Goal: Find contact information: Find contact information

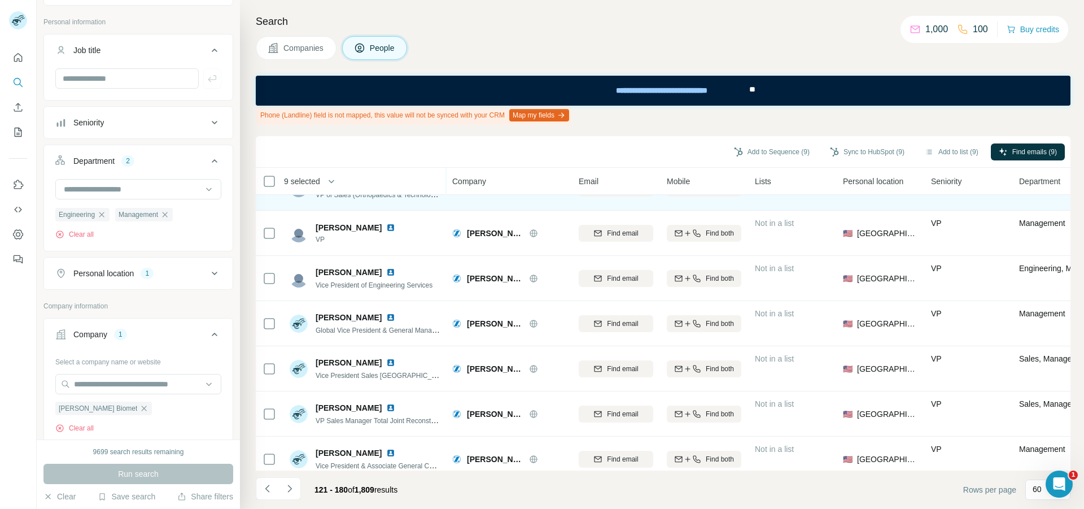
scroll to position [621, 0]
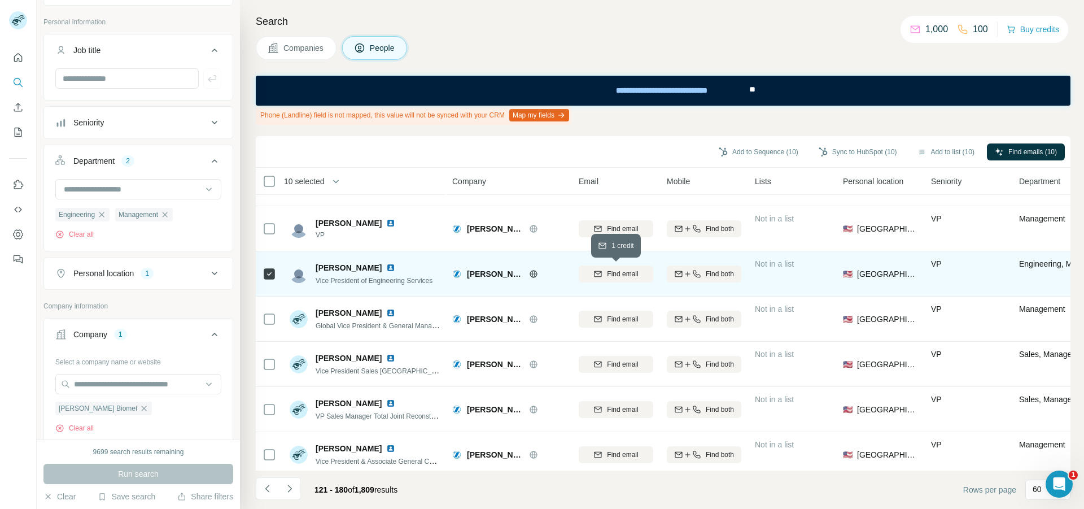
click at [601, 271] on icon "button" at bounding box center [597, 272] width 7 height 3
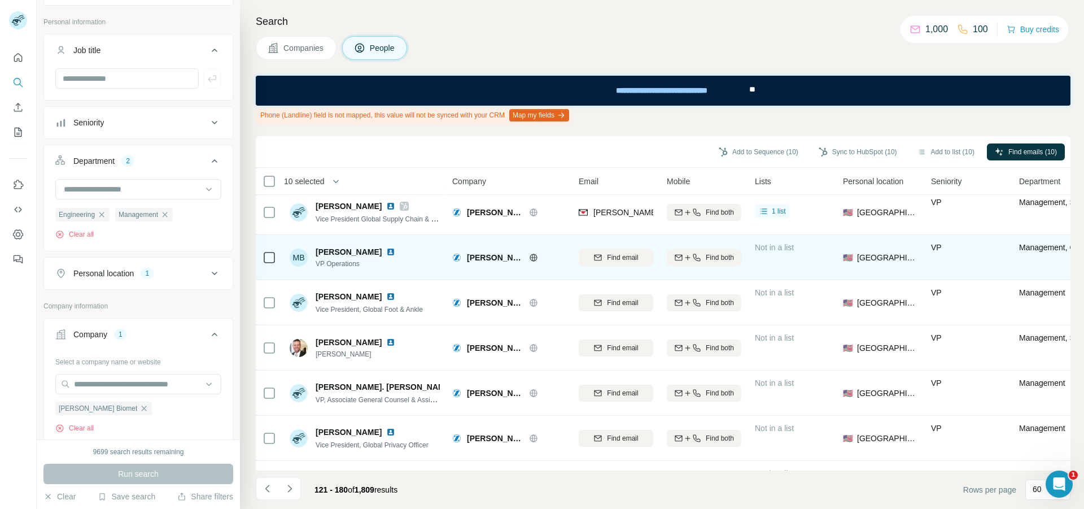
scroll to position [1016, 0]
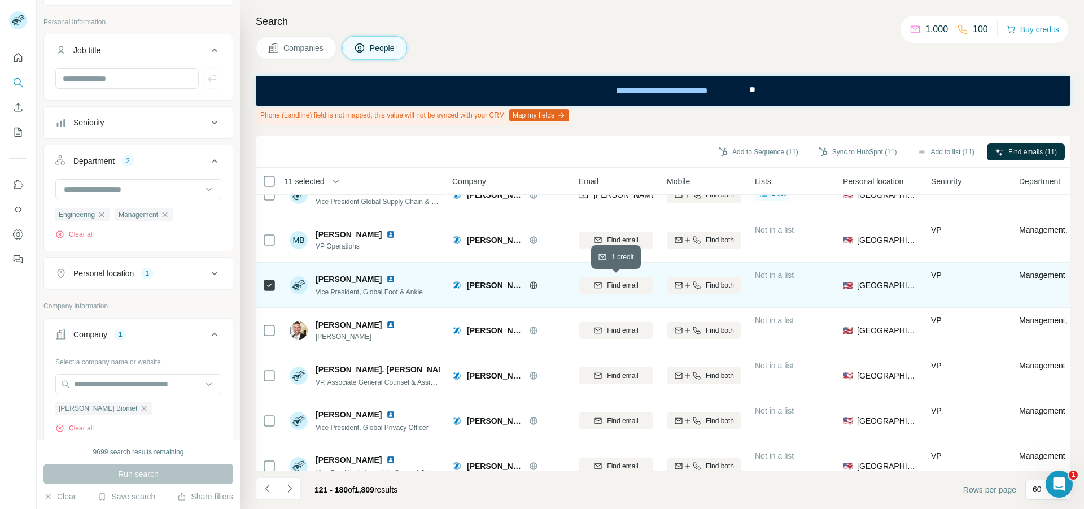
click at [606, 287] on div "Find email" at bounding box center [616, 285] width 75 height 10
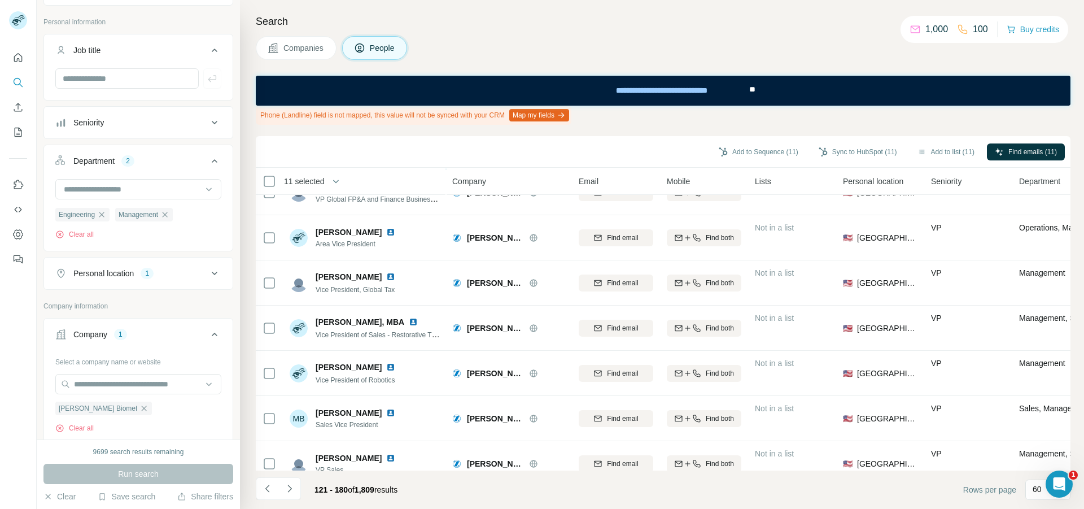
scroll to position [1355, 0]
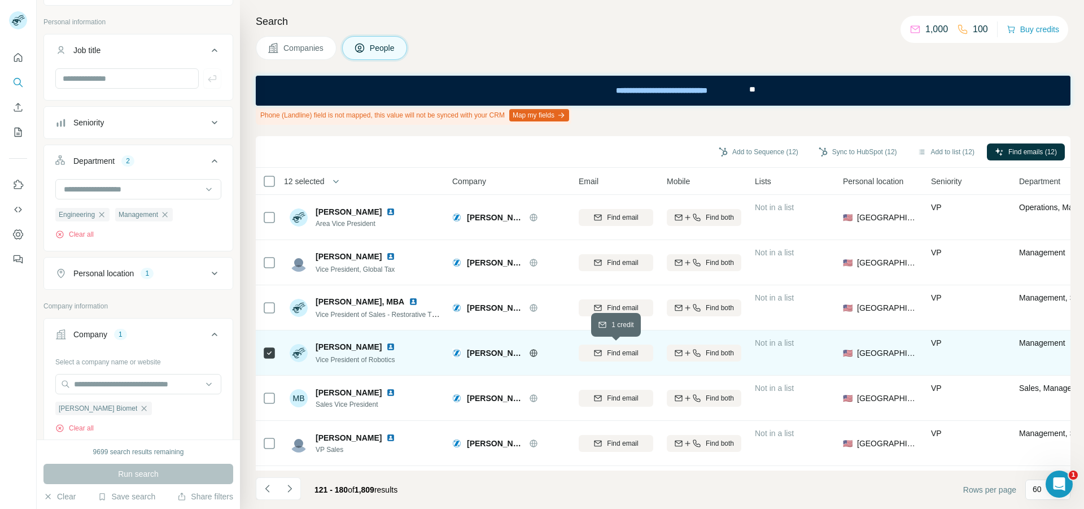
click at [614, 354] on span "Find email" at bounding box center [622, 353] width 31 height 10
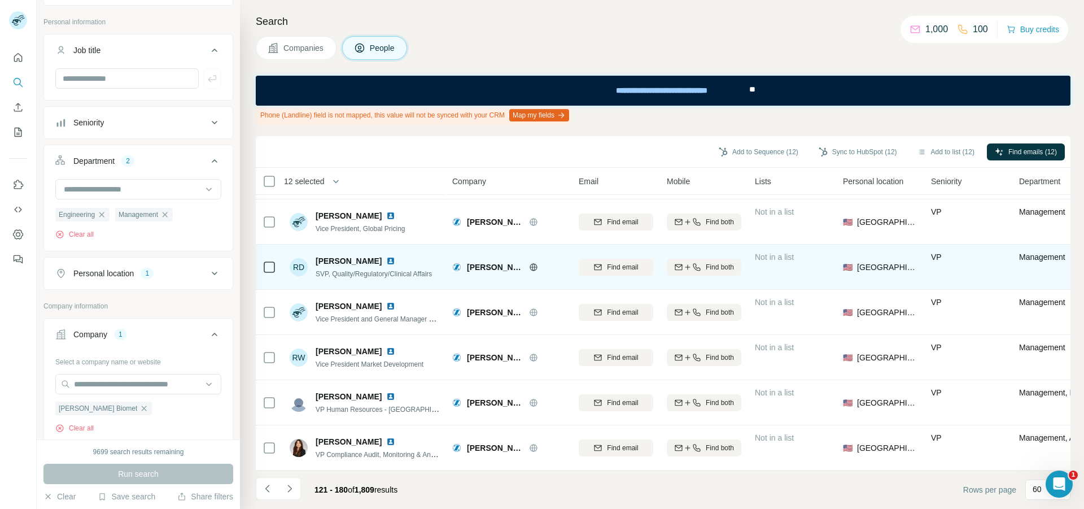
scroll to position [2439, 0]
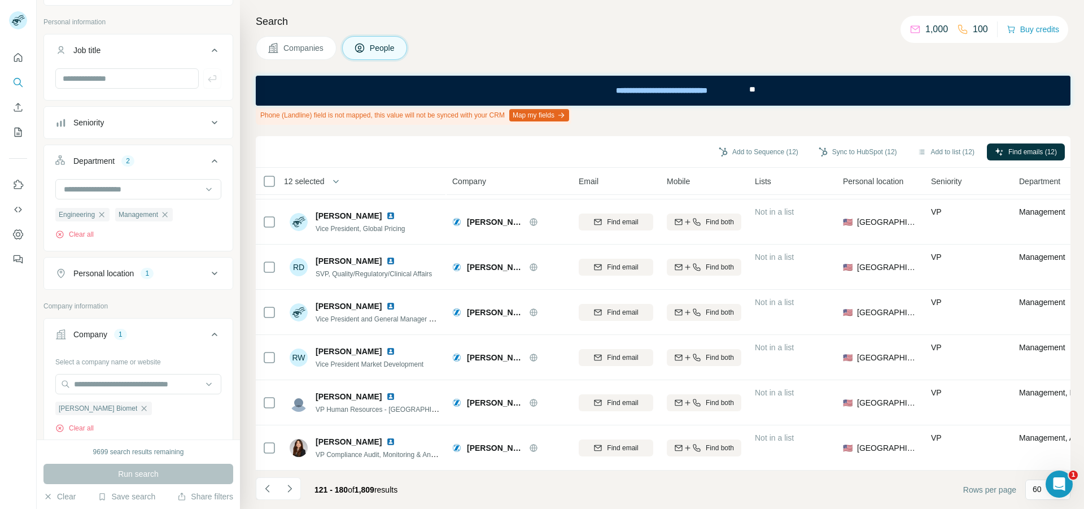
drag, startPoint x: 290, startPoint y: 486, endPoint x: 308, endPoint y: 465, distance: 28.0
click at [290, 486] on icon "Navigate to next page" at bounding box center [289, 488] width 11 height 11
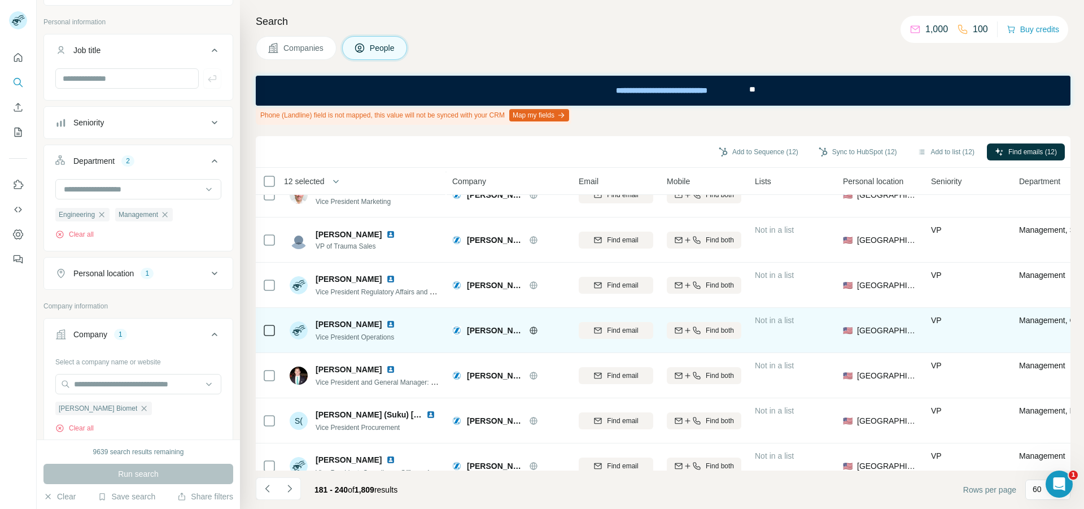
scroll to position [621, 0]
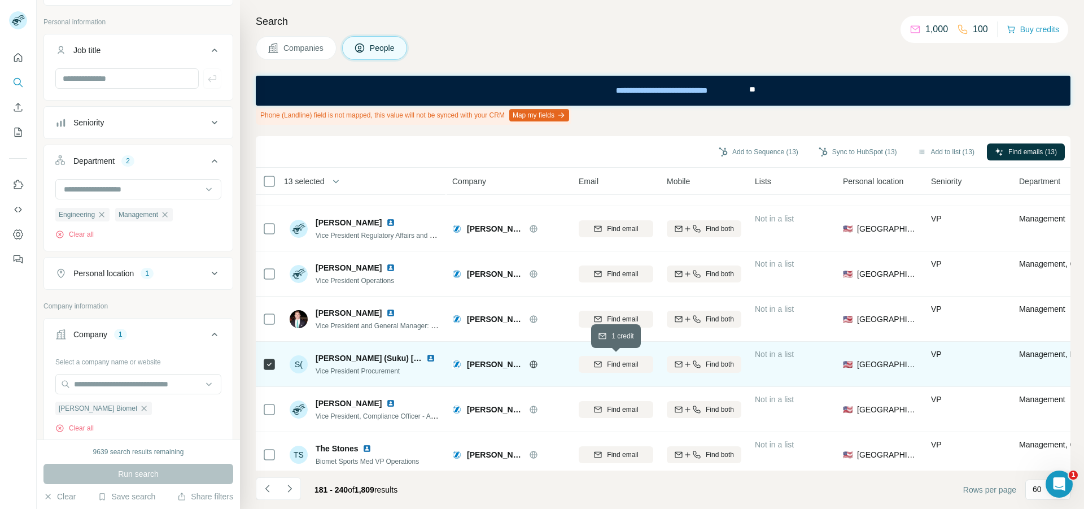
click at [607, 362] on span "Find email" at bounding box center [622, 364] width 31 height 10
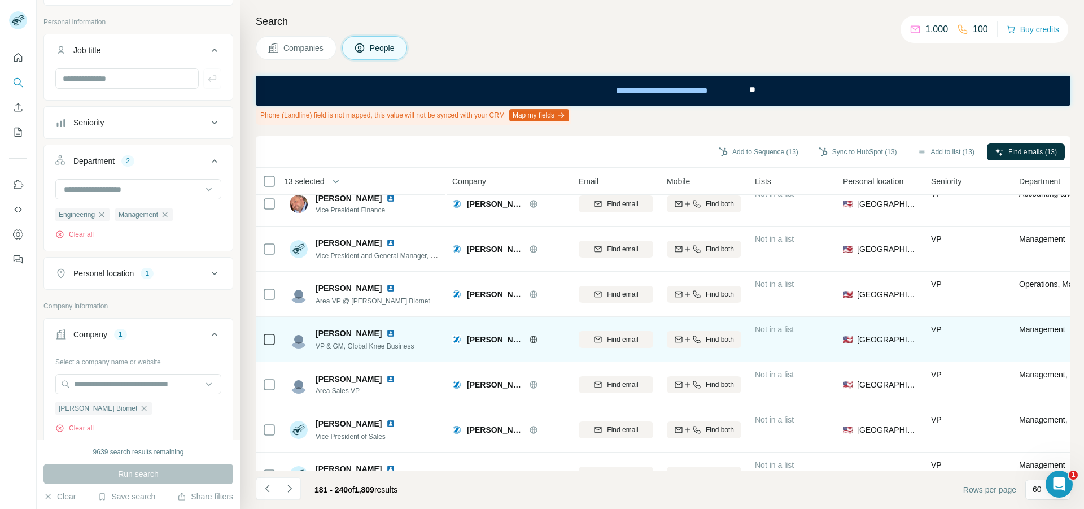
scroll to position [1072, 0]
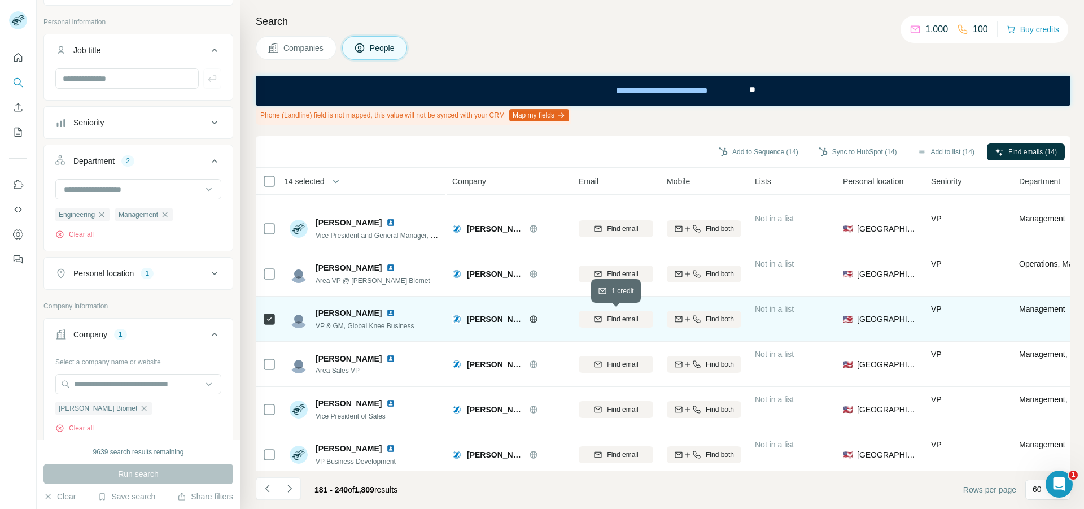
click at [614, 321] on span "Find email" at bounding box center [622, 319] width 31 height 10
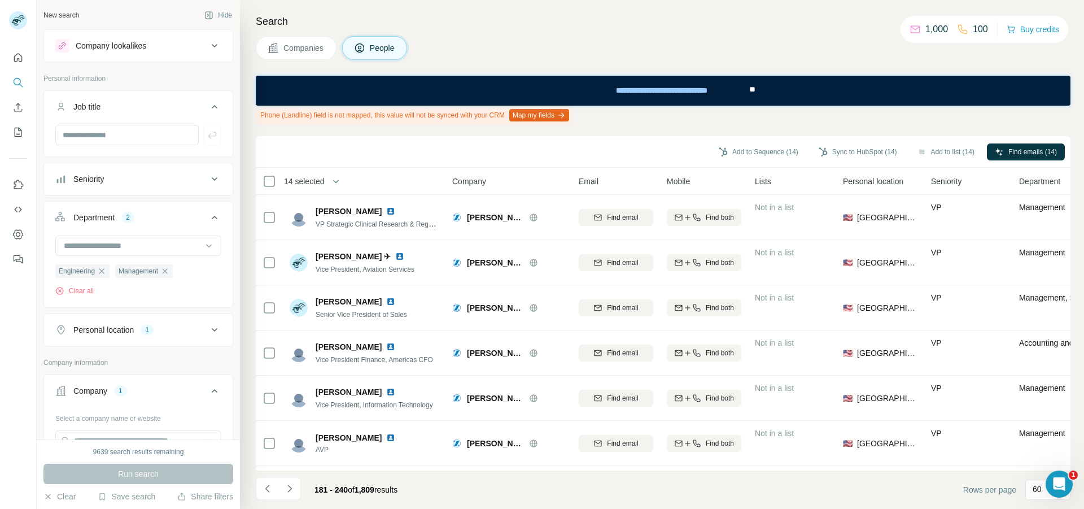
scroll to position [226, 0]
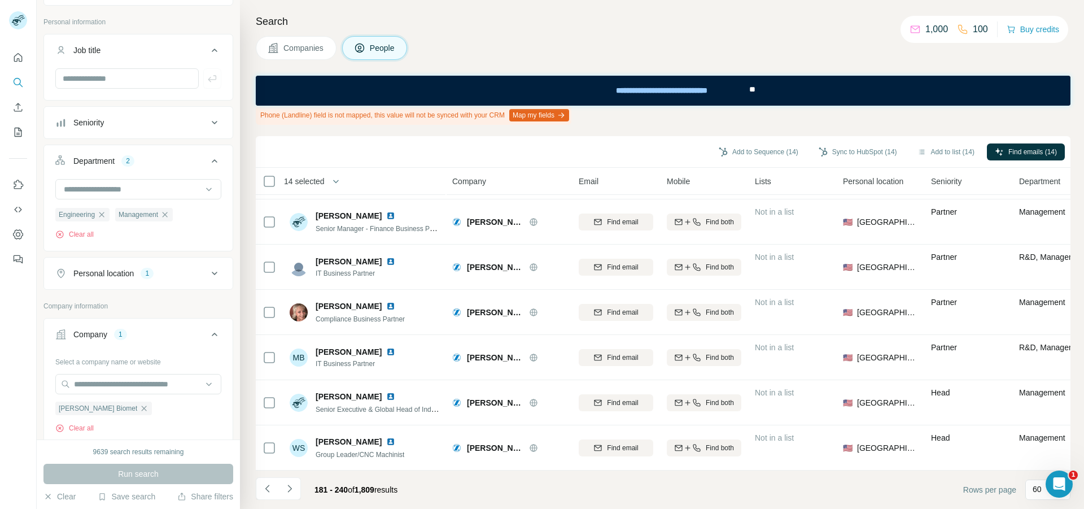
drag, startPoint x: 290, startPoint y: 487, endPoint x: 312, endPoint y: 478, distance: 24.0
click at [290, 487] on icon "Navigate to next page" at bounding box center [289, 487] width 4 height 7
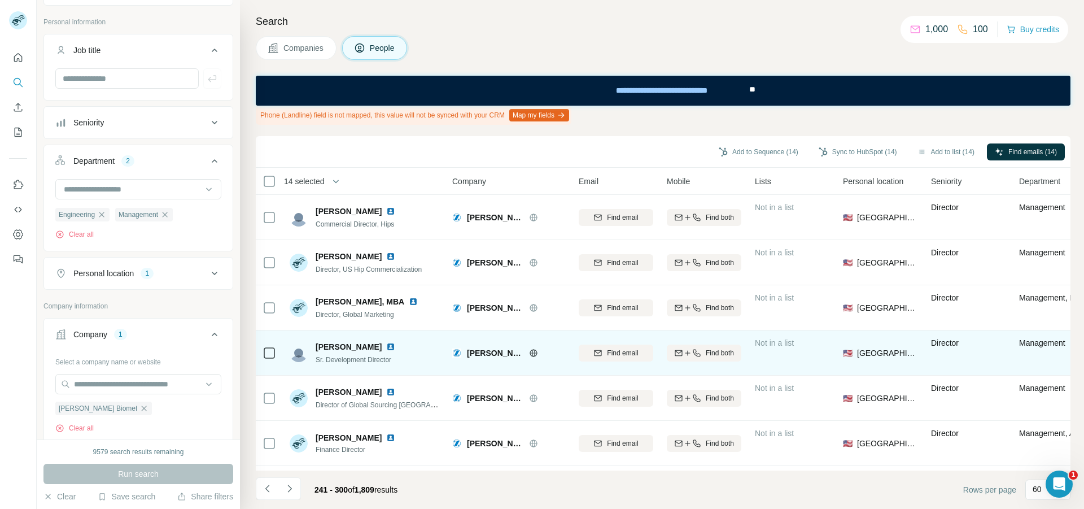
scroll to position [282, 0]
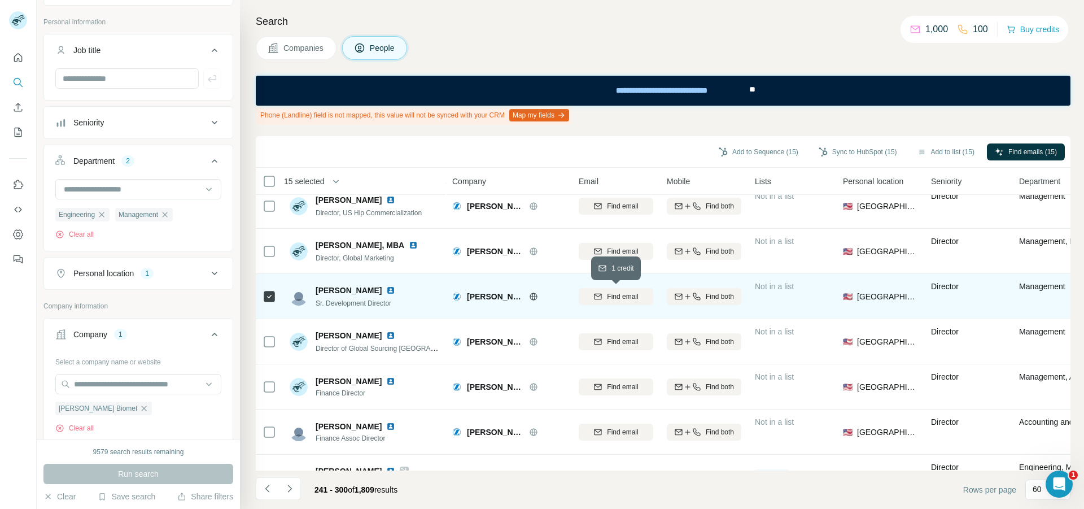
click at [593, 299] on div "Find email" at bounding box center [616, 296] width 75 height 10
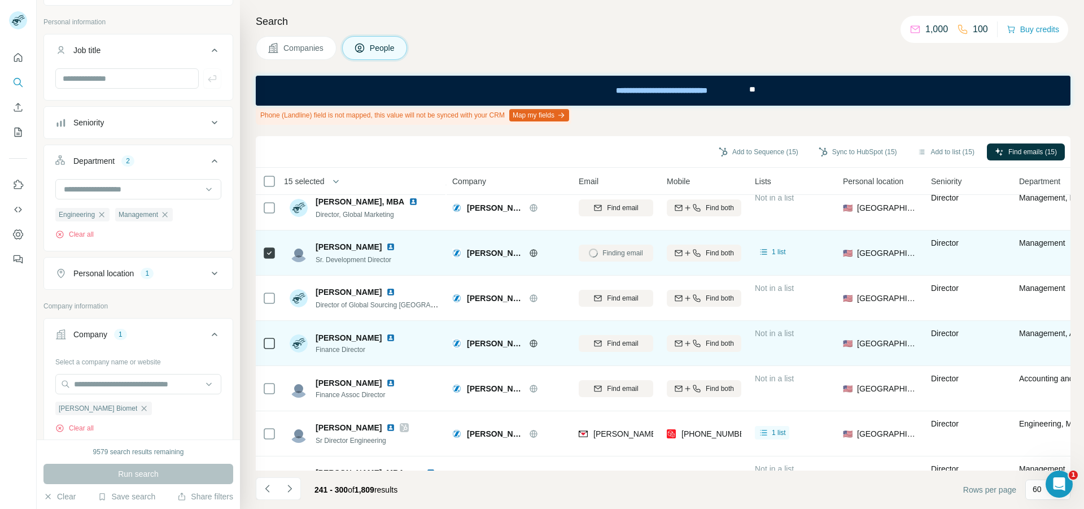
scroll to position [339, 0]
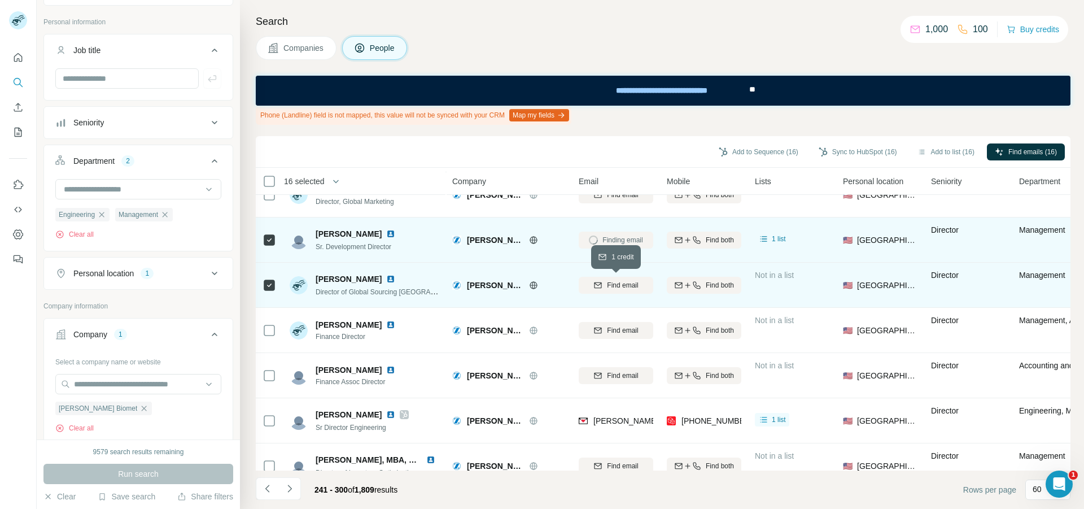
click at [607, 288] on span "Find email" at bounding box center [622, 285] width 31 height 10
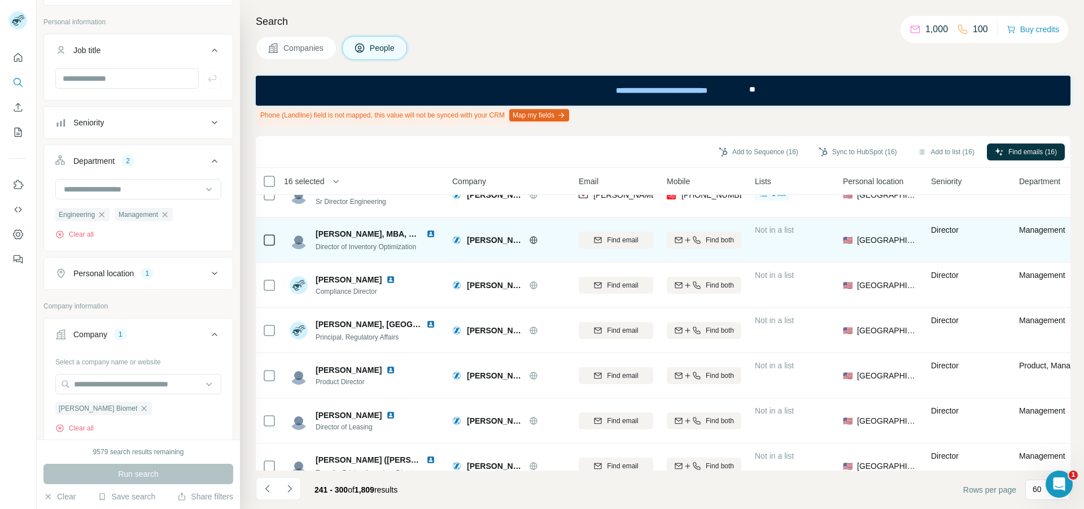
scroll to position [621, 0]
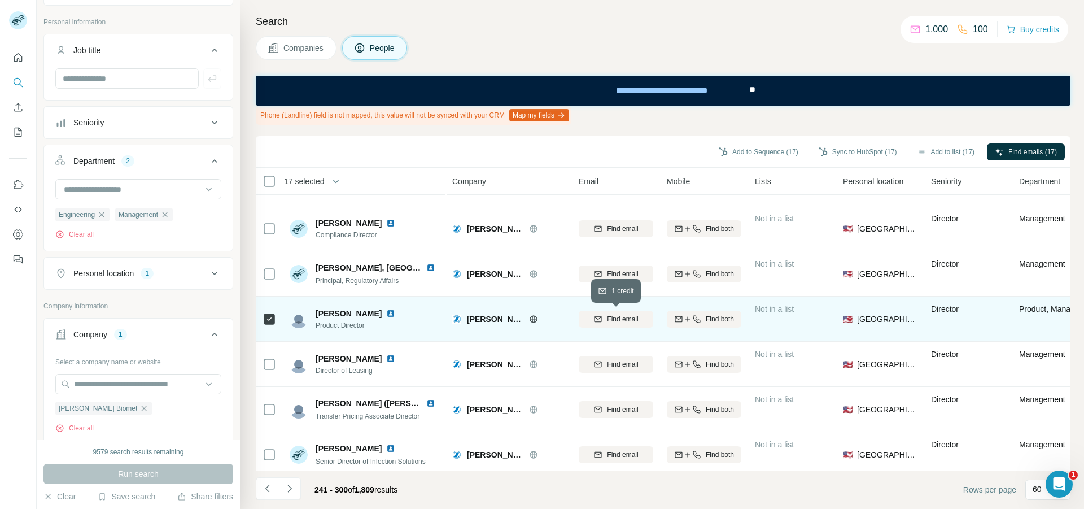
click at [607, 326] on button "Find email" at bounding box center [616, 318] width 75 height 17
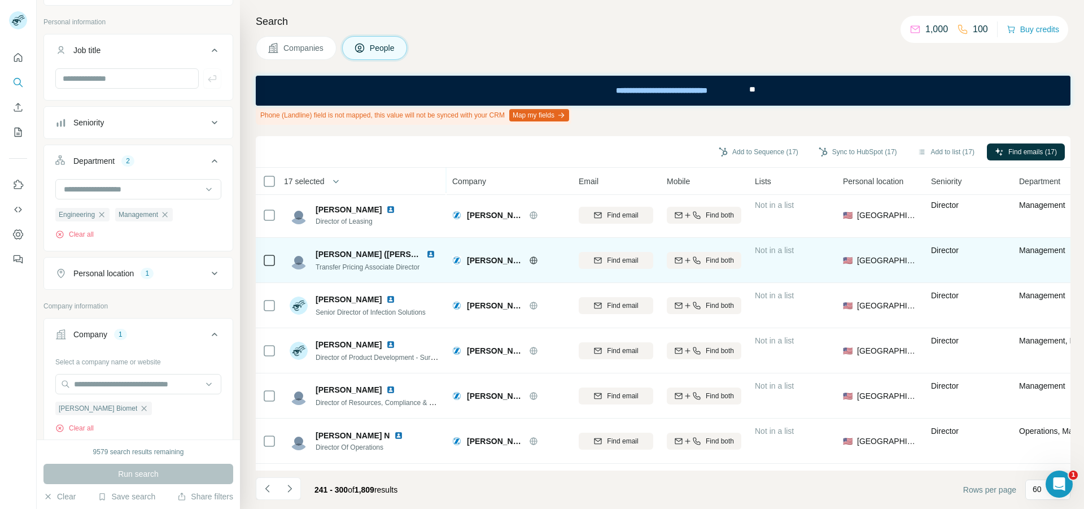
scroll to position [790, 0]
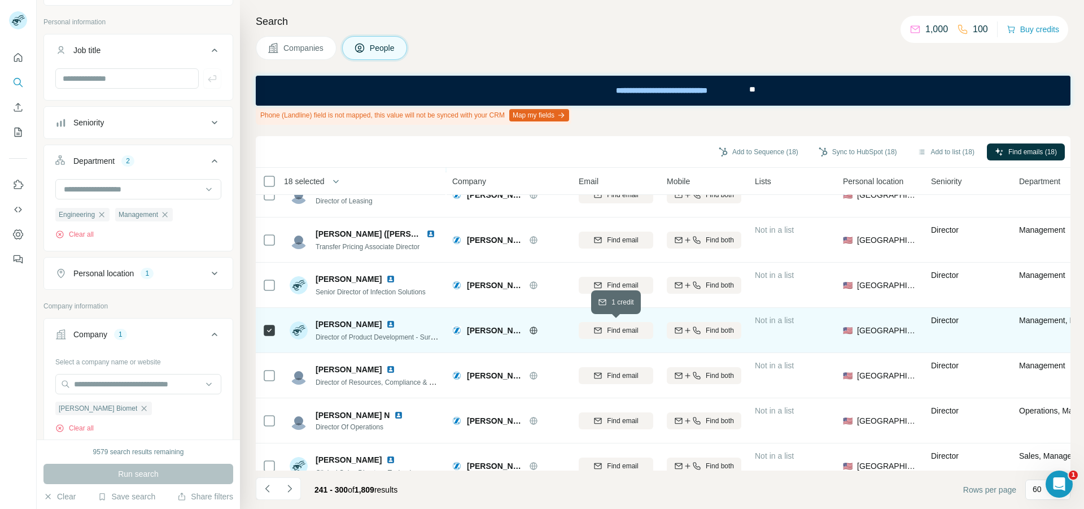
click at [614, 334] on span "Find email" at bounding box center [622, 330] width 31 height 10
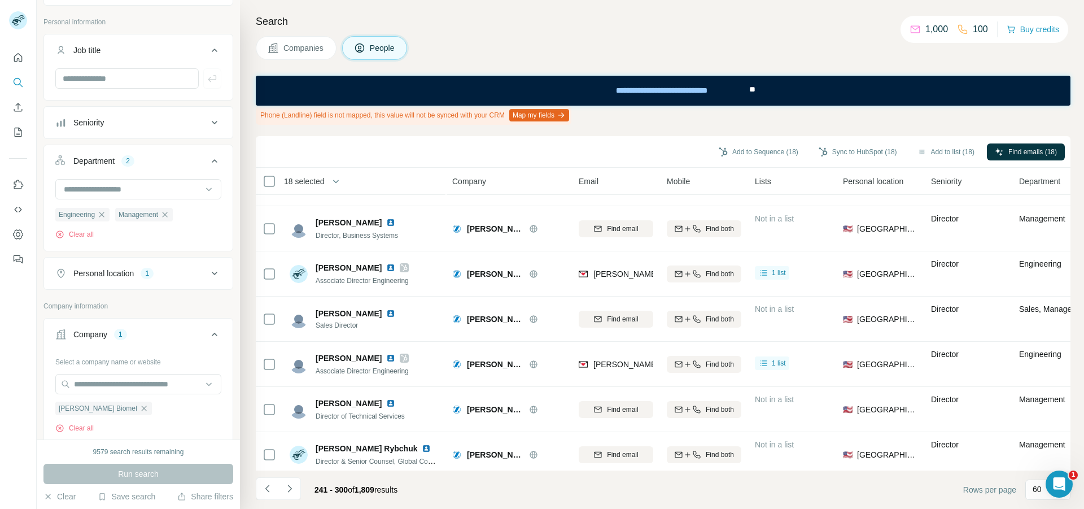
scroll to position [2439, 0]
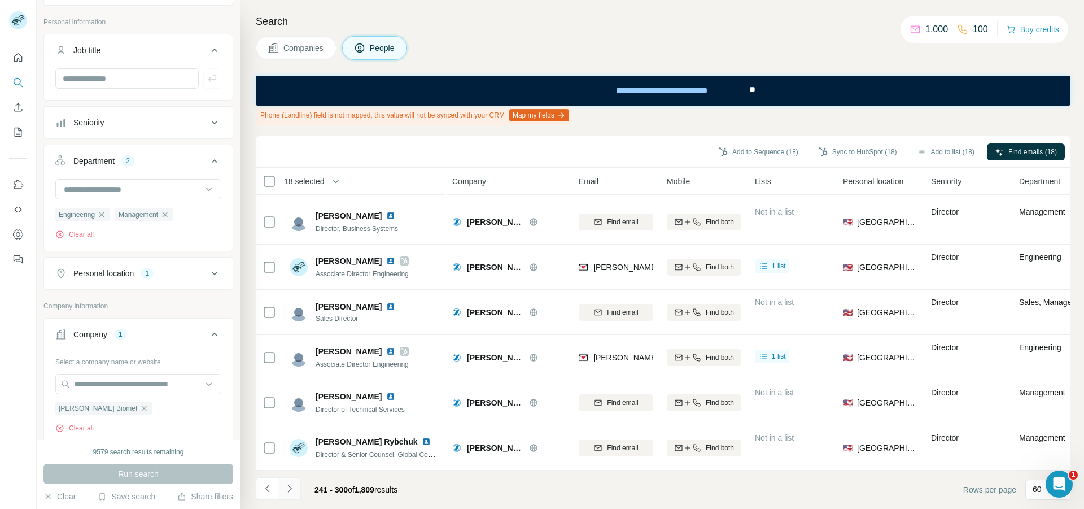
click at [291, 485] on icon "Navigate to next page" at bounding box center [289, 488] width 11 height 11
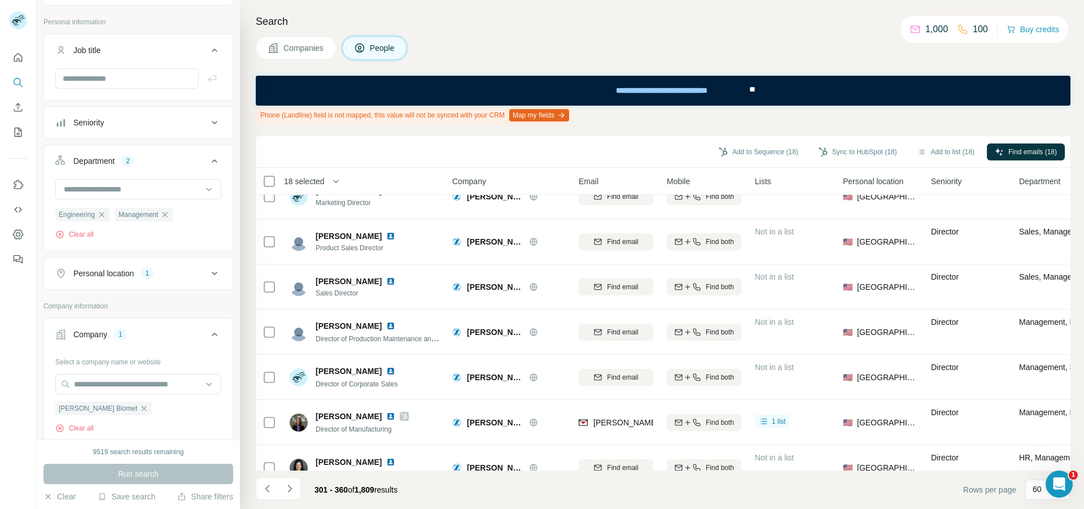
scroll to position [1072, 0]
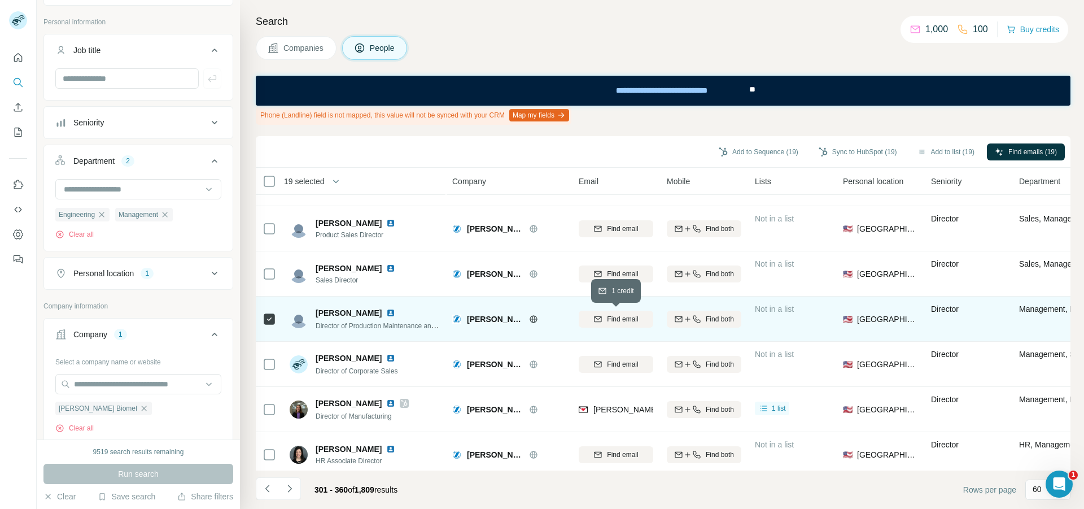
click at [606, 324] on button "Find email" at bounding box center [616, 318] width 75 height 17
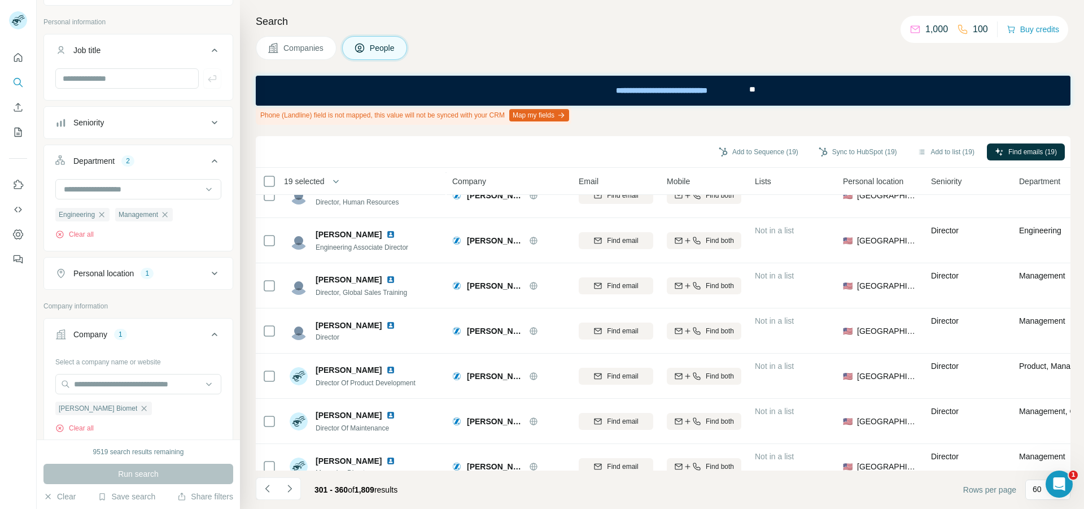
scroll to position [1693, 0]
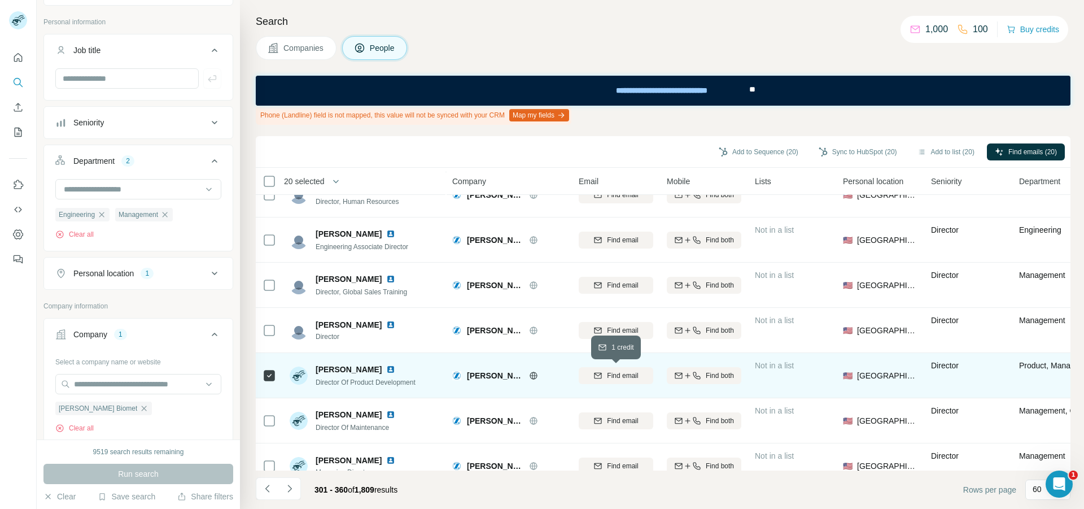
click at [591, 375] on div "Find email" at bounding box center [616, 375] width 75 height 10
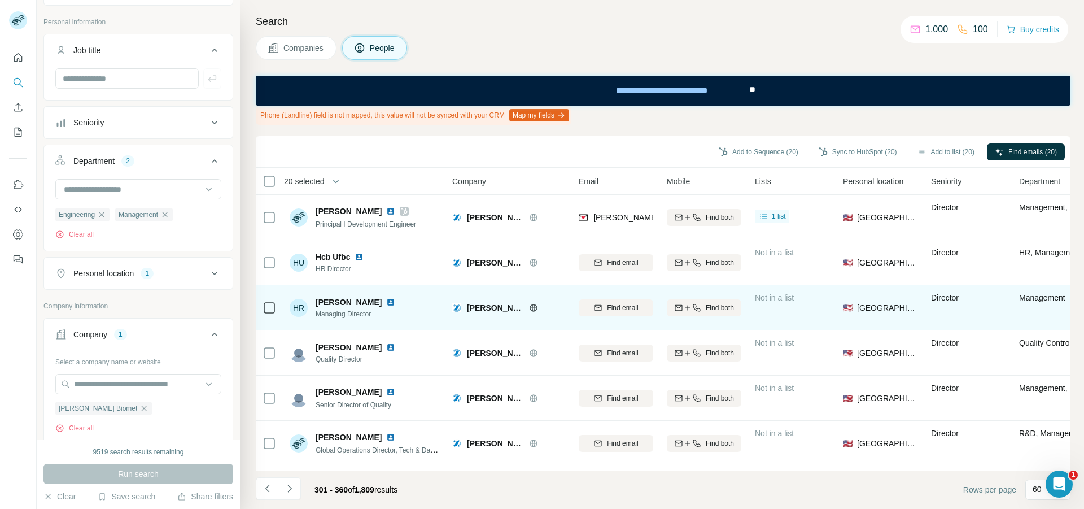
scroll to position [2088, 0]
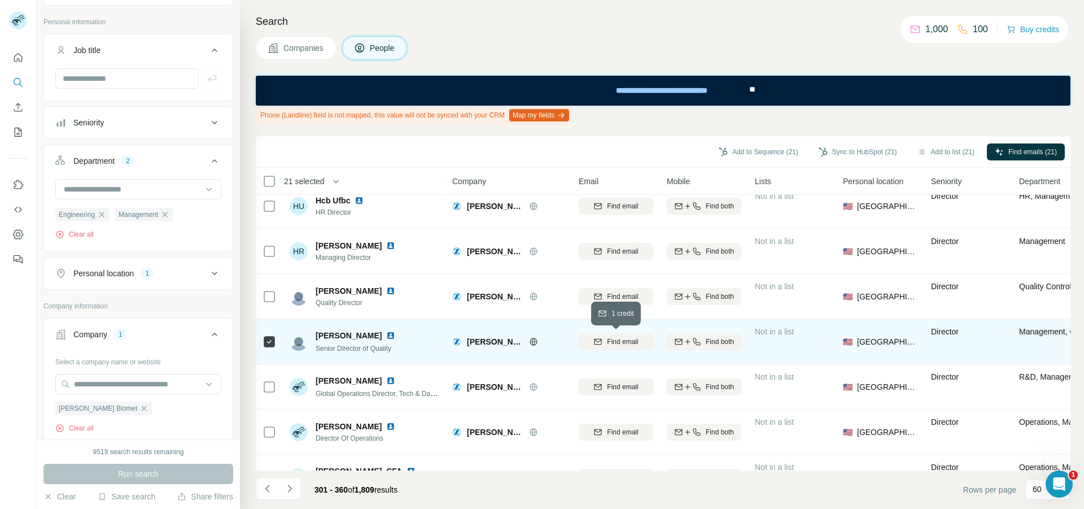
click at [589, 347] on button "Find email" at bounding box center [616, 341] width 75 height 17
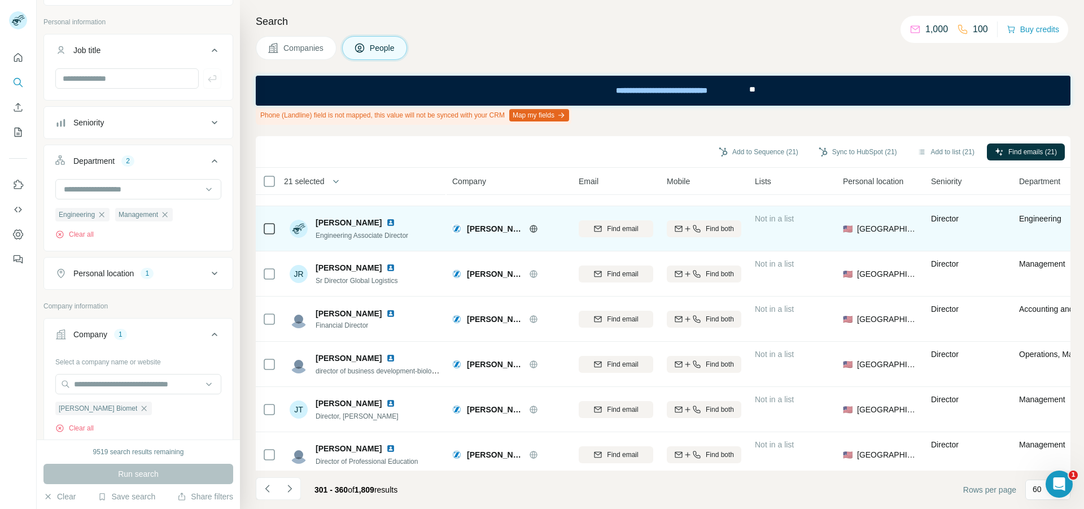
scroll to position [2439, 0]
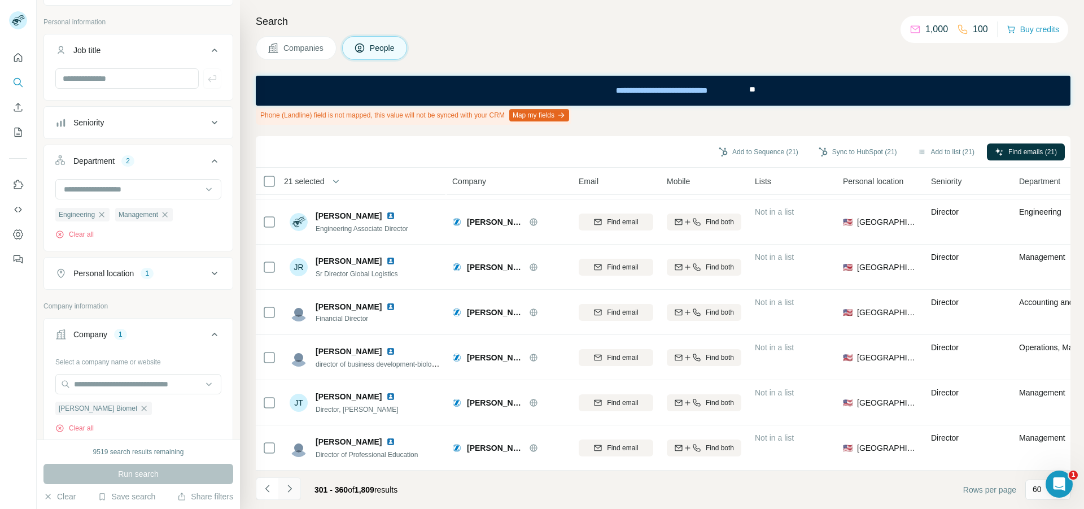
click at [291, 487] on icon "Navigate to next page" at bounding box center [289, 488] width 11 height 11
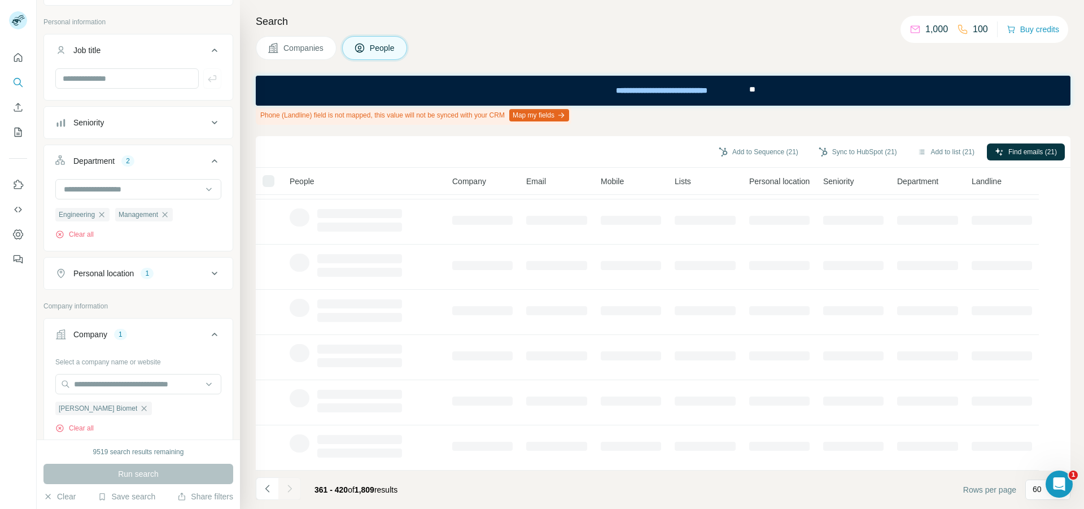
scroll to position [0, 0]
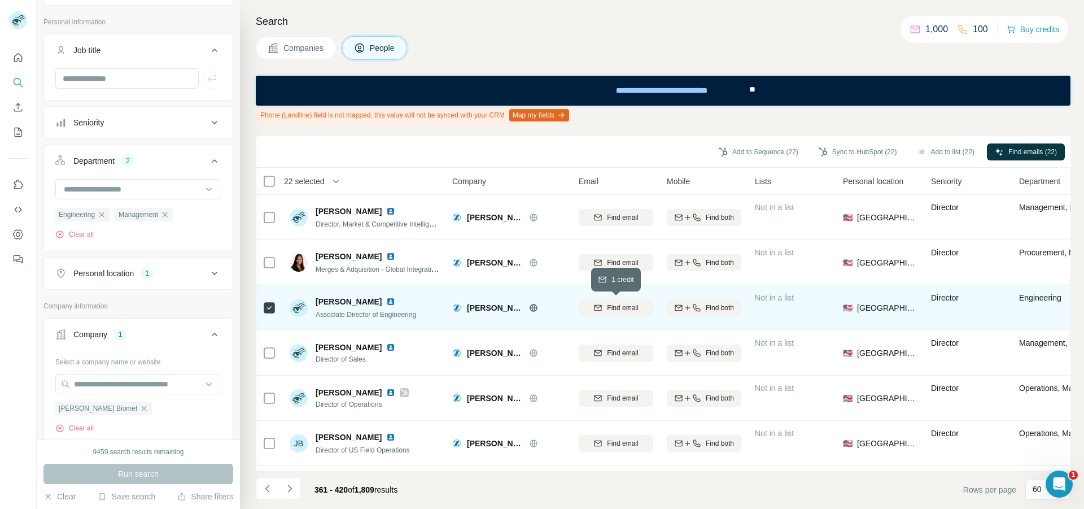
click at [612, 311] on span "Find email" at bounding box center [622, 308] width 31 height 10
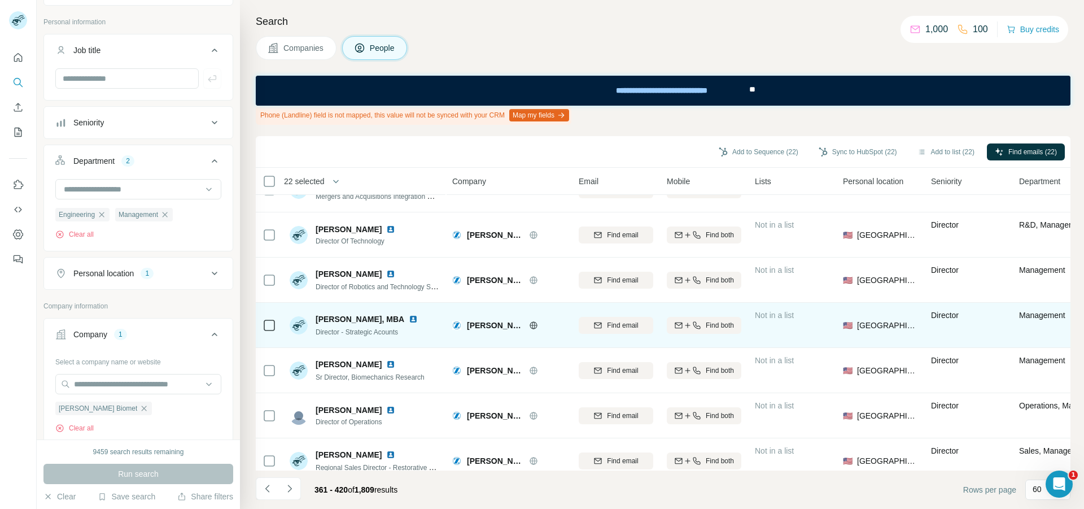
scroll to position [395, 0]
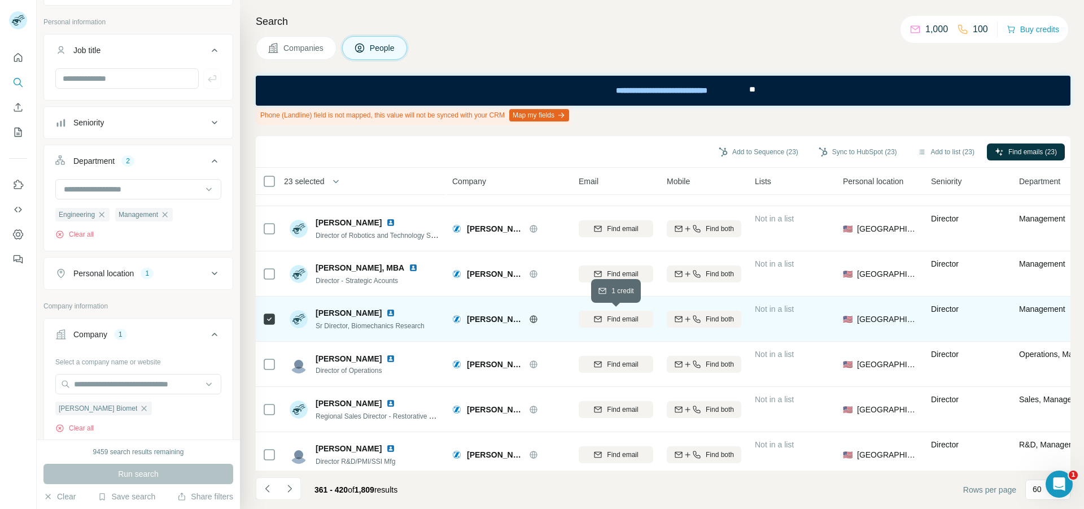
click at [596, 314] on div "Find email" at bounding box center [616, 319] width 75 height 10
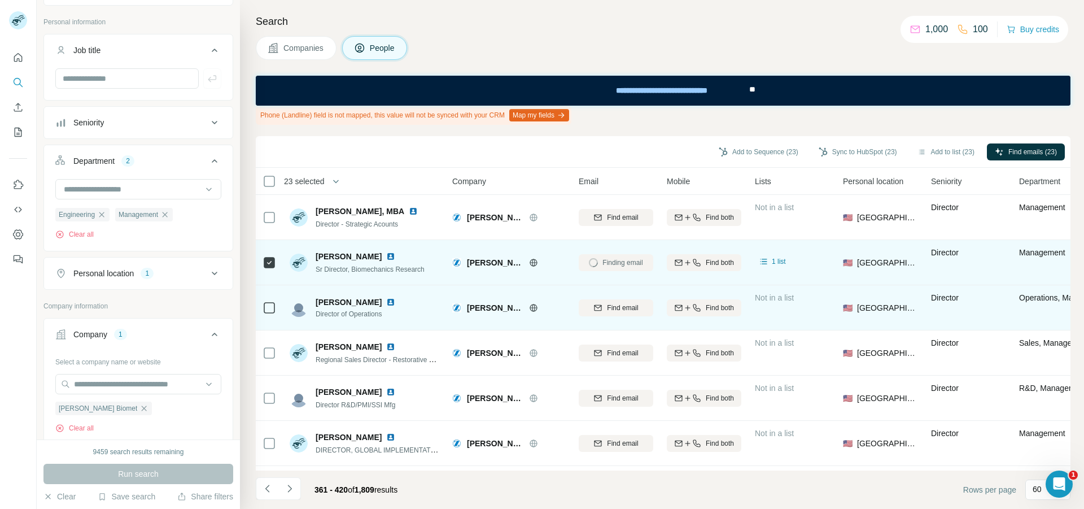
scroll to position [508, 0]
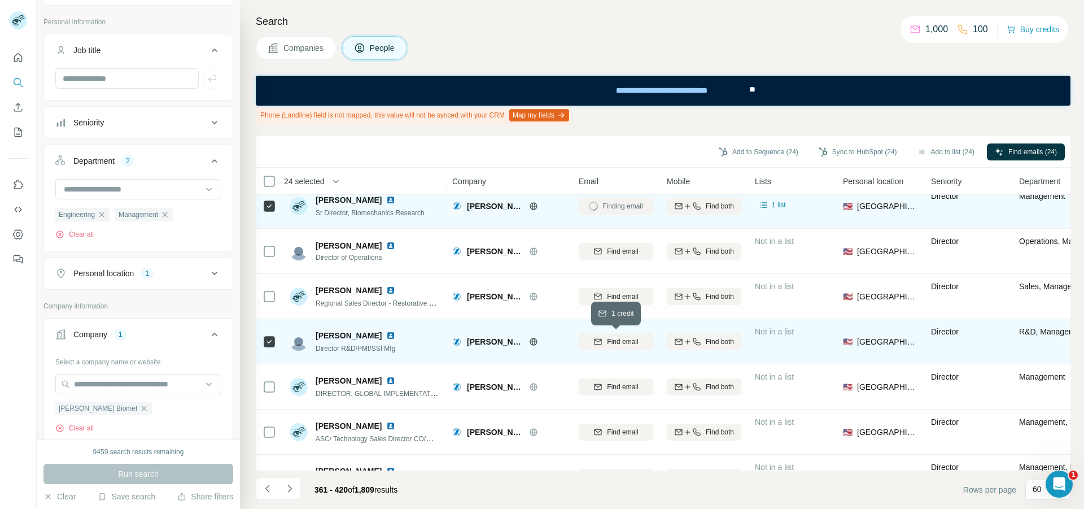
click at [602, 344] on icon "button" at bounding box center [597, 341] width 9 height 9
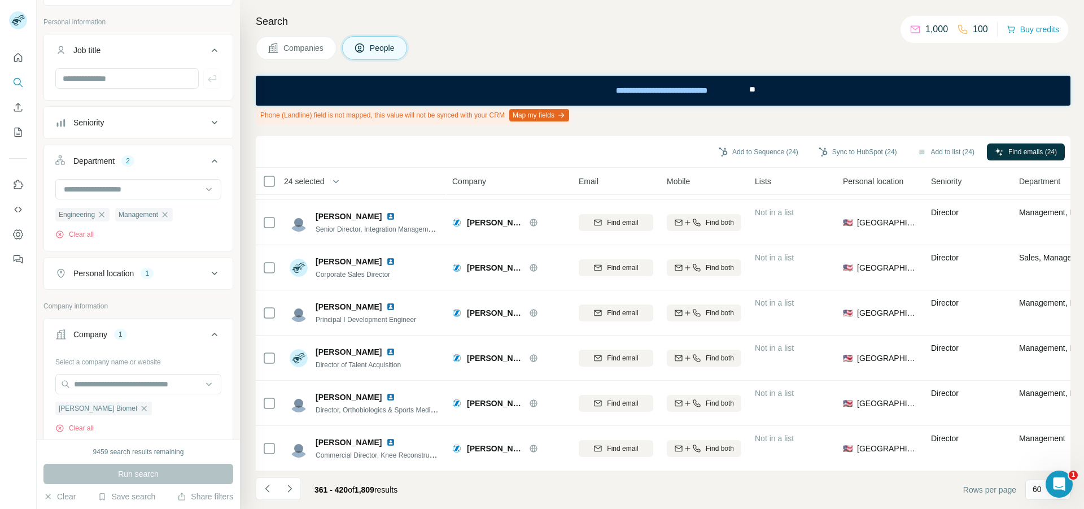
scroll to position [790, 0]
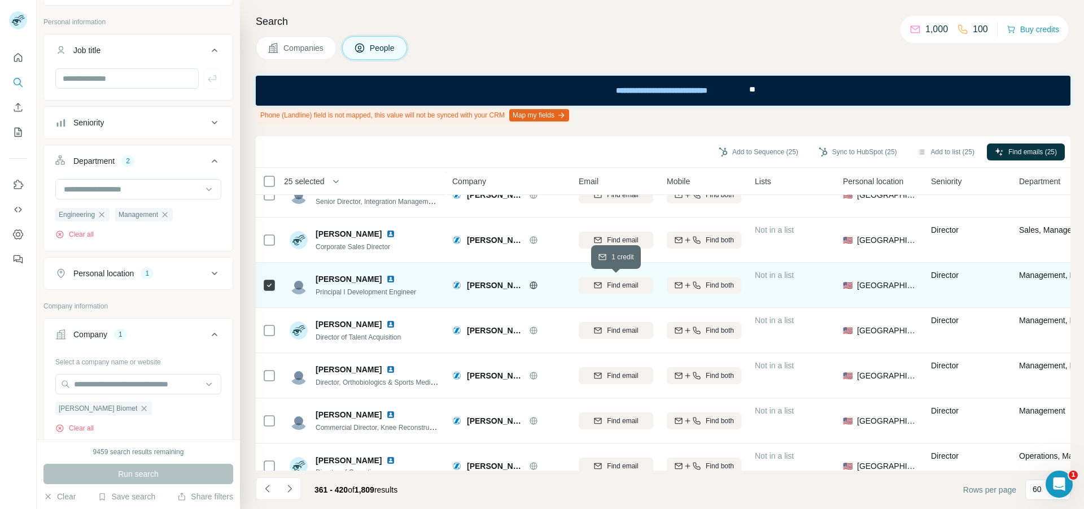
click at [606, 280] on div "Find email" at bounding box center [616, 285] width 75 height 10
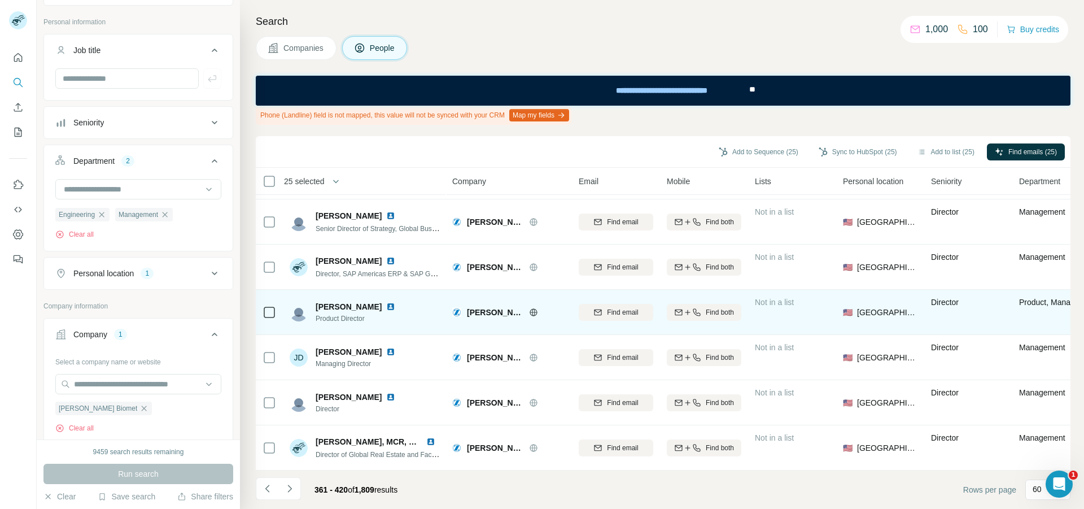
scroll to position [1129, 0]
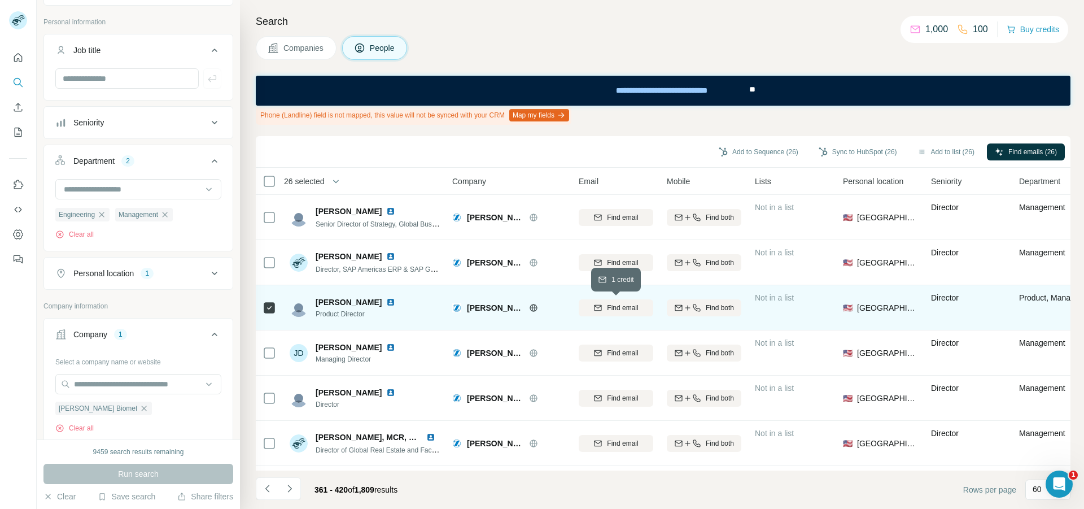
click at [595, 312] on icon "button" at bounding box center [597, 307] width 9 height 9
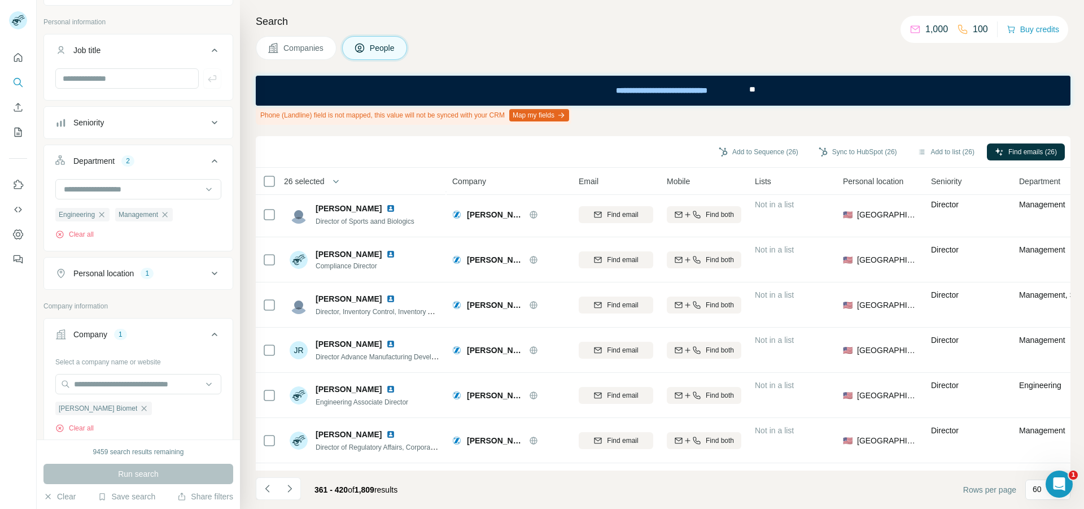
scroll to position [1693, 0]
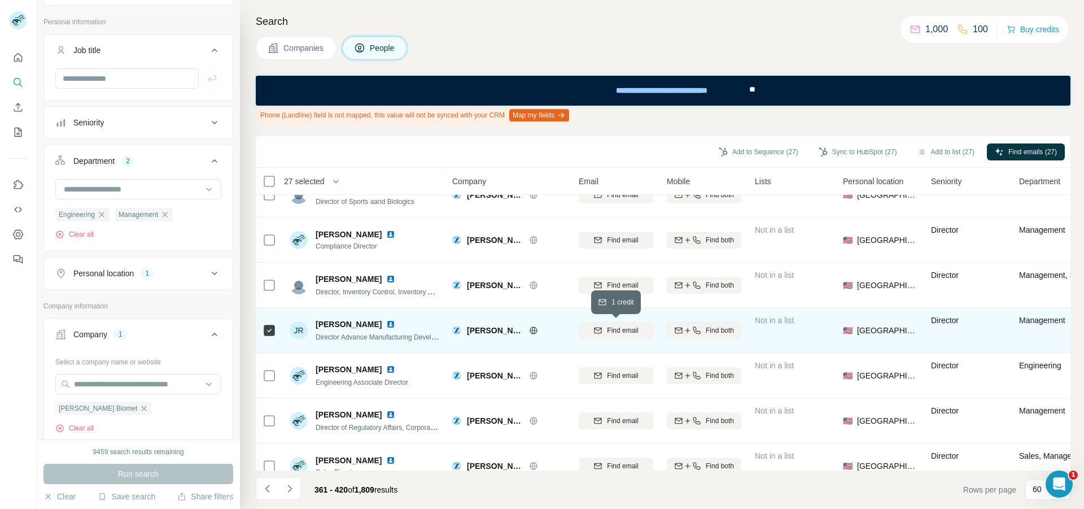
click at [595, 332] on icon "button" at bounding box center [597, 330] width 7 height 6
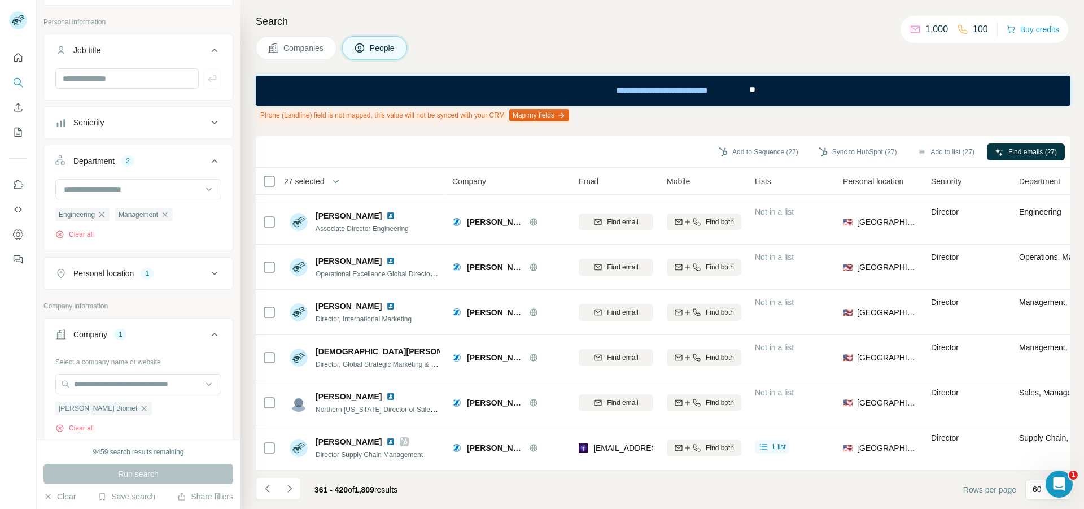
scroll to position [2439, 0]
click at [293, 488] on icon "Navigate to next page" at bounding box center [289, 488] width 11 height 11
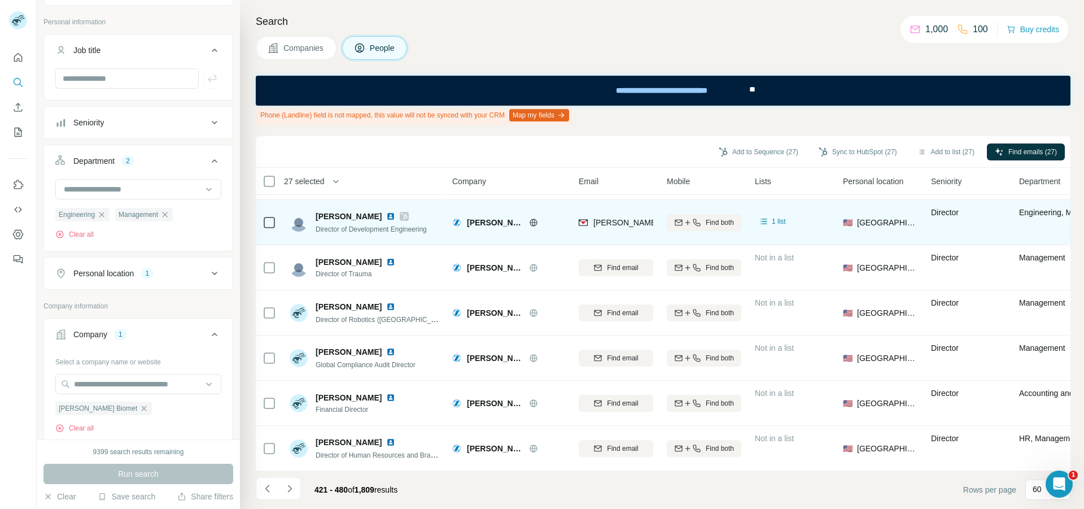
scroll to position [113, 0]
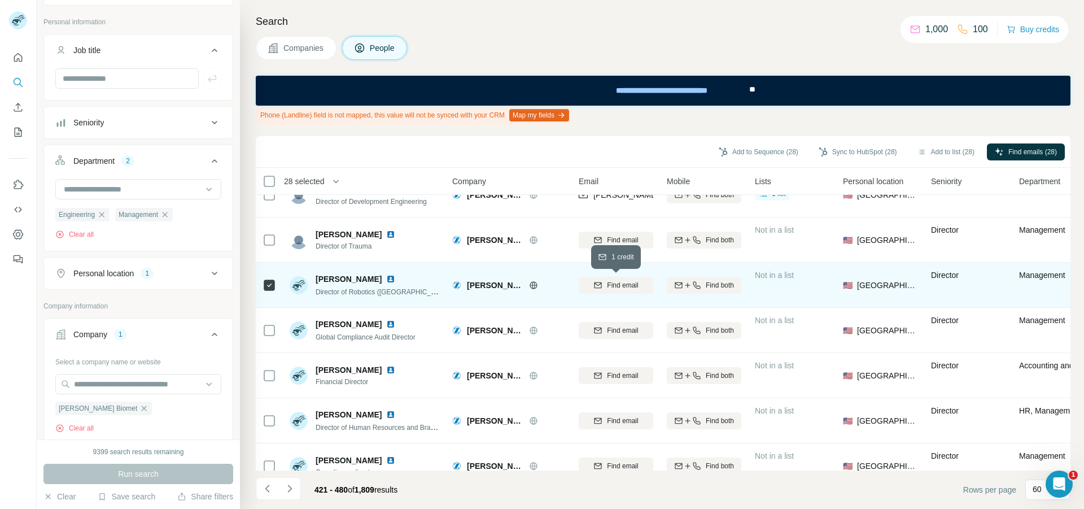
click at [619, 282] on span "Find email" at bounding box center [622, 285] width 31 height 10
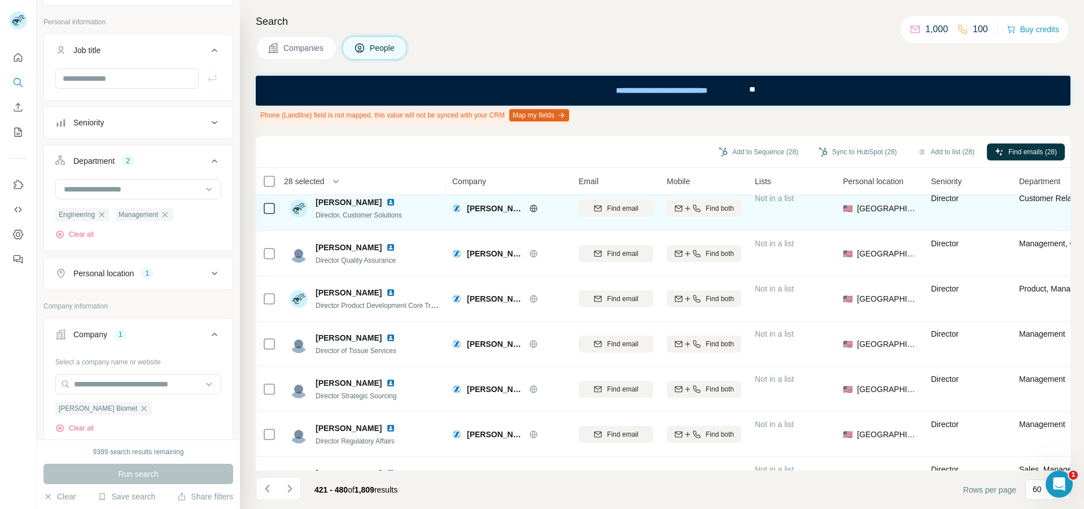
scroll to position [508, 0]
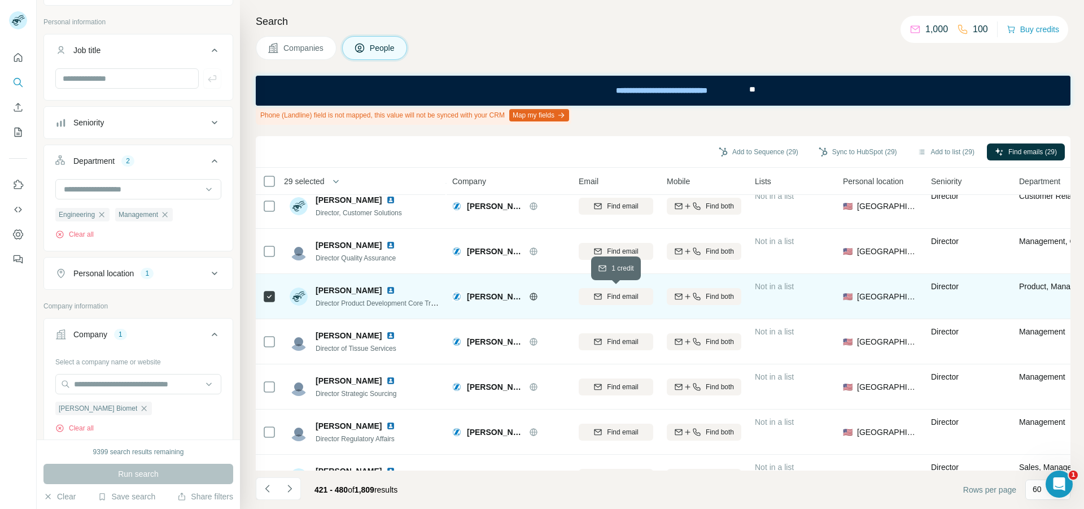
click at [585, 297] on div "Find email" at bounding box center [616, 296] width 75 height 10
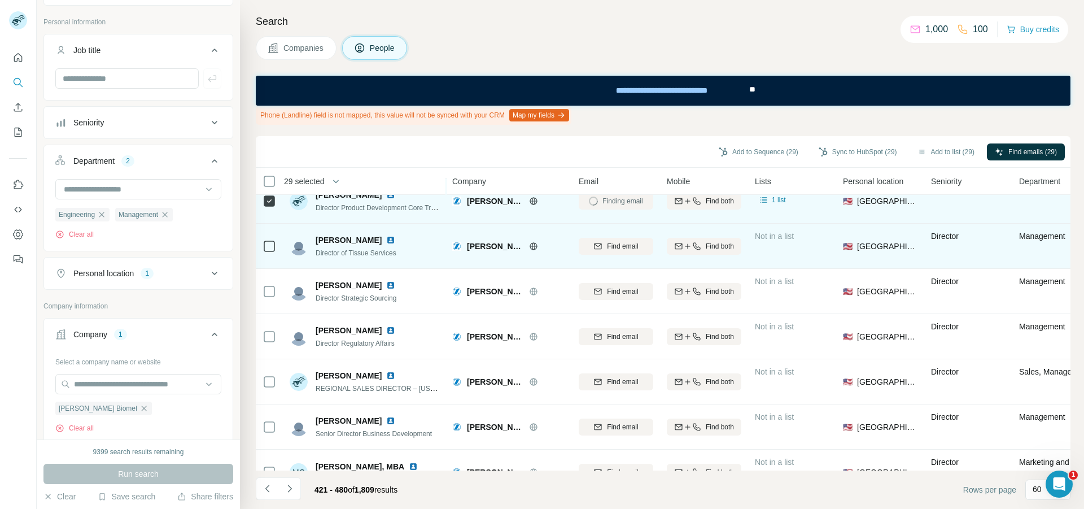
scroll to position [621, 0]
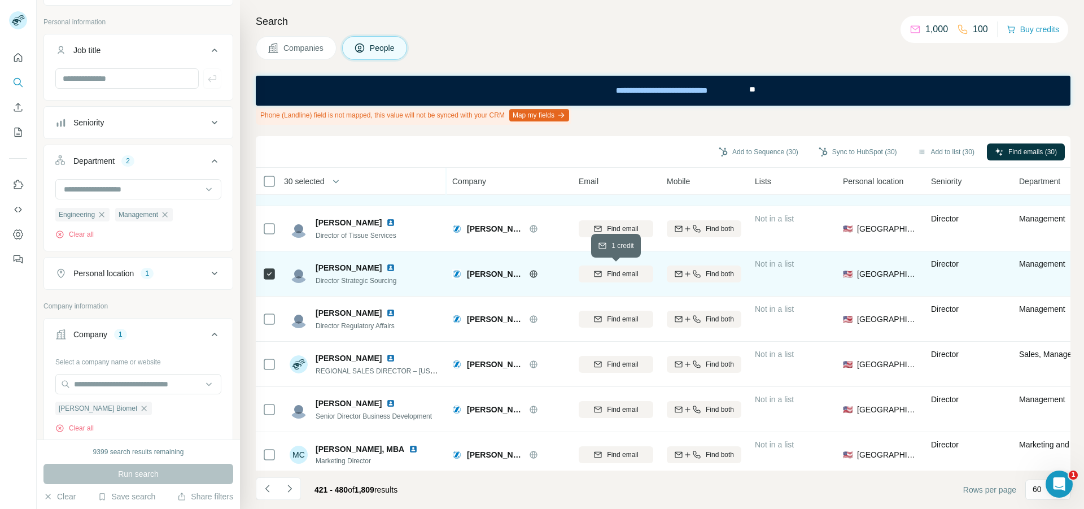
click at [607, 276] on span "Find email" at bounding box center [622, 274] width 31 height 10
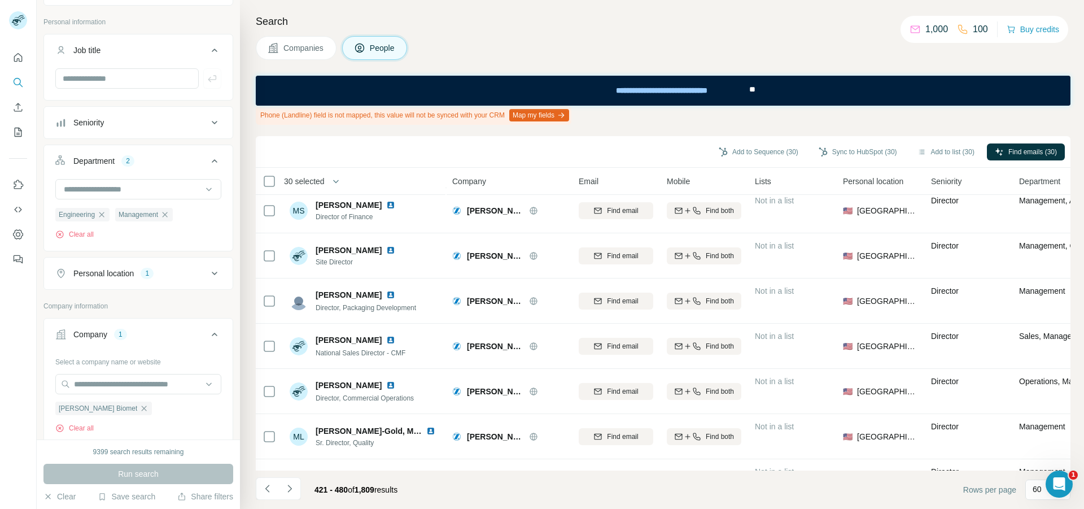
scroll to position [960, 0]
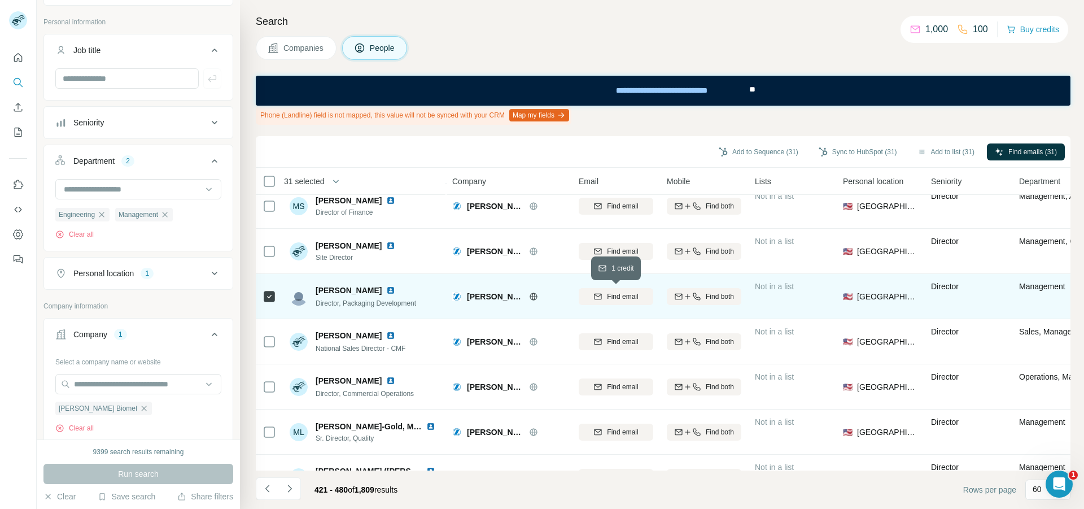
click at [602, 295] on icon "button" at bounding box center [597, 296] width 9 height 9
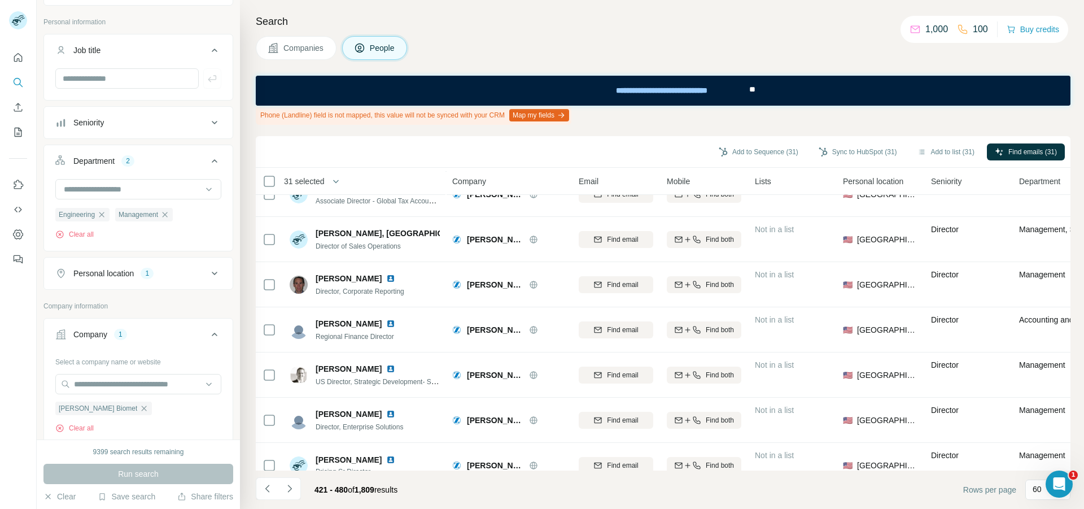
scroll to position [1355, 0]
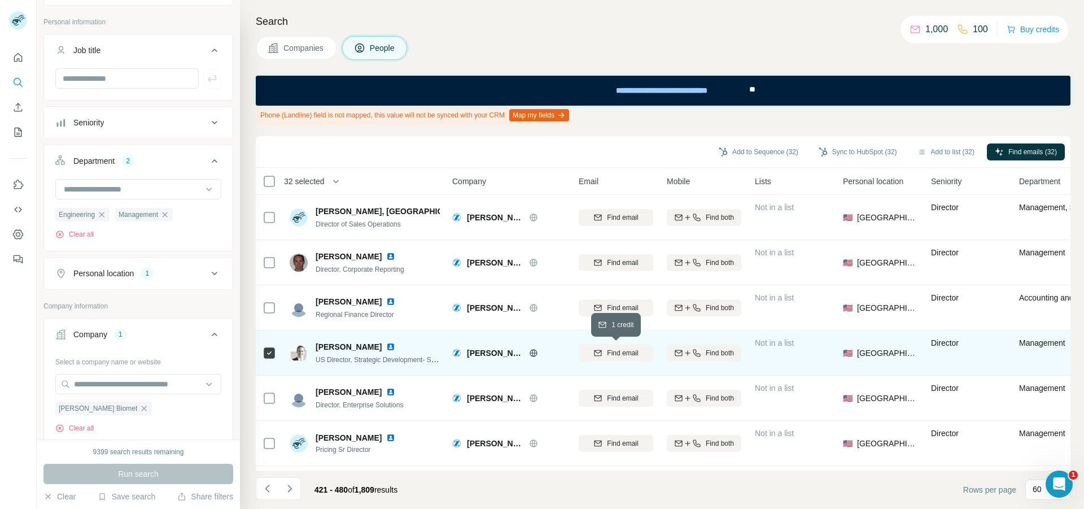
click at [594, 351] on icon "button" at bounding box center [597, 352] width 7 height 6
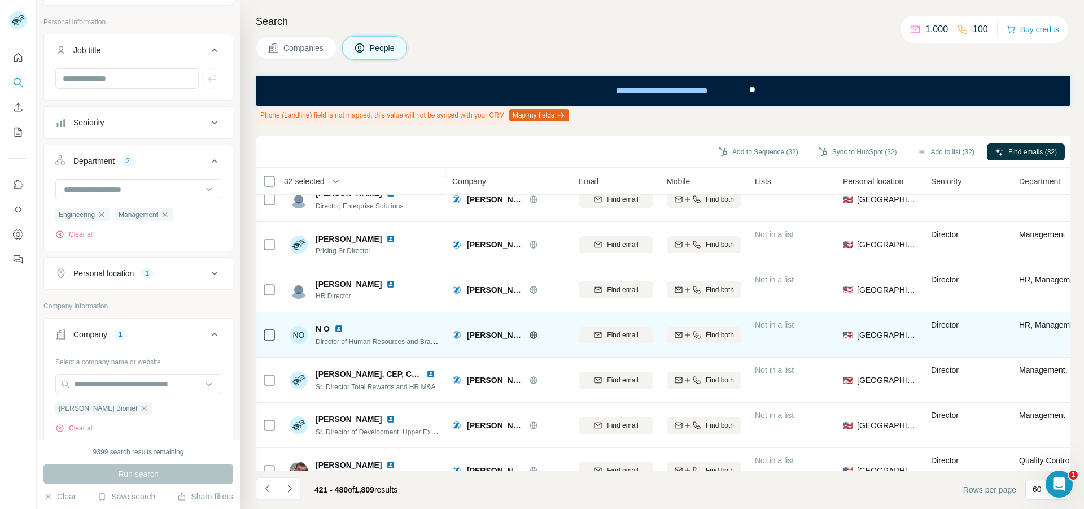
scroll to position [1580, 0]
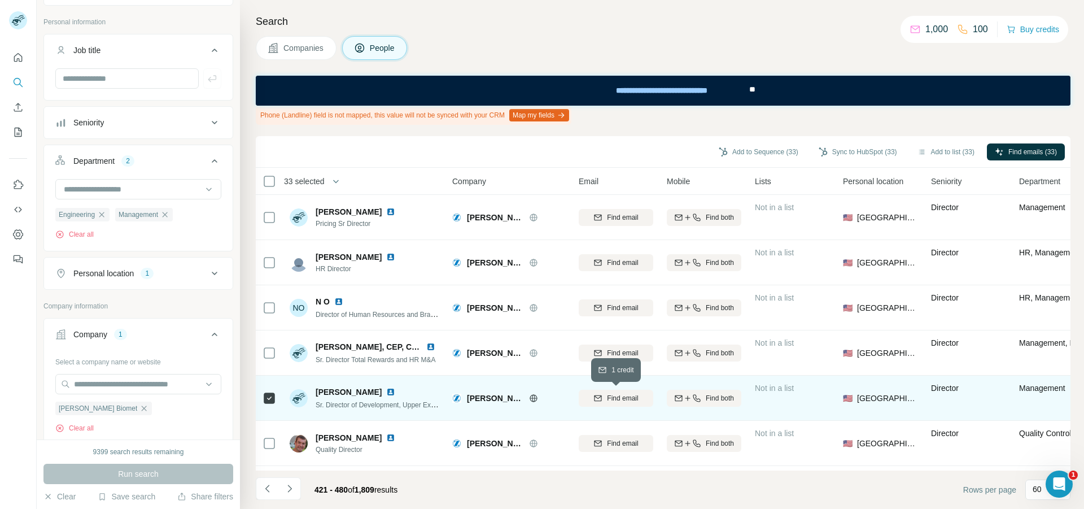
click at [597, 397] on icon "button" at bounding box center [597, 396] width 7 height 3
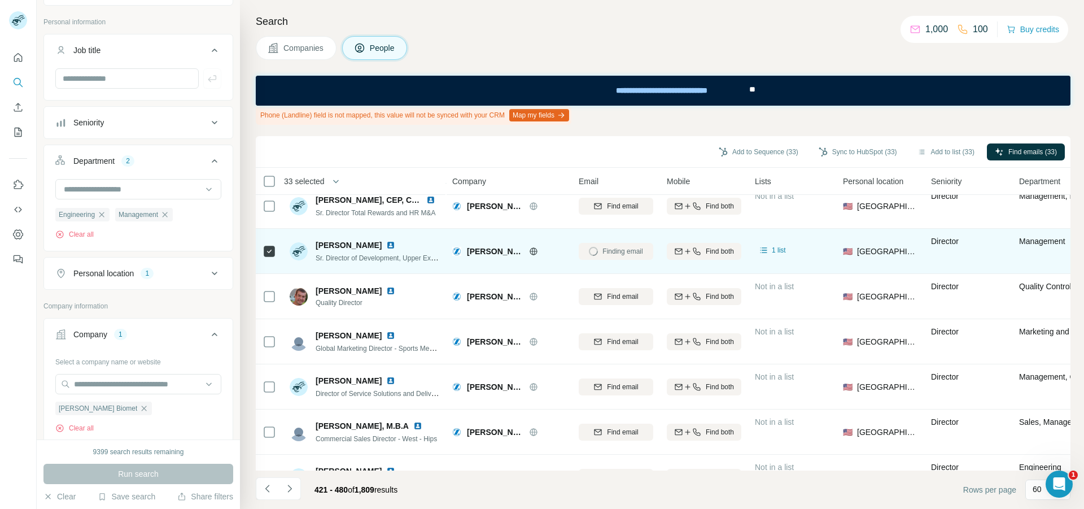
scroll to position [1750, 0]
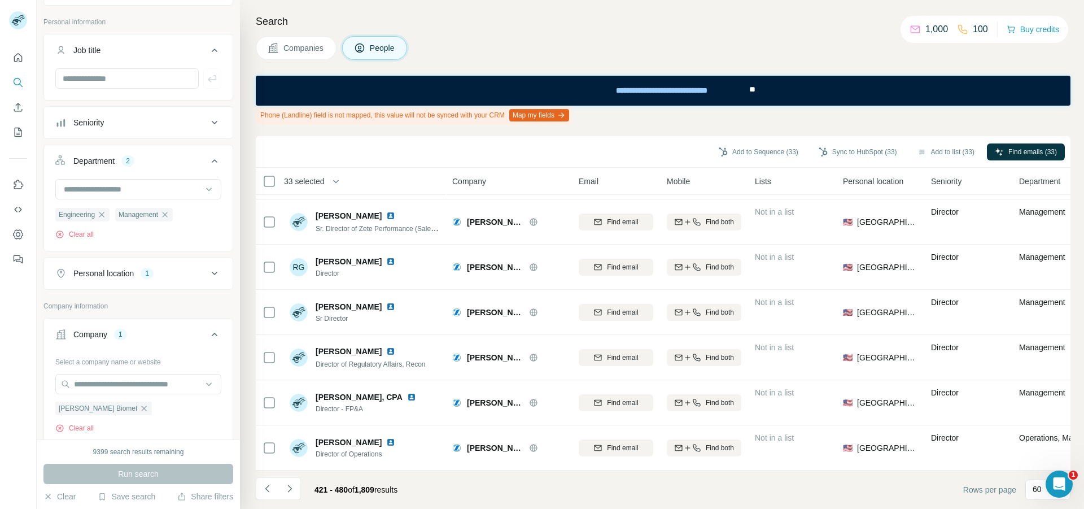
scroll to position [2439, 0]
click at [290, 486] on icon "Navigate to next page" at bounding box center [289, 488] width 11 height 11
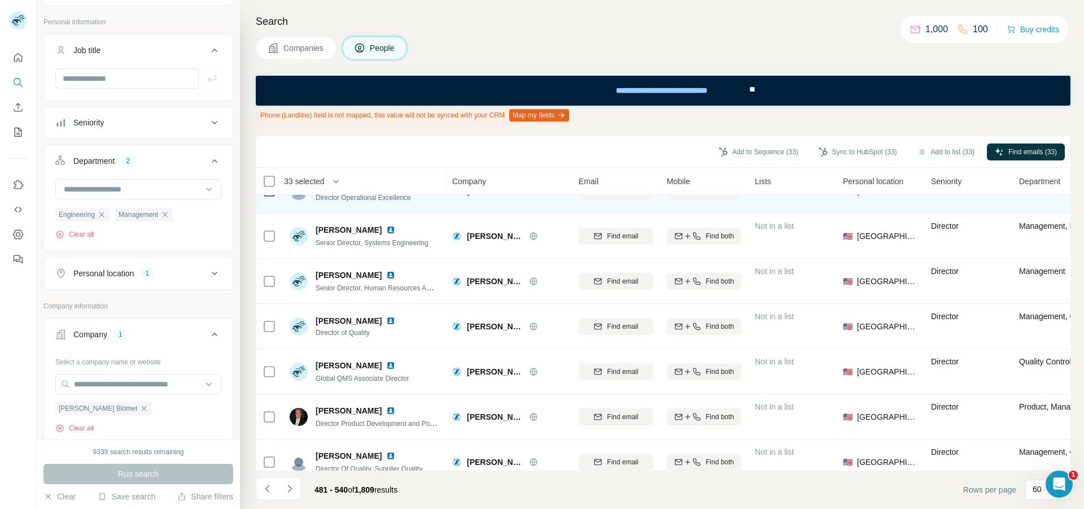
scroll to position [960, 0]
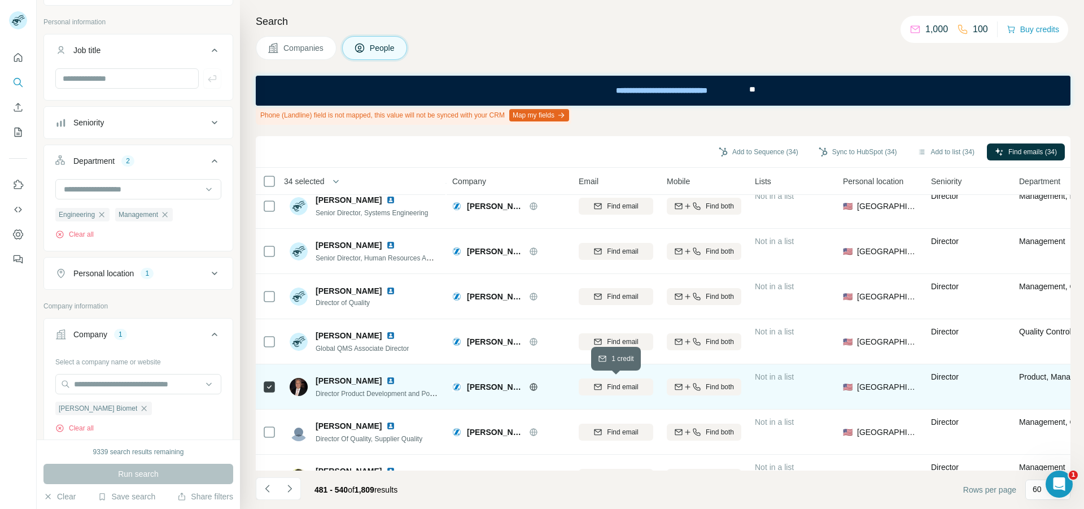
click at [593, 387] on div "Find email" at bounding box center [616, 387] width 75 height 10
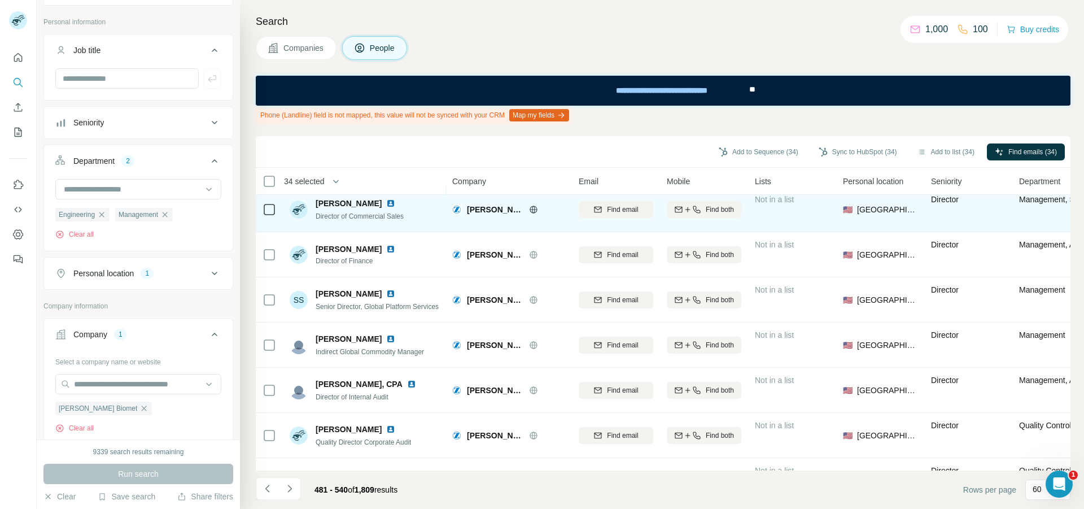
scroll to position [1468, 0]
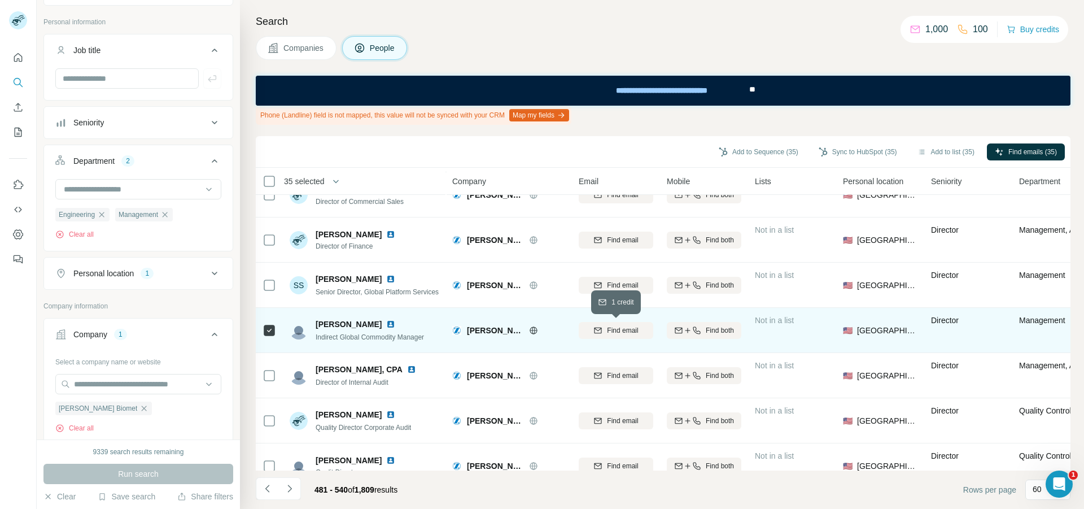
click at [604, 331] on div "Find email" at bounding box center [616, 330] width 75 height 10
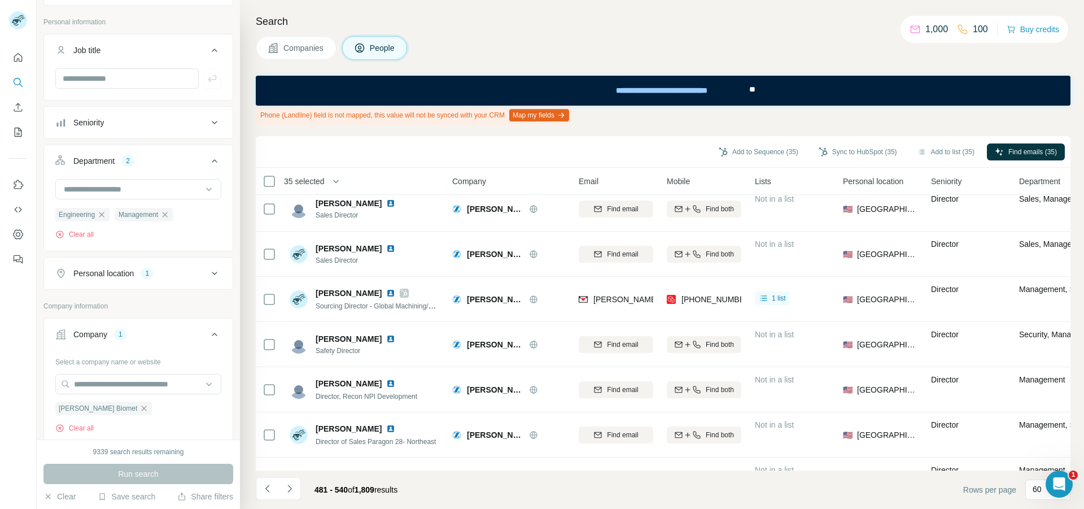
scroll to position [1919, 0]
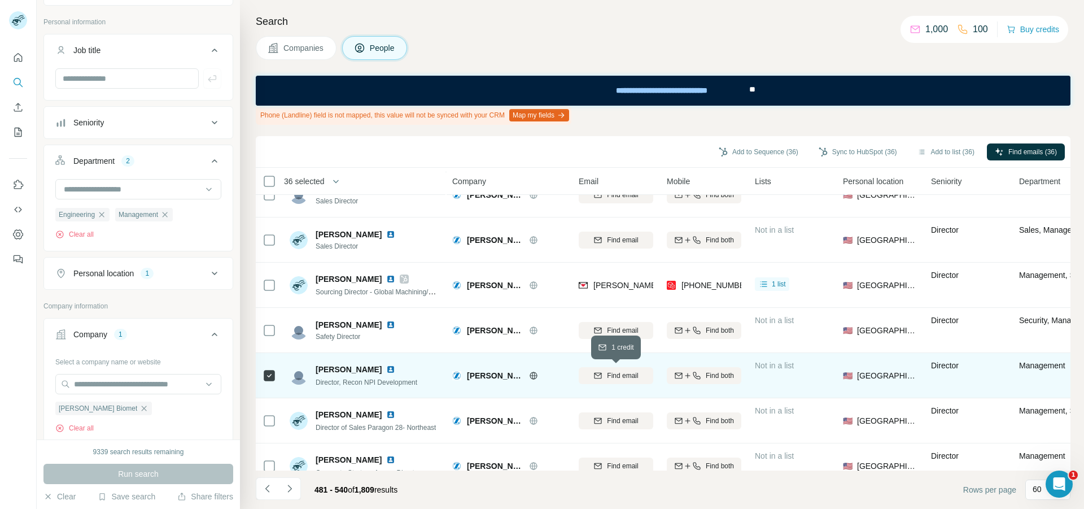
click at [594, 377] on icon "button" at bounding box center [597, 375] width 9 height 9
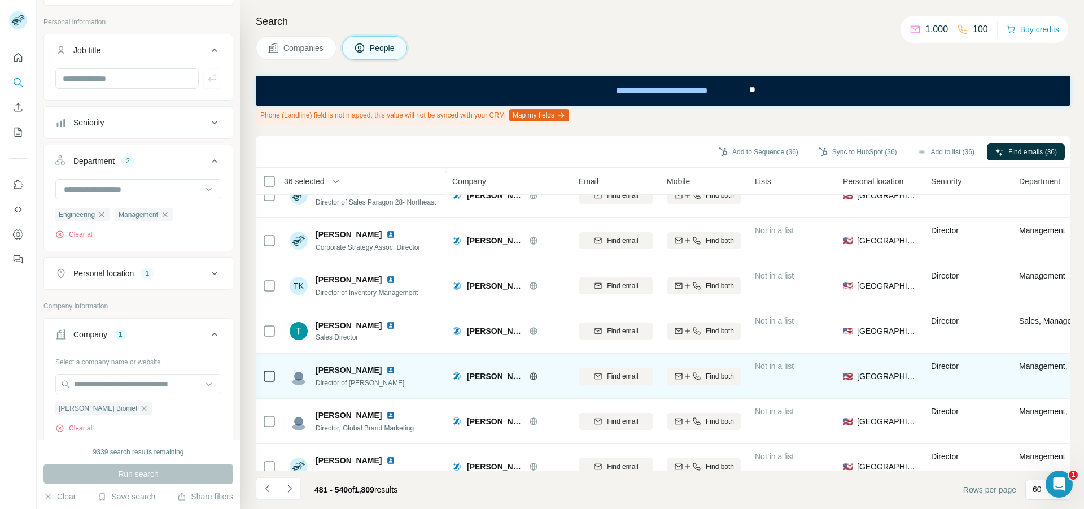
scroll to position [2145, 0]
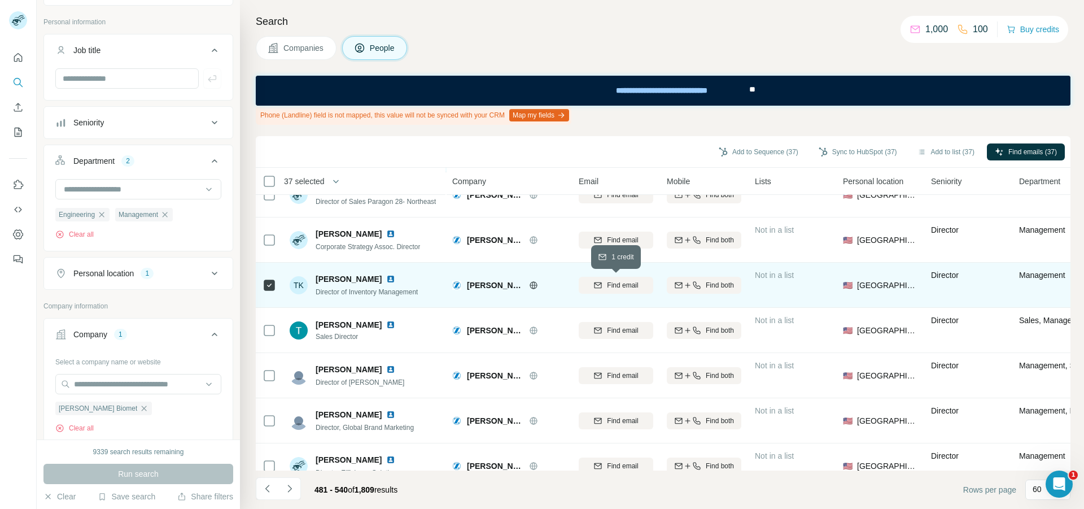
click at [617, 283] on span "Find email" at bounding box center [622, 285] width 31 height 10
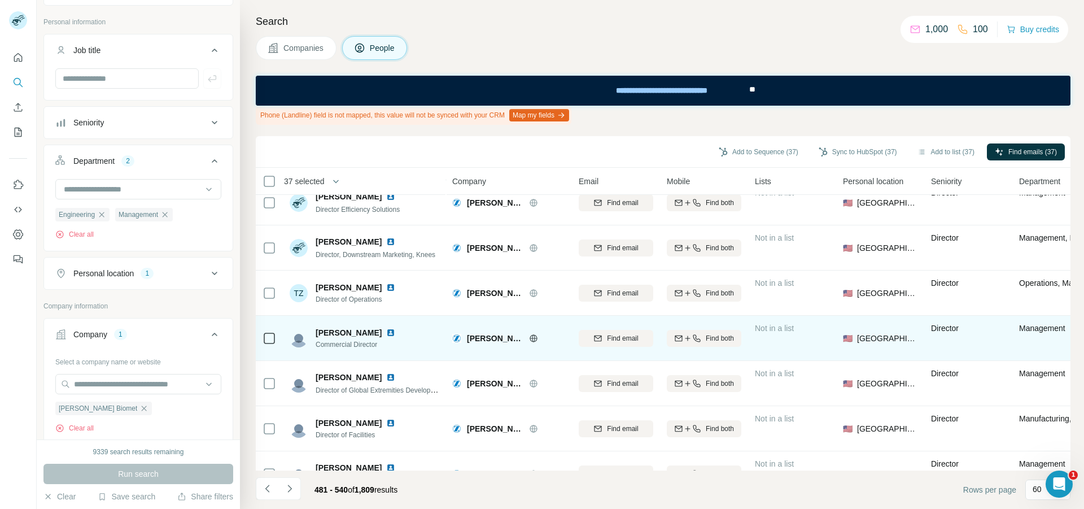
scroll to position [2427, 0]
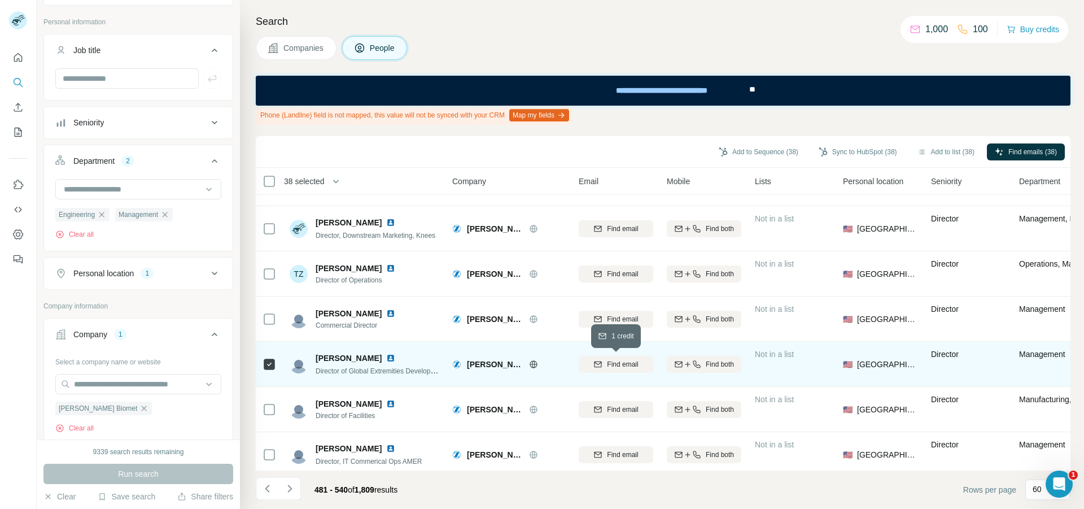
click at [595, 365] on icon "button" at bounding box center [597, 364] width 9 height 9
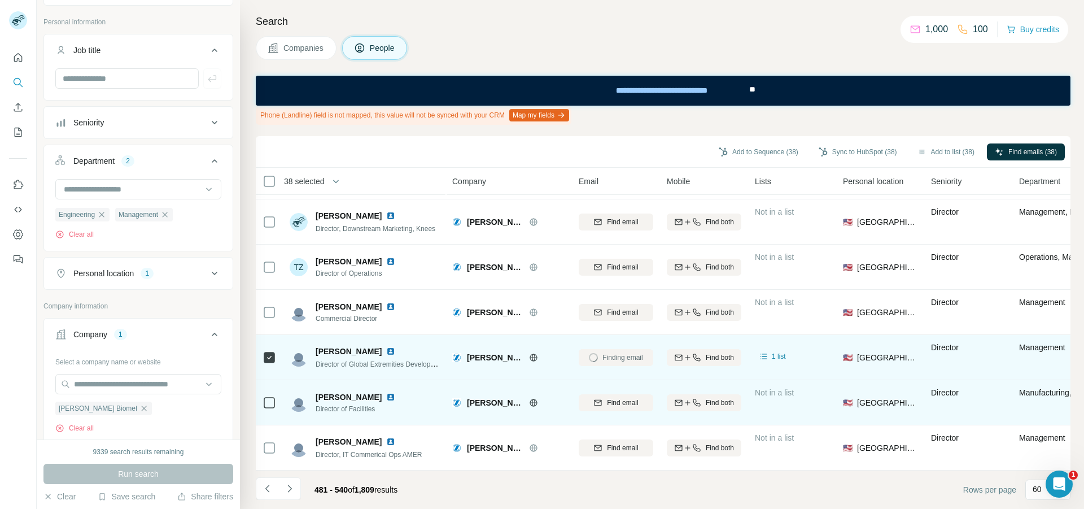
scroll to position [2439, 0]
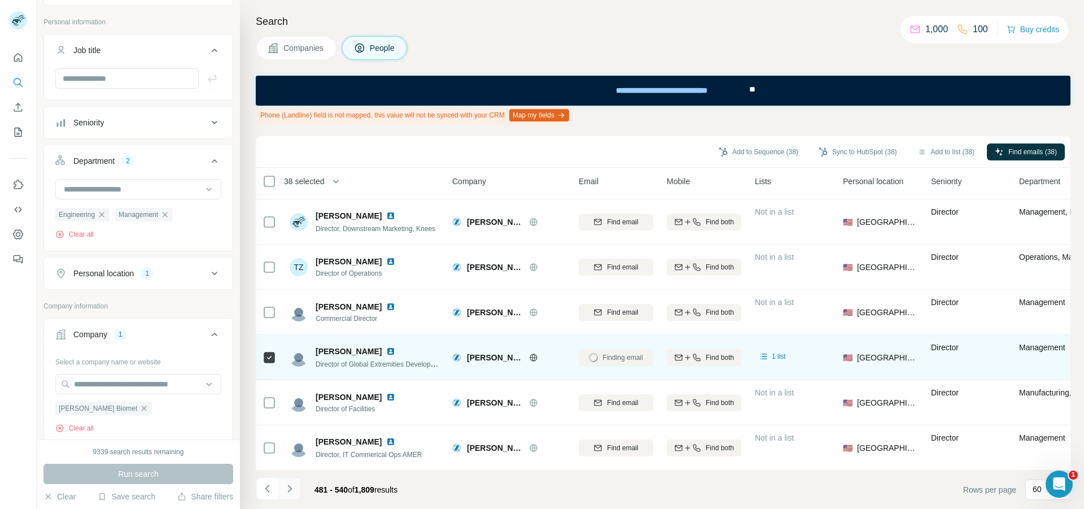
click at [291, 493] on icon "Navigate to next page" at bounding box center [289, 488] width 11 height 11
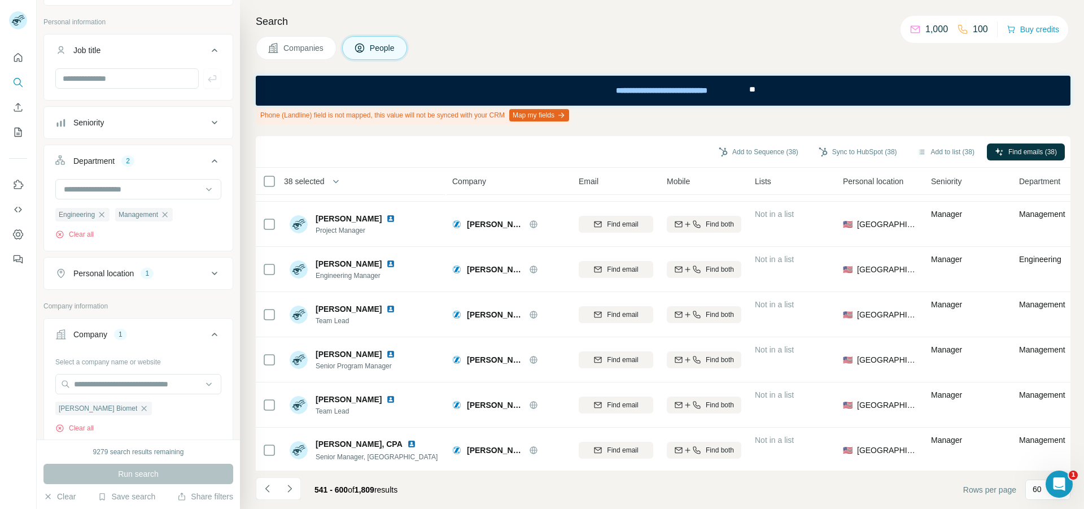
scroll to position [0, 0]
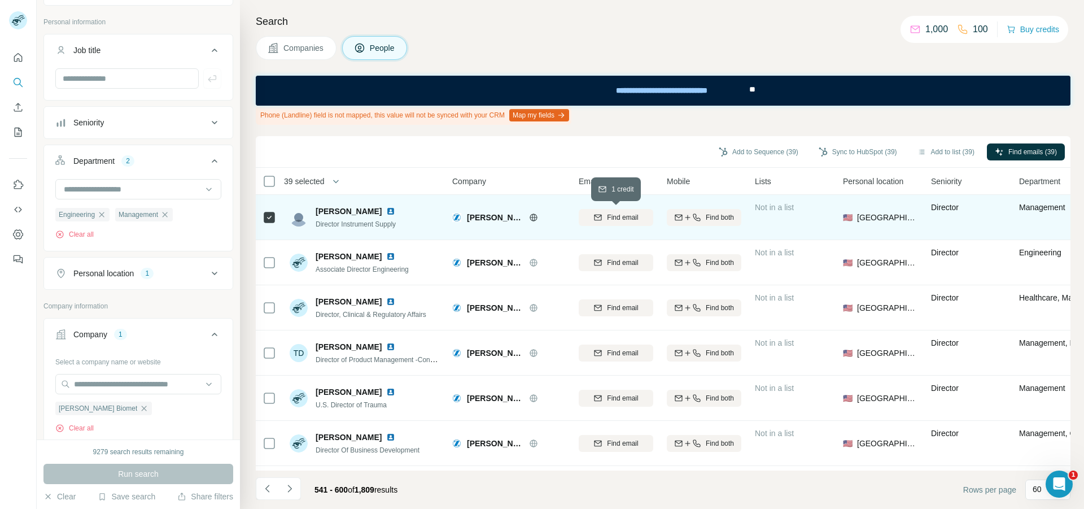
click at [615, 219] on span "Find email" at bounding box center [622, 217] width 31 height 10
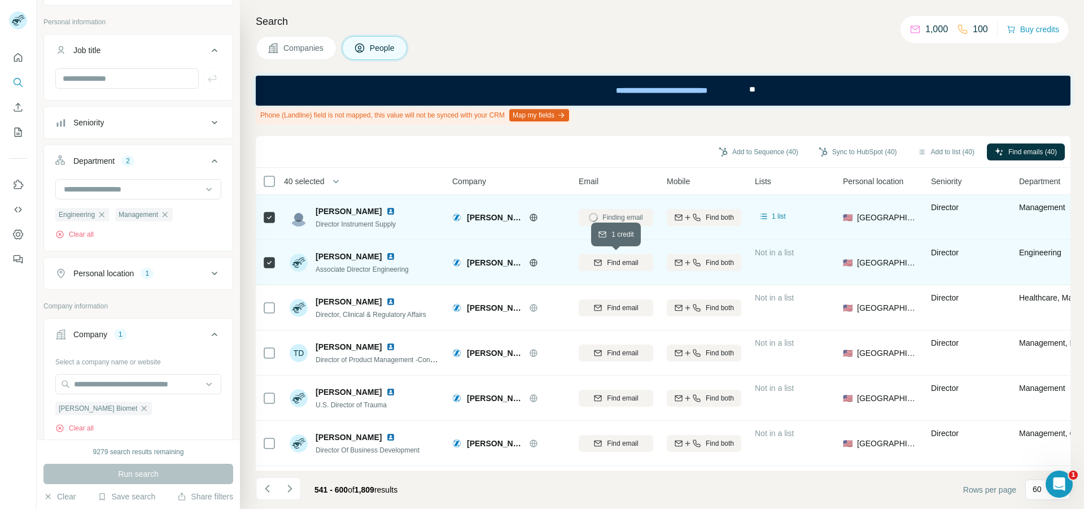
click at [615, 266] on span "Find email" at bounding box center [622, 262] width 31 height 10
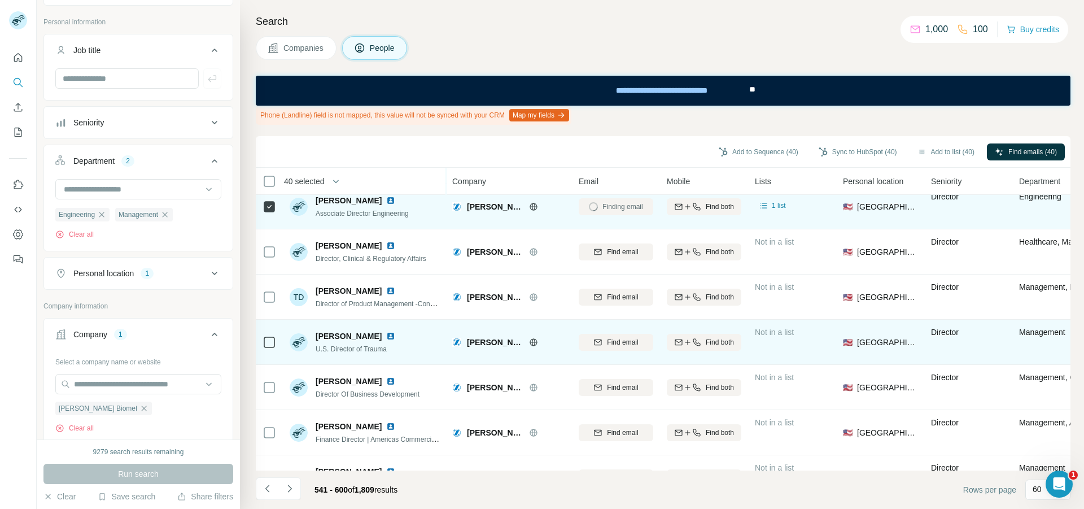
scroll to position [56, 0]
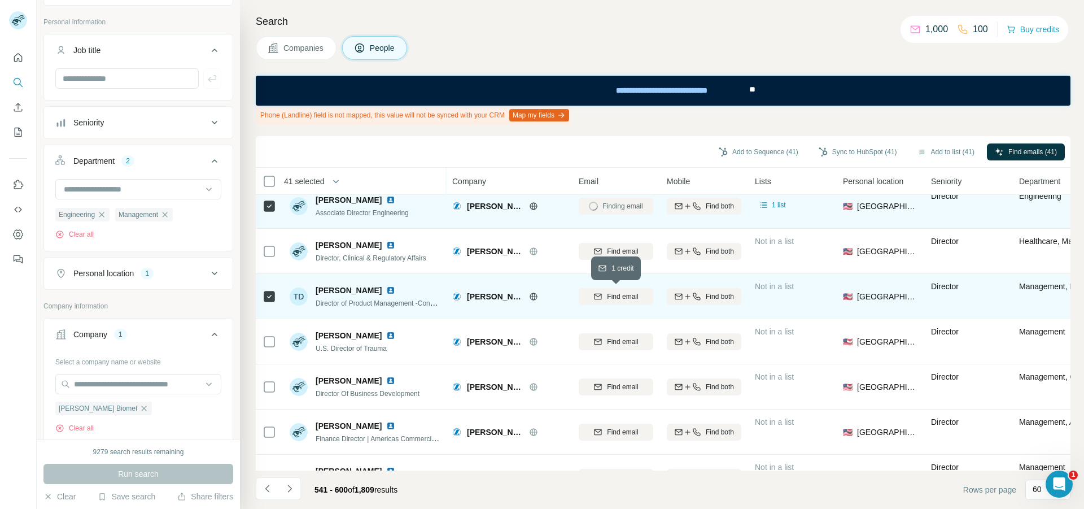
click at [609, 299] on span "Find email" at bounding box center [622, 296] width 31 height 10
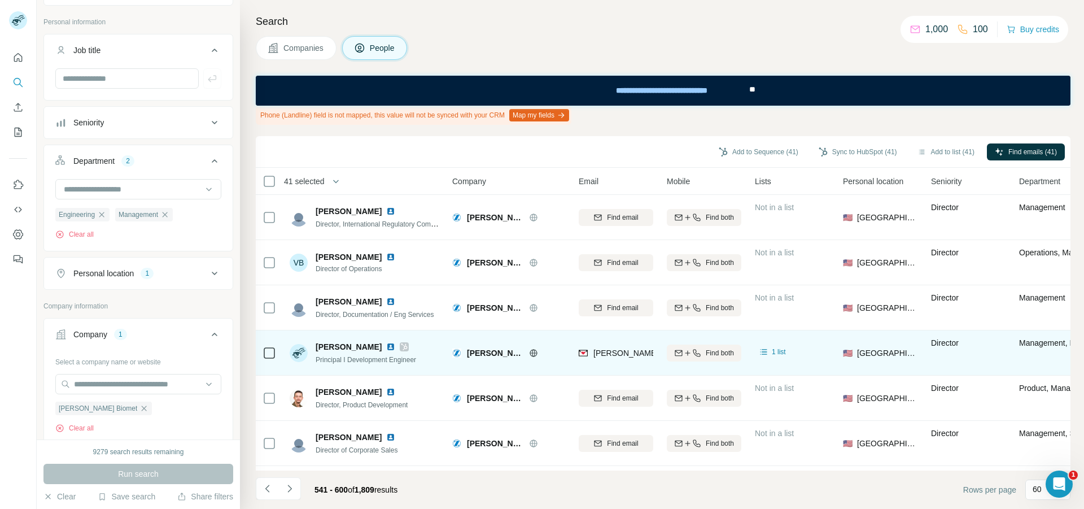
scroll to position [508, 0]
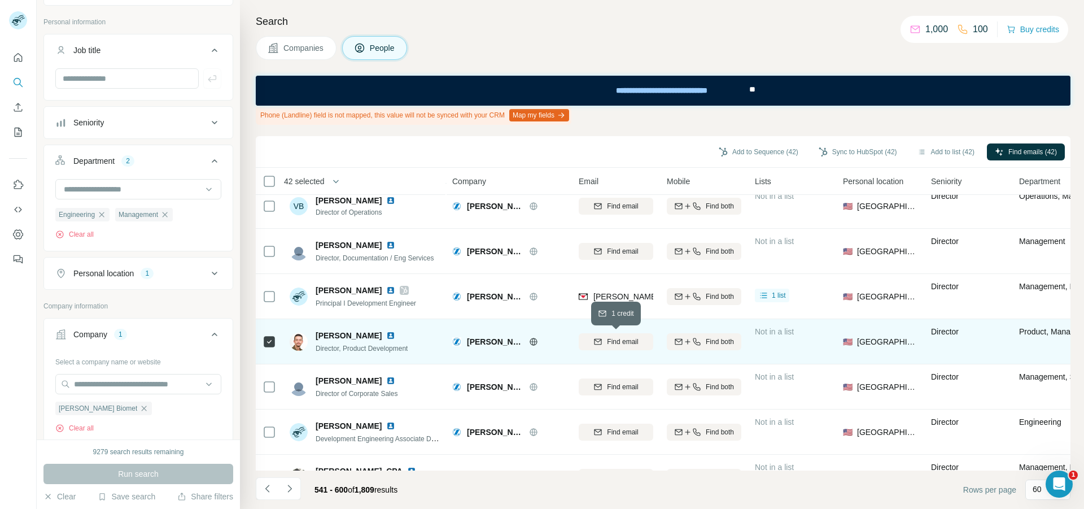
click at [604, 341] on div "Find email" at bounding box center [616, 341] width 75 height 10
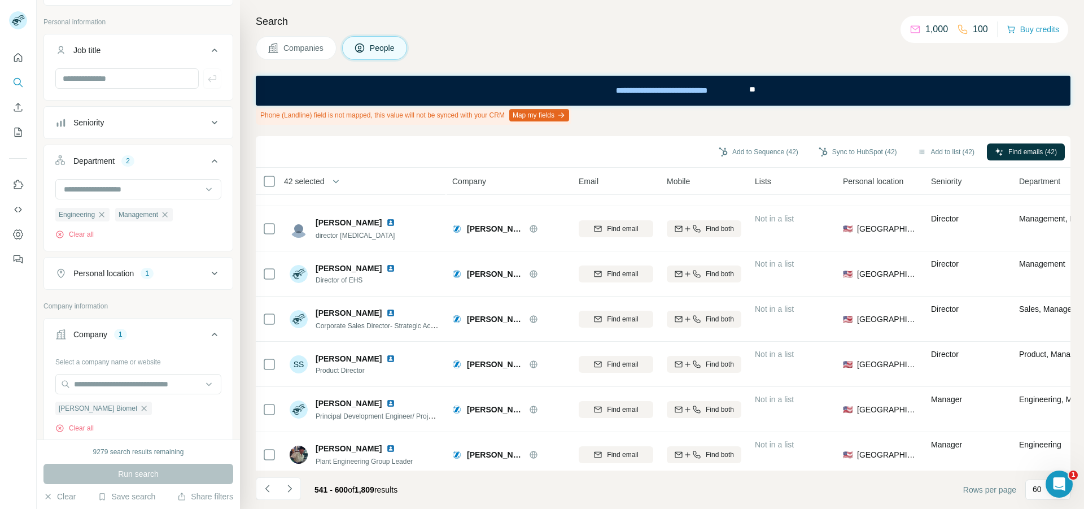
scroll to position [903, 0]
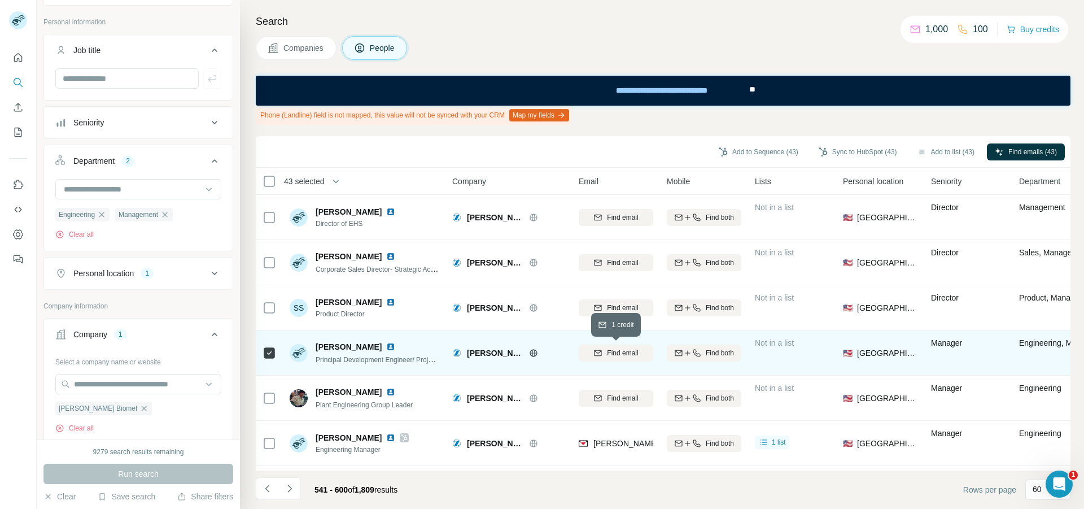
click at [625, 357] on span "Find email" at bounding box center [622, 353] width 31 height 10
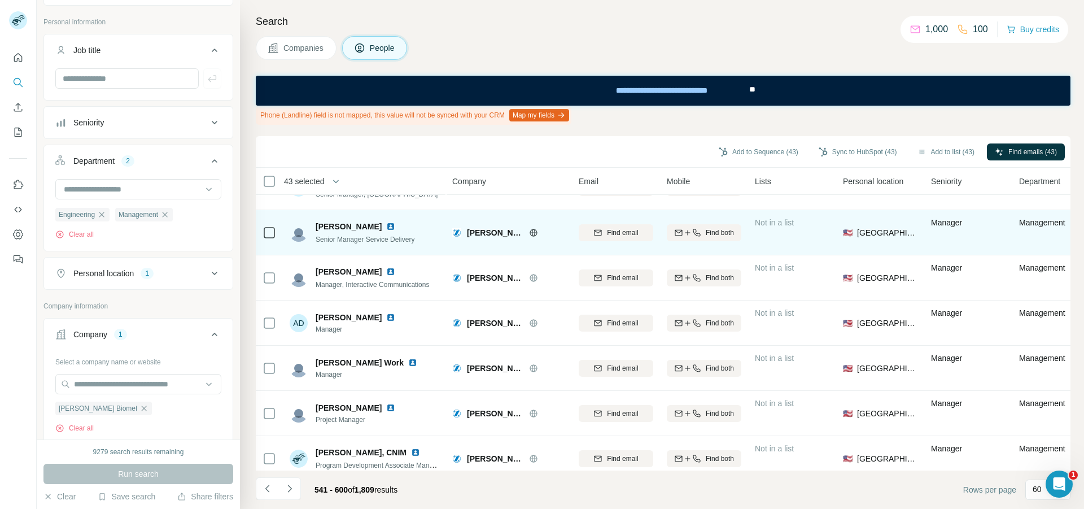
scroll to position [1975, 0]
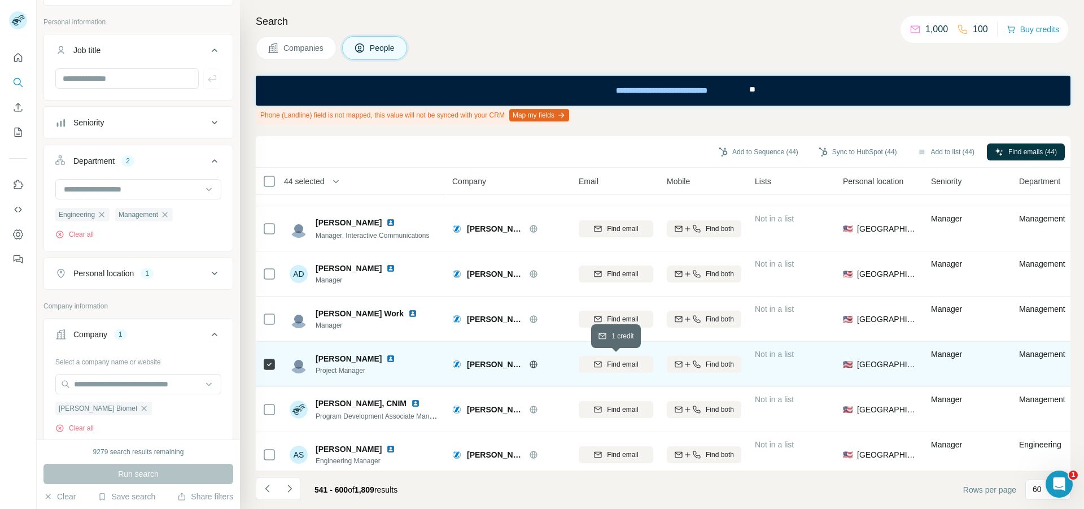
click at [621, 365] on span "Find email" at bounding box center [622, 364] width 31 height 10
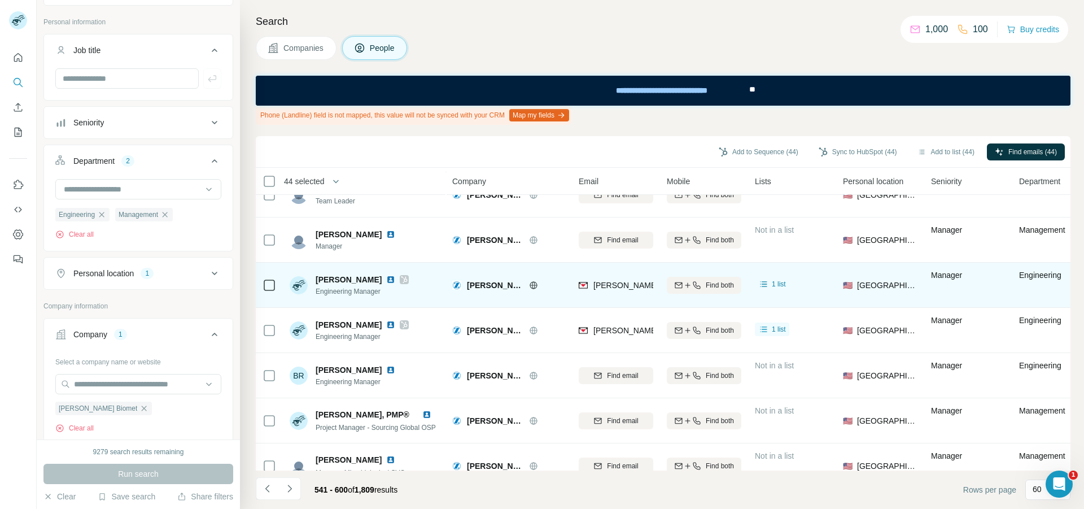
scroll to position [2427, 0]
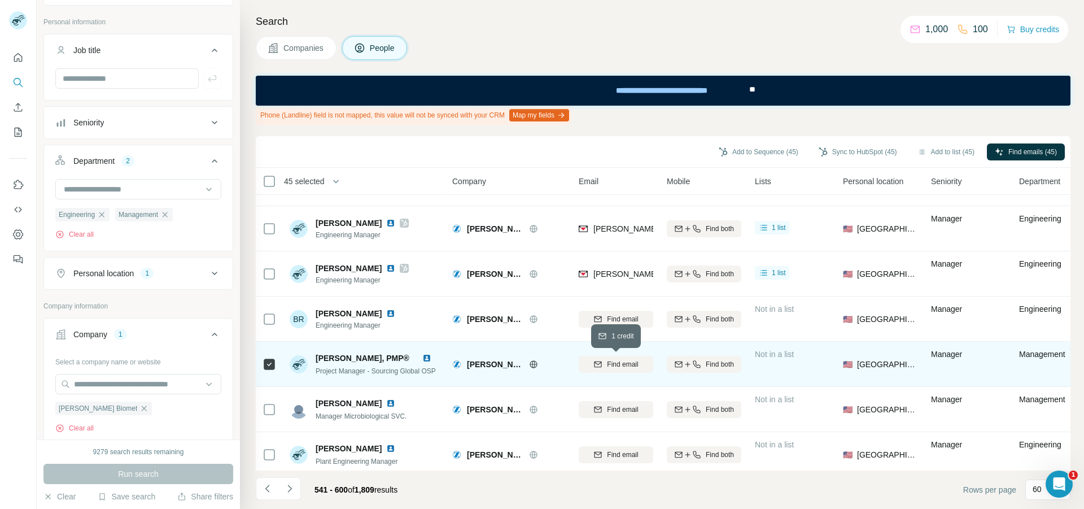
click at [604, 366] on div "Find email" at bounding box center [616, 364] width 75 height 10
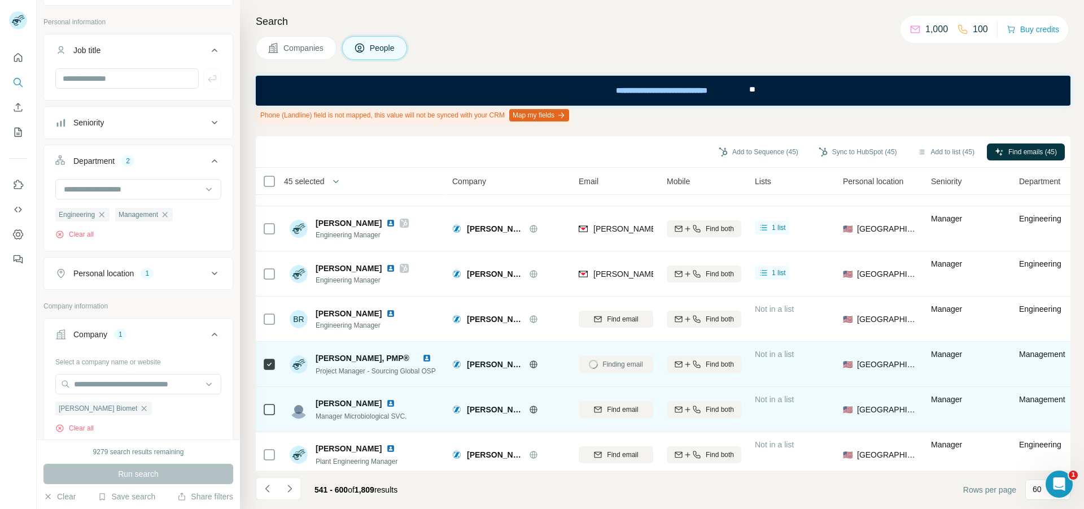
scroll to position [2439, 0]
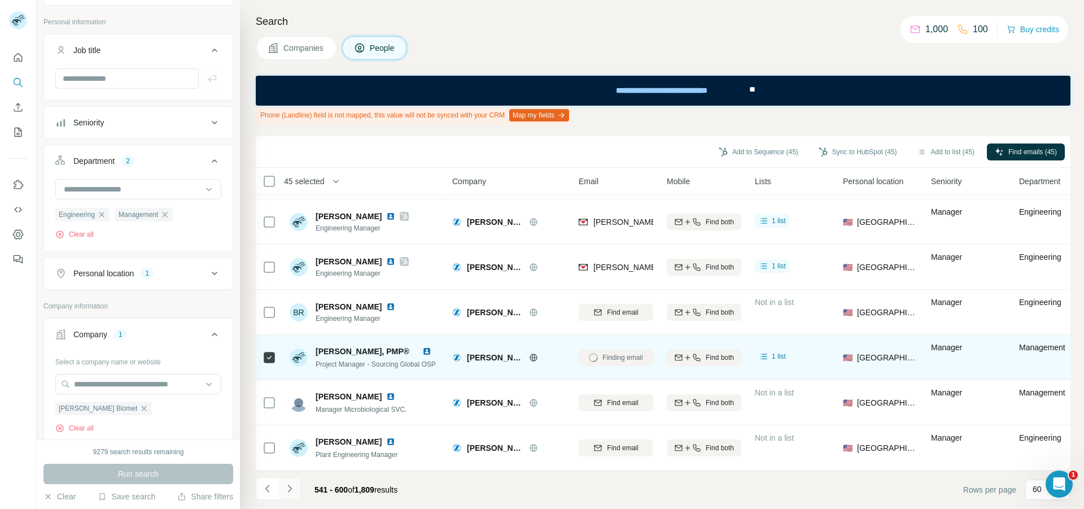
click at [288, 493] on icon "Navigate to next page" at bounding box center [289, 488] width 11 height 11
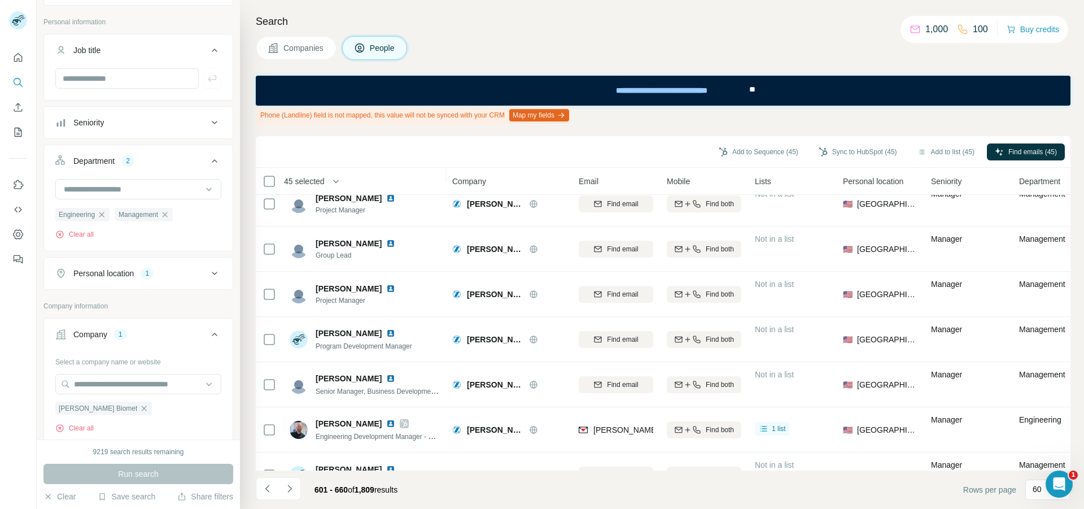
scroll to position [169, 0]
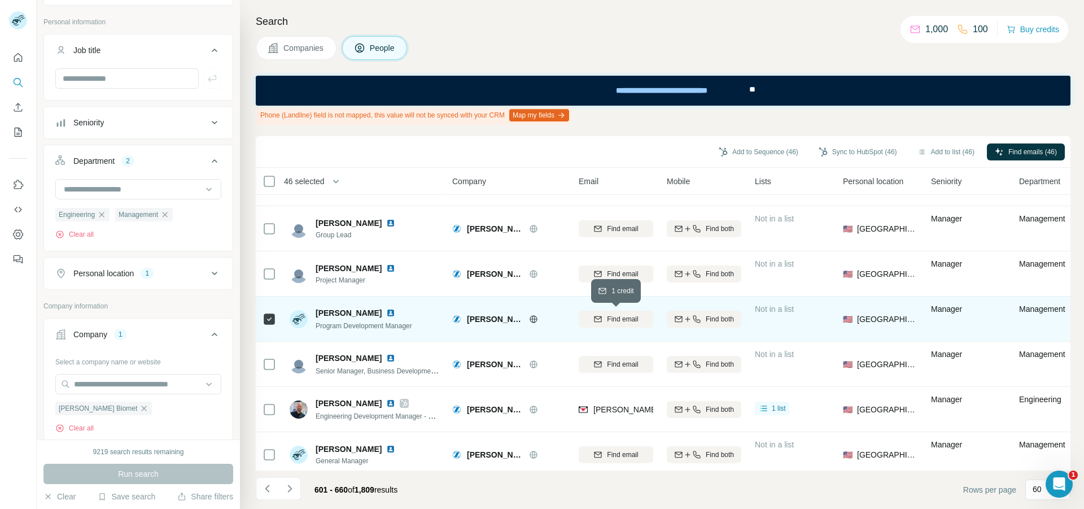
click at [615, 319] on span "Find email" at bounding box center [622, 319] width 31 height 10
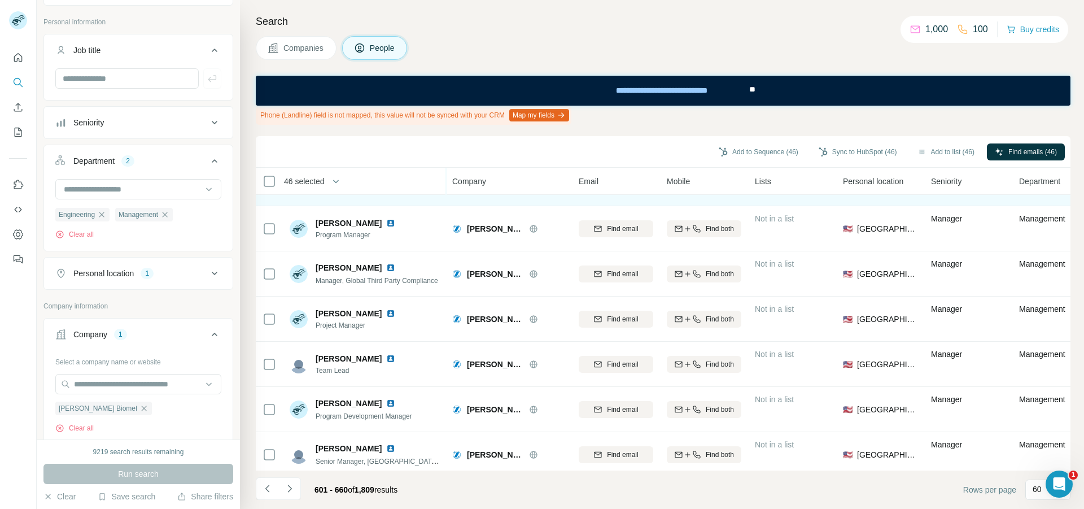
scroll to position [903, 0]
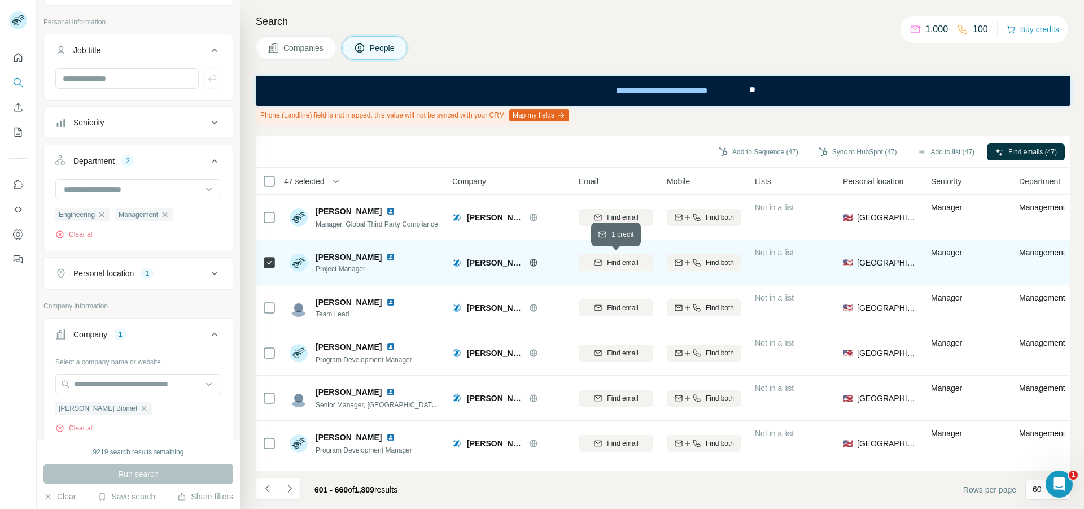
click at [595, 262] on icon "button" at bounding box center [597, 262] width 9 height 9
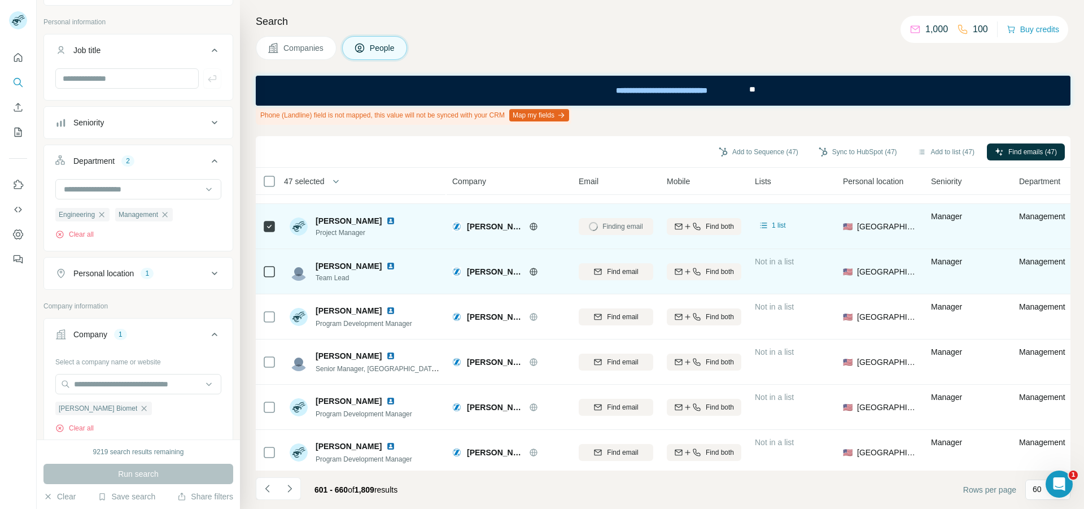
scroll to position [960, 0]
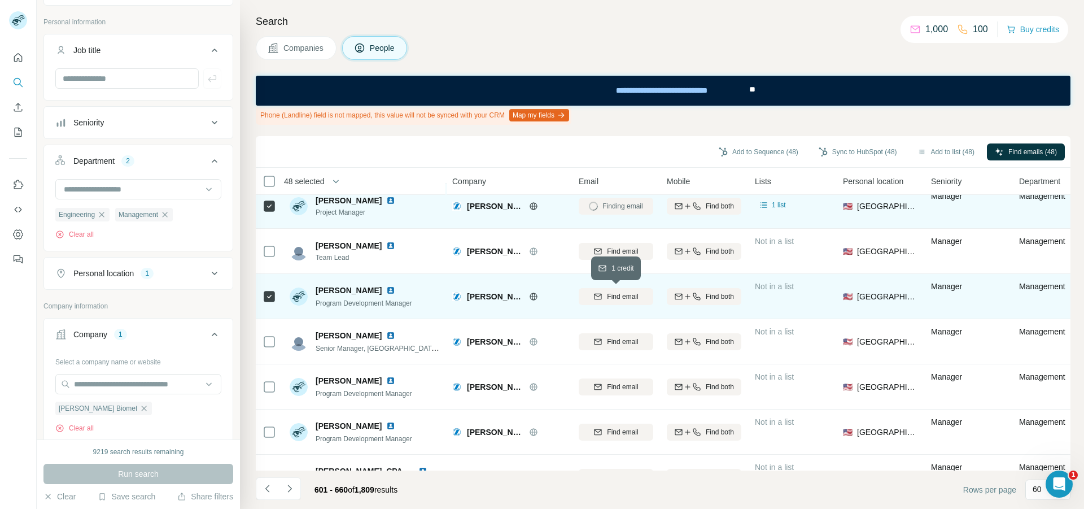
click at [601, 300] on icon "button" at bounding box center [597, 296] width 9 height 9
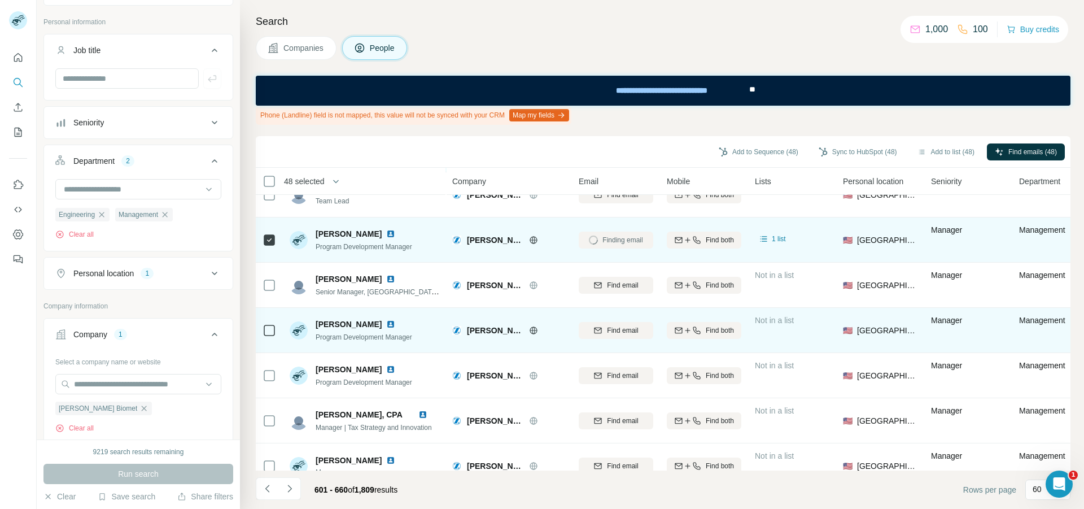
scroll to position [1072, 0]
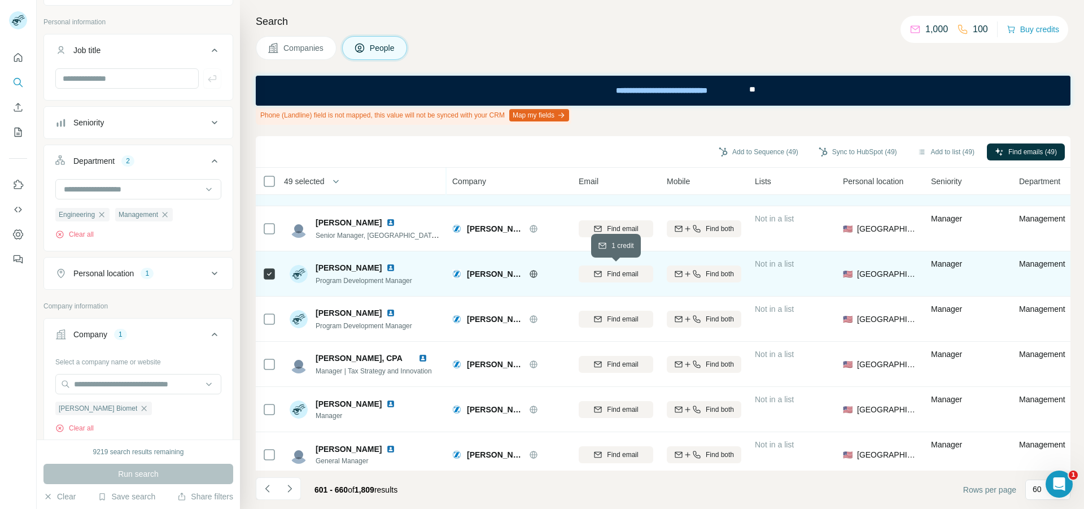
click at [618, 275] on span "Find email" at bounding box center [622, 274] width 31 height 10
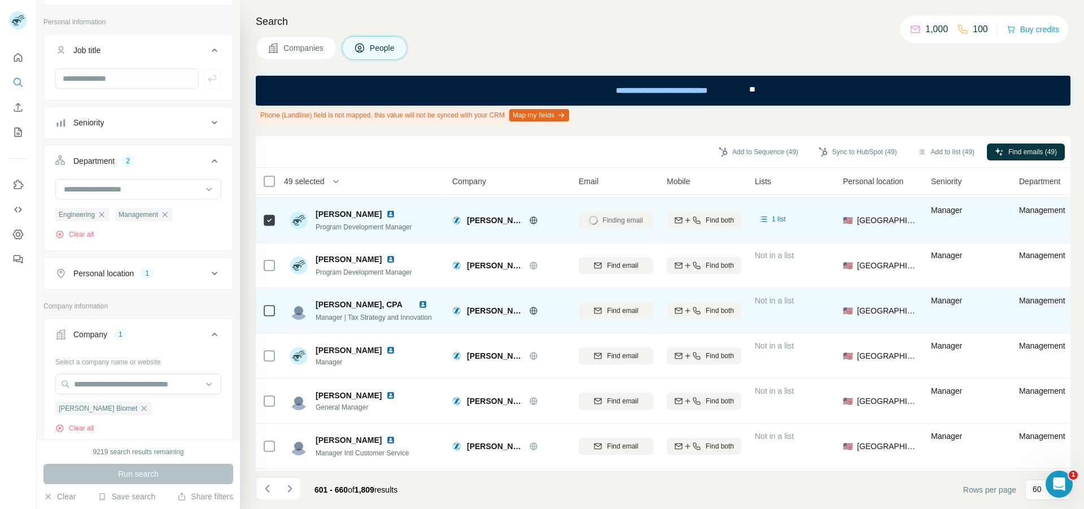
scroll to position [1129, 0]
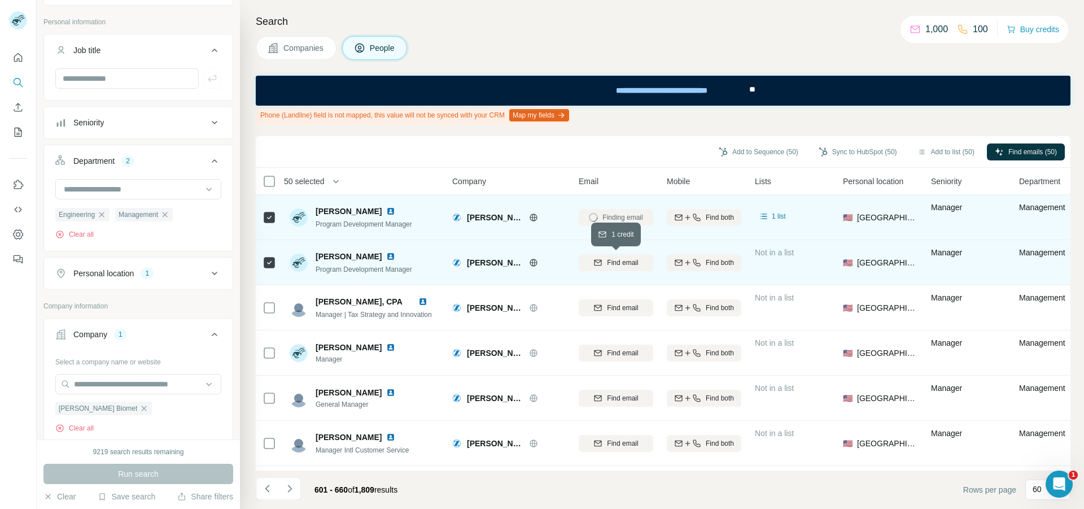
click at [591, 264] on div "Find email" at bounding box center [616, 262] width 75 height 10
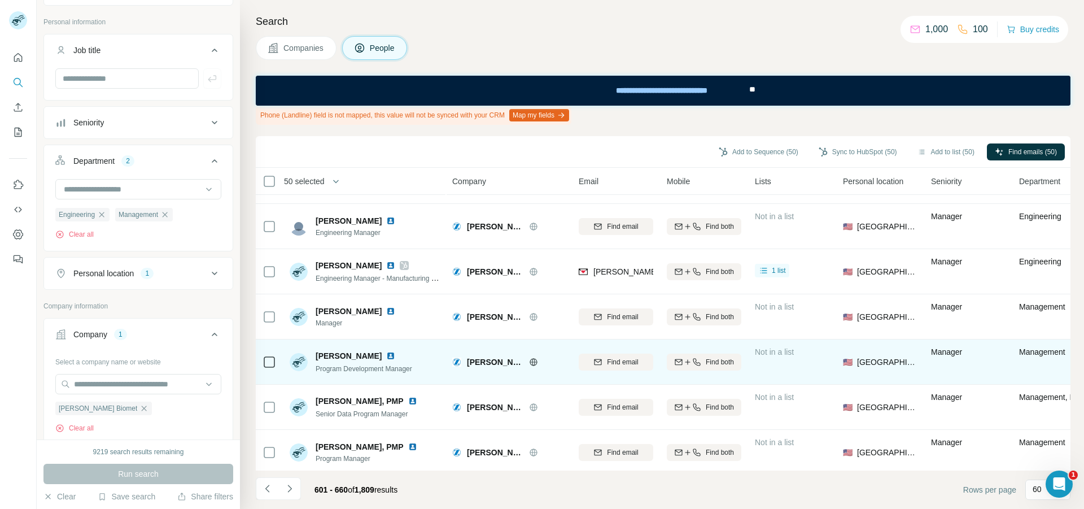
scroll to position [1411, 0]
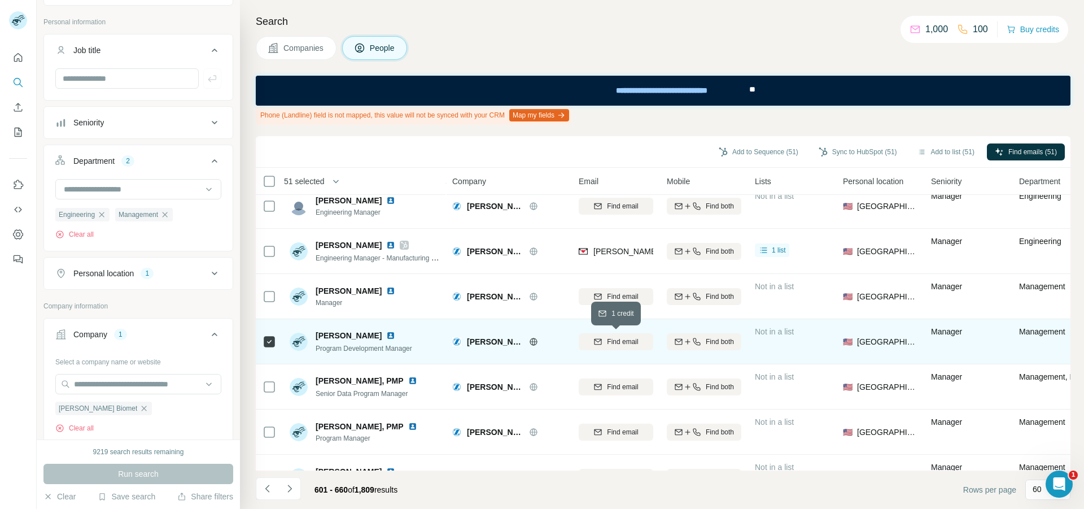
click at [593, 345] on div "Find email" at bounding box center [616, 341] width 75 height 10
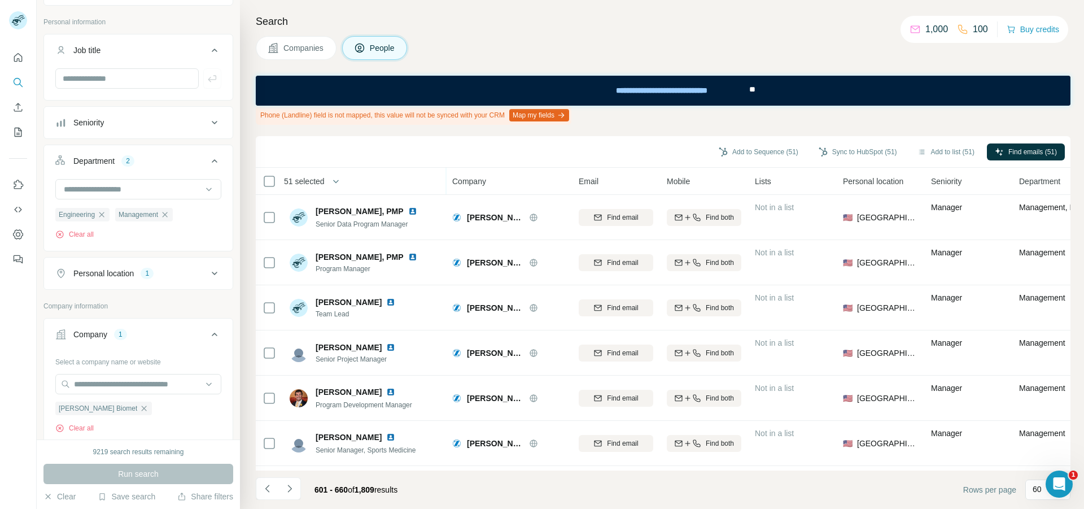
scroll to position [1637, 0]
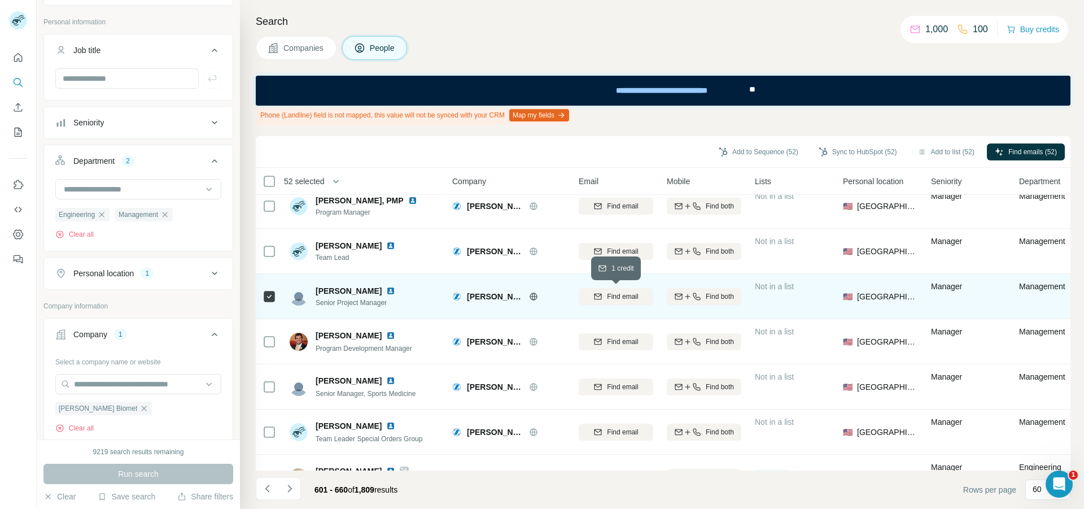
click at [617, 295] on span "Find email" at bounding box center [622, 296] width 31 height 10
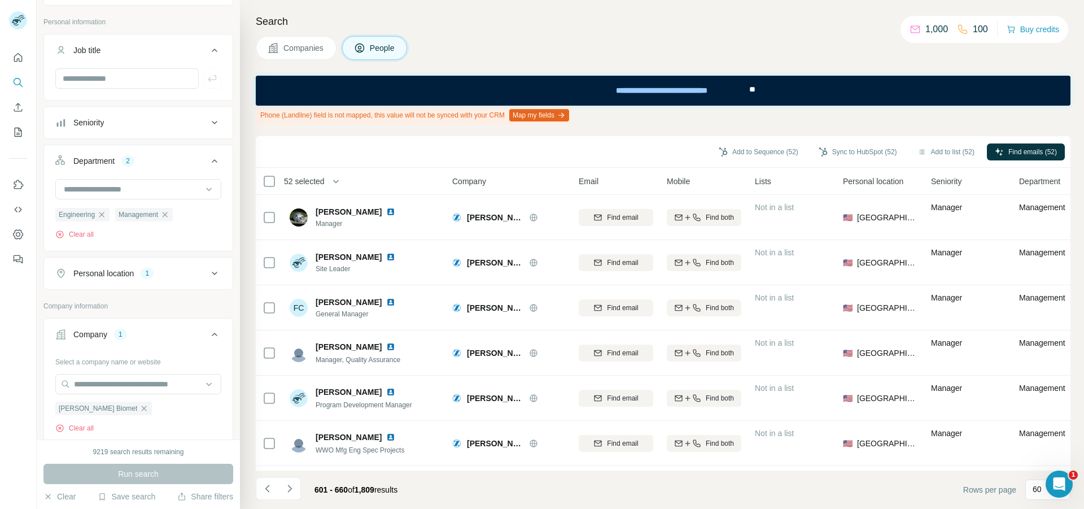
scroll to position [2314, 0]
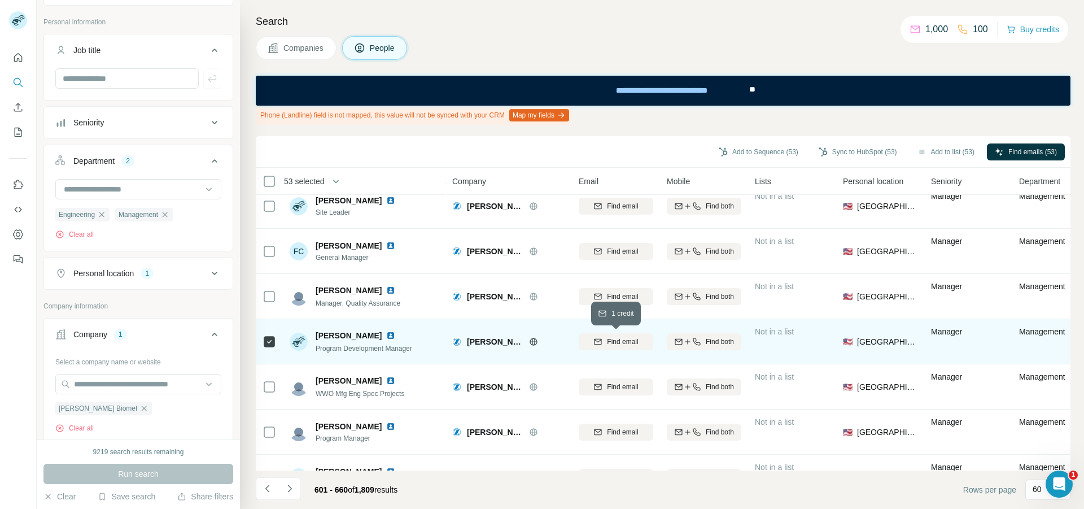
click at [594, 340] on icon "button" at bounding box center [597, 341] width 7 height 6
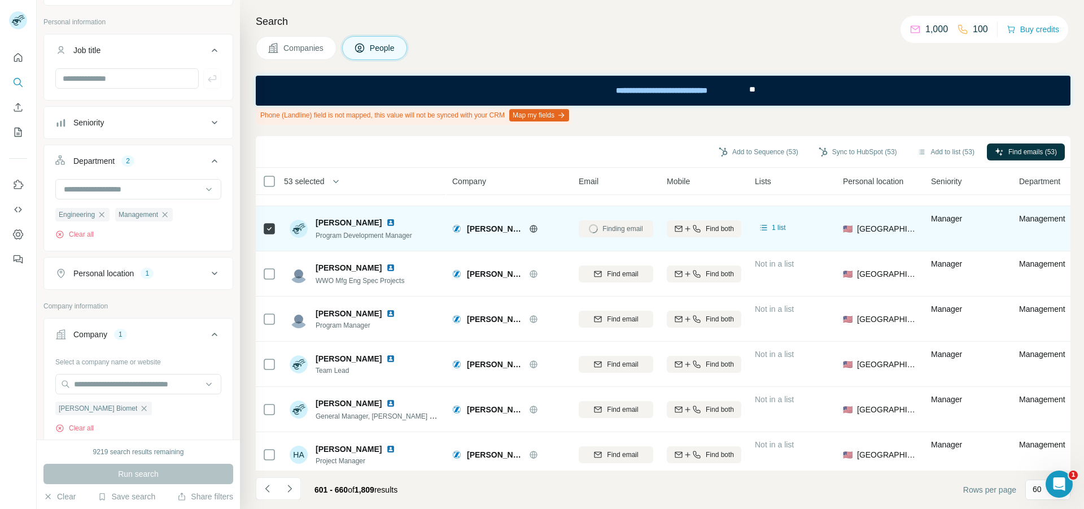
scroll to position [2439, 0]
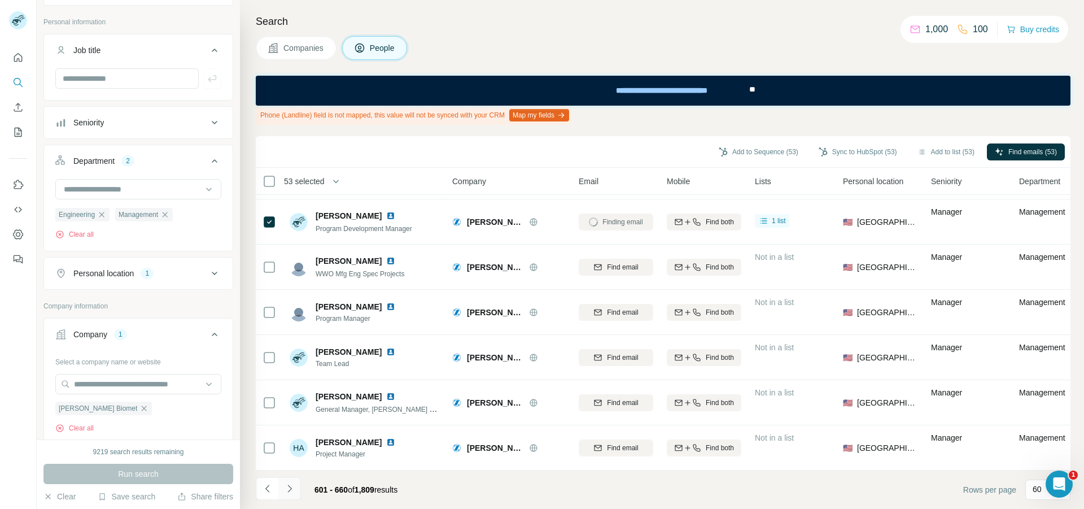
click at [288, 487] on icon "Navigate to next page" at bounding box center [289, 488] width 11 height 11
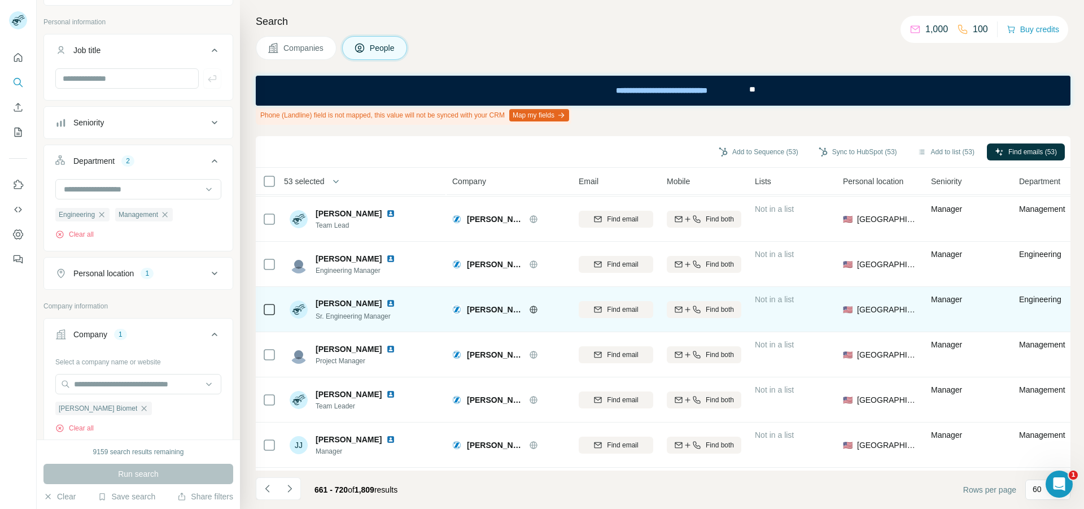
scroll to position [452, 0]
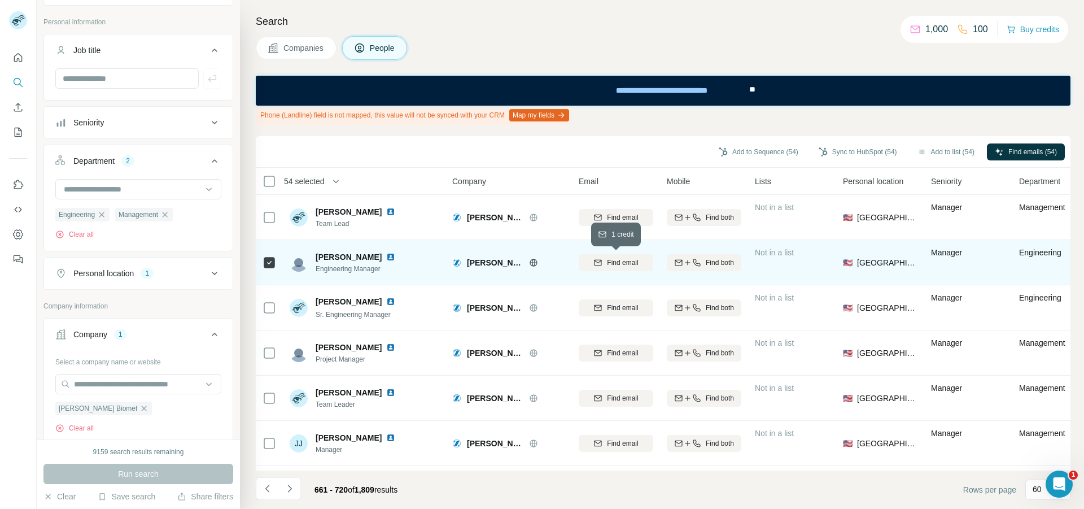
click at [625, 260] on span "Find email" at bounding box center [622, 262] width 31 height 10
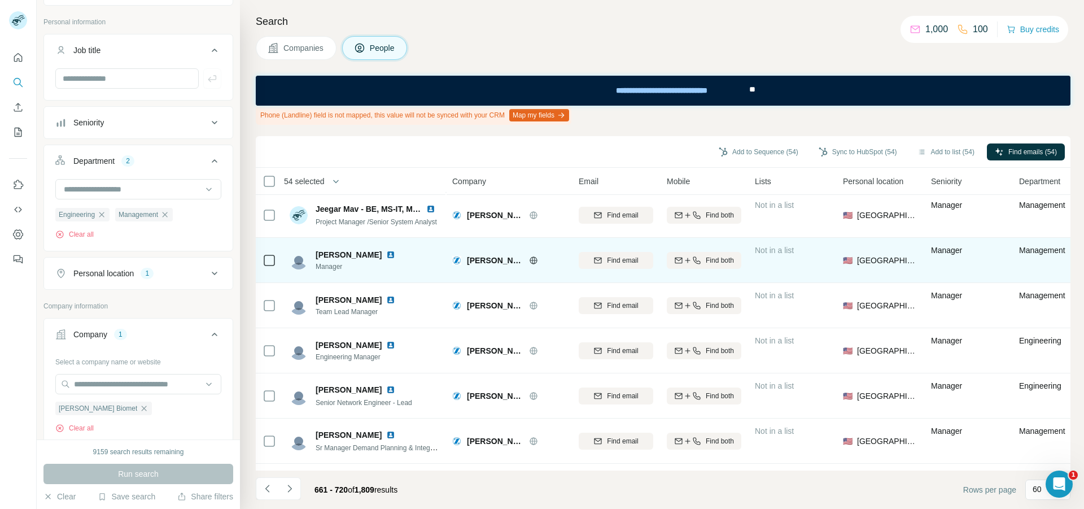
scroll to position [1016, 0]
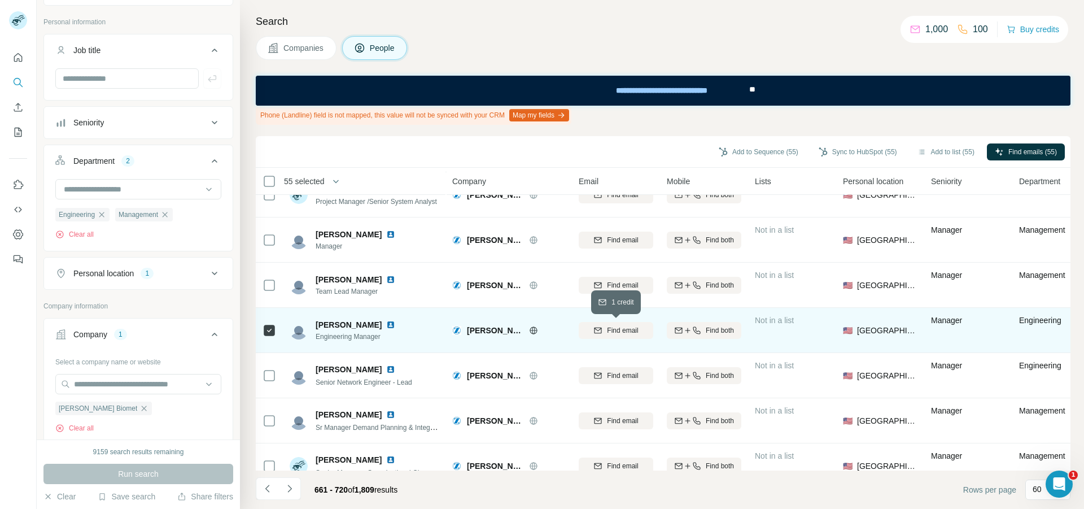
click at [589, 330] on div "Find email" at bounding box center [616, 330] width 75 height 10
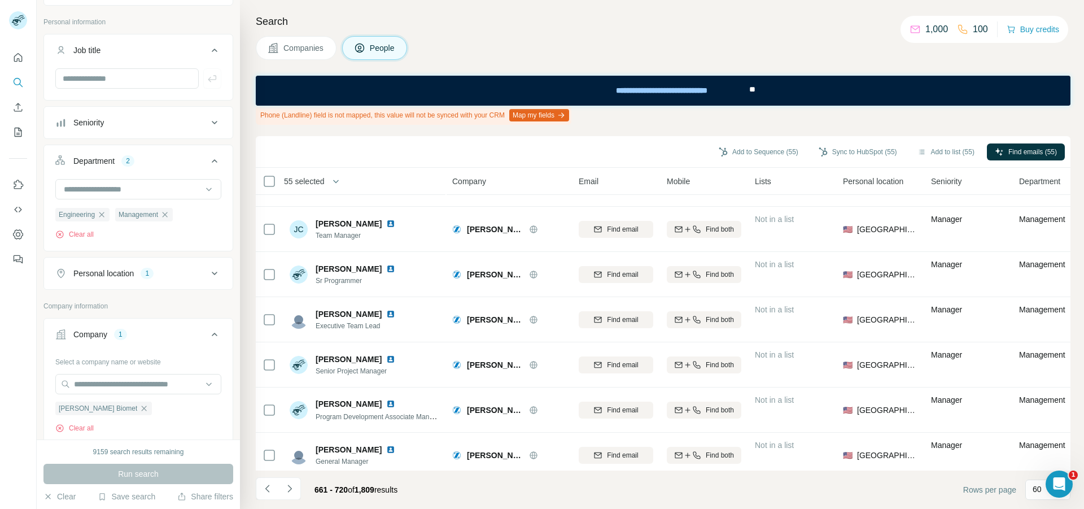
scroll to position [1693, 0]
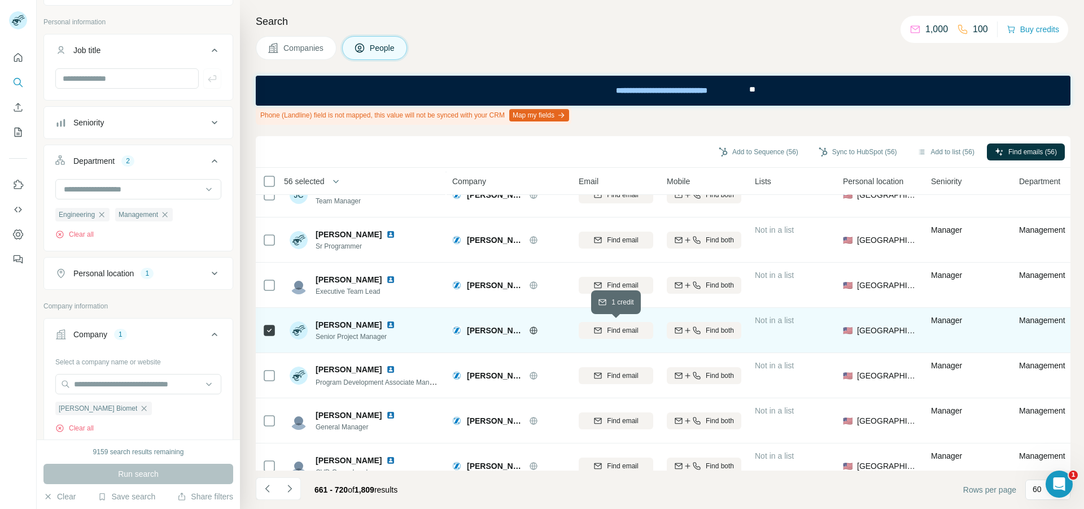
click at [601, 335] on button "Find email" at bounding box center [616, 330] width 75 height 17
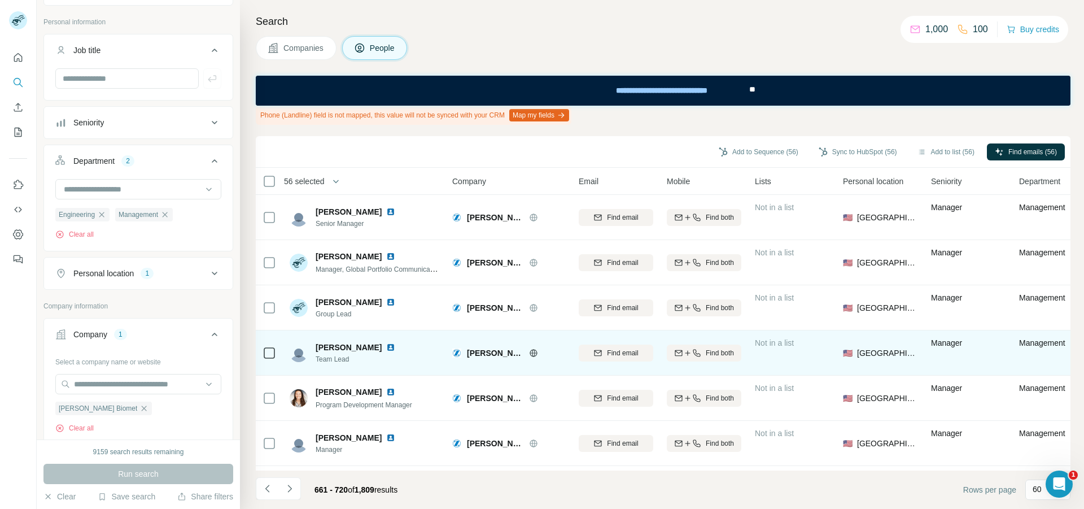
scroll to position [2314, 0]
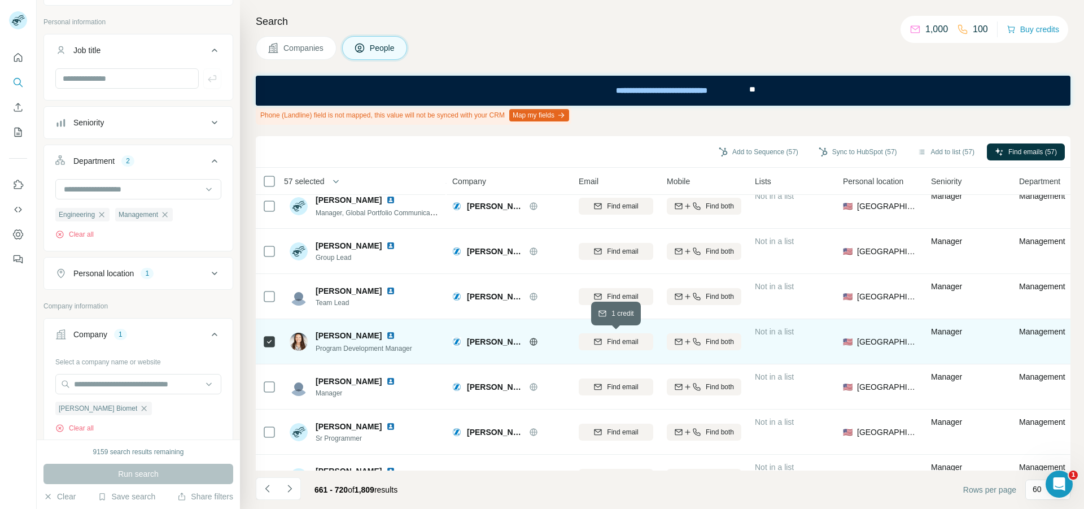
click at [593, 343] on div "Find email" at bounding box center [616, 341] width 75 height 10
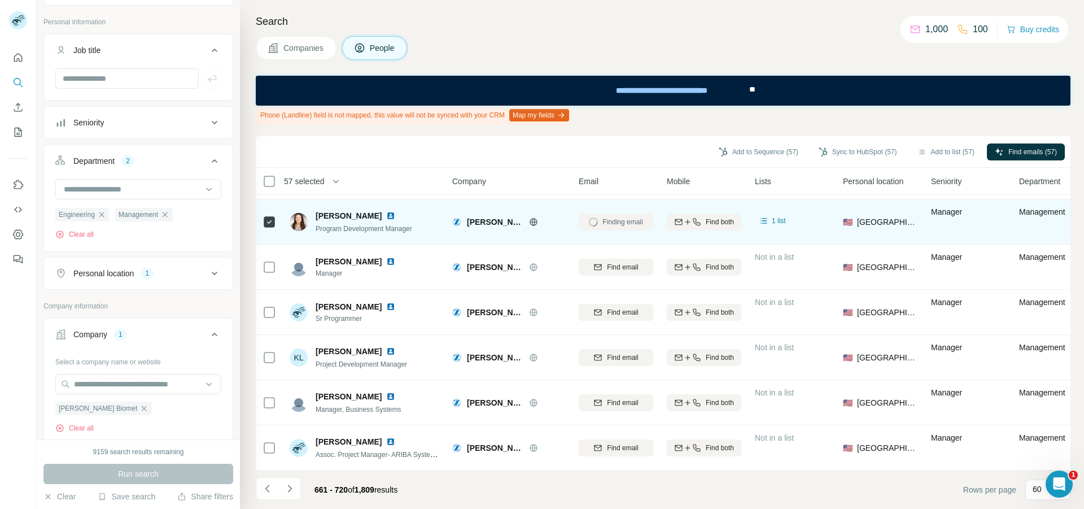
scroll to position [2439, 0]
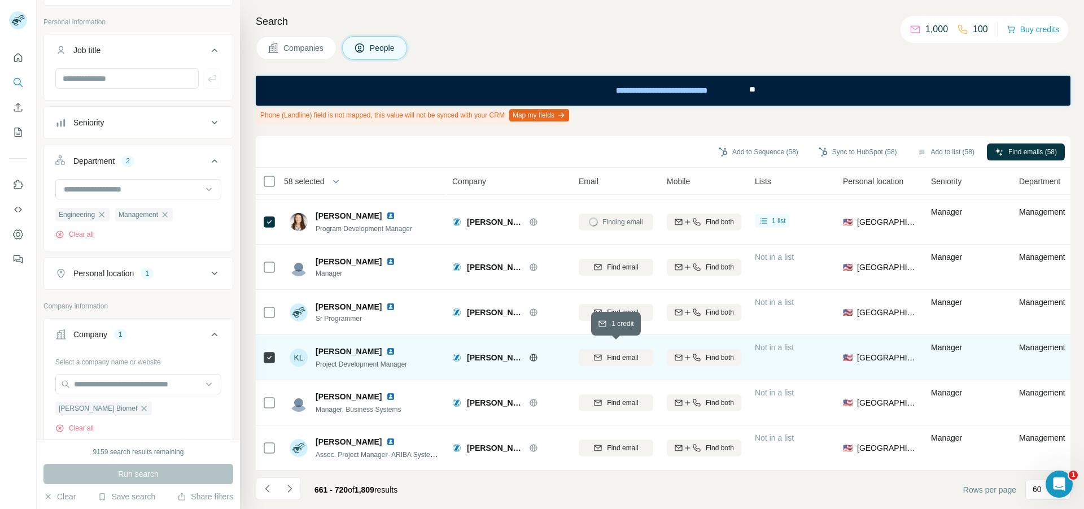
click at [580, 352] on div "Find email" at bounding box center [616, 357] width 75 height 10
click at [287, 485] on icon "Navigate to next page" at bounding box center [289, 488] width 11 height 11
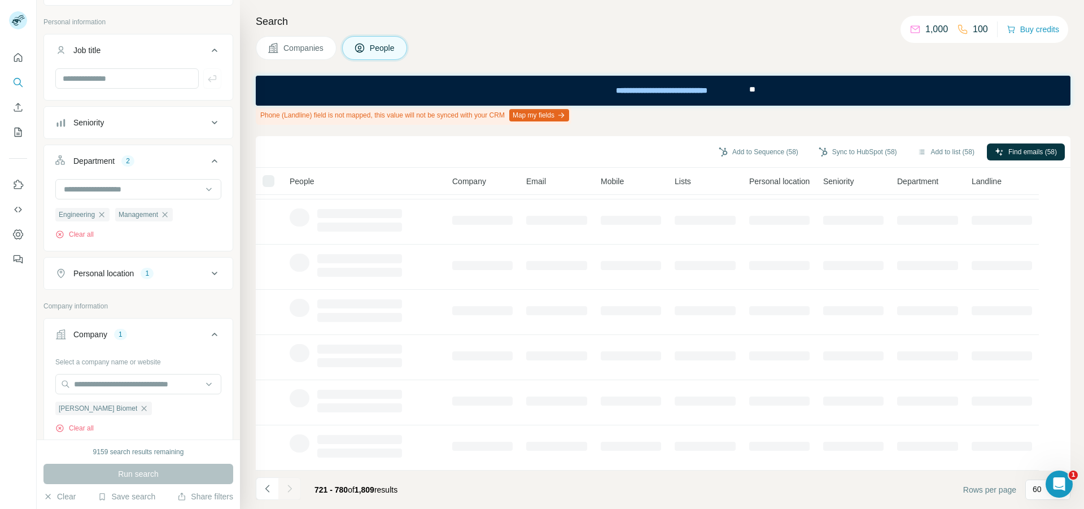
scroll to position [0, 0]
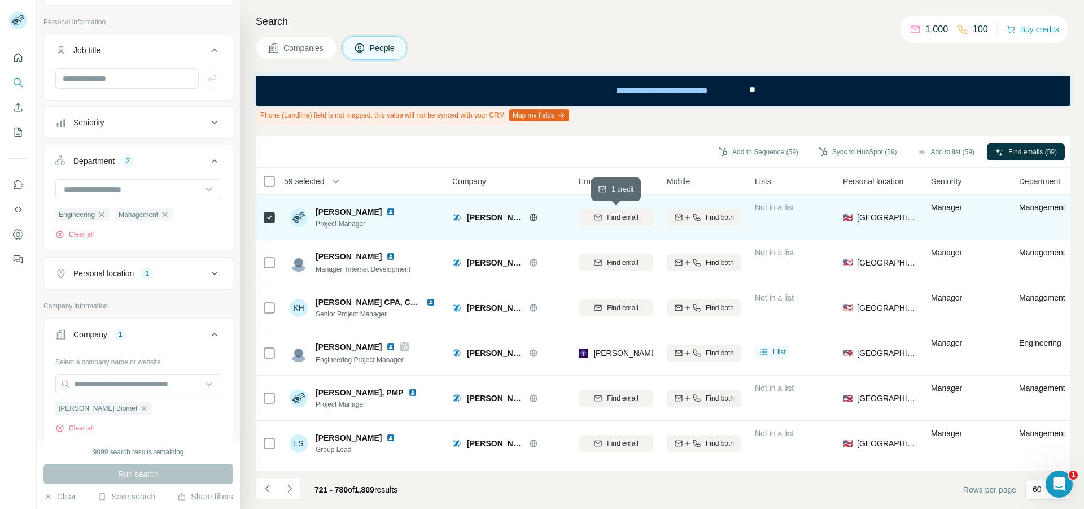
click at [609, 221] on span "Find email" at bounding box center [622, 217] width 31 height 10
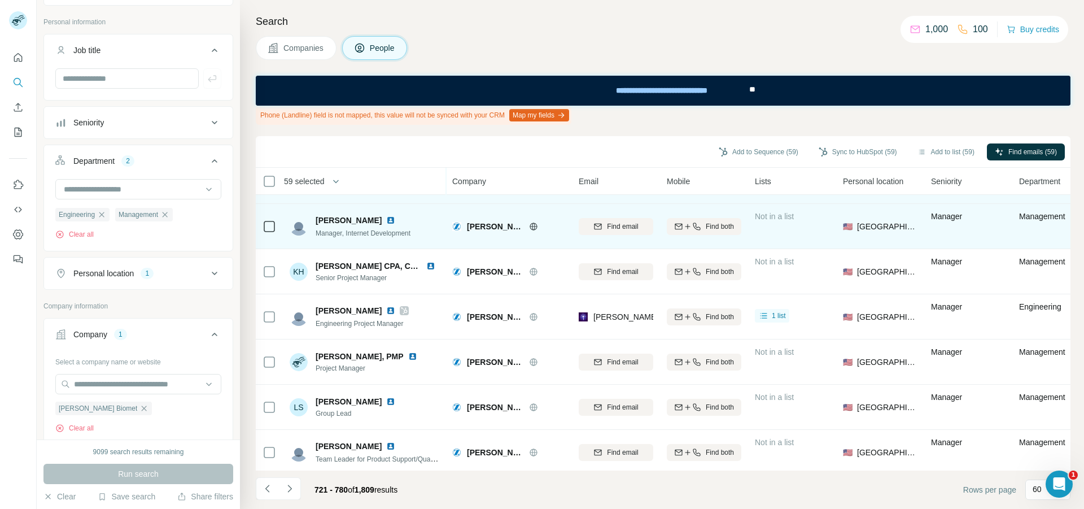
scroll to position [56, 0]
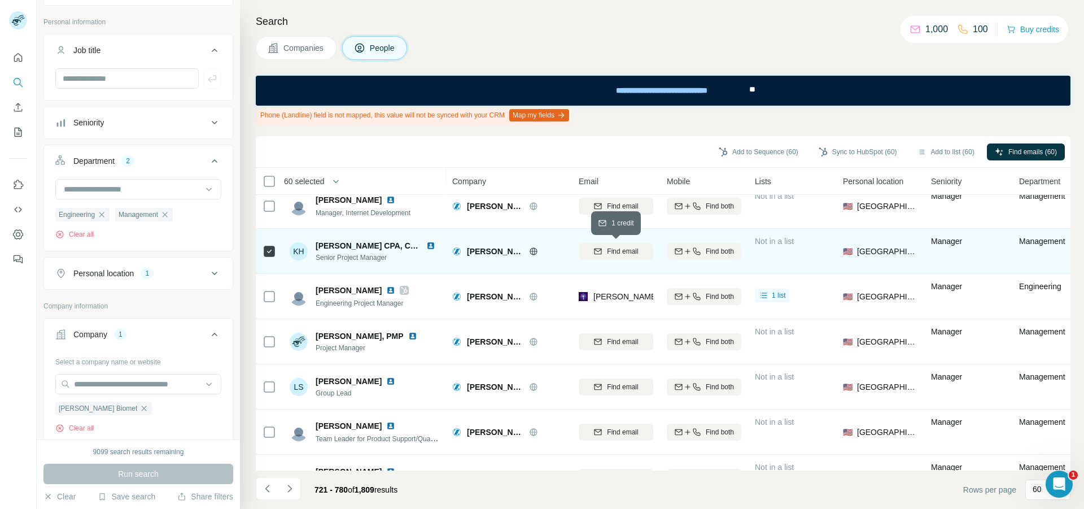
click at [602, 253] on icon "button" at bounding box center [597, 251] width 9 height 9
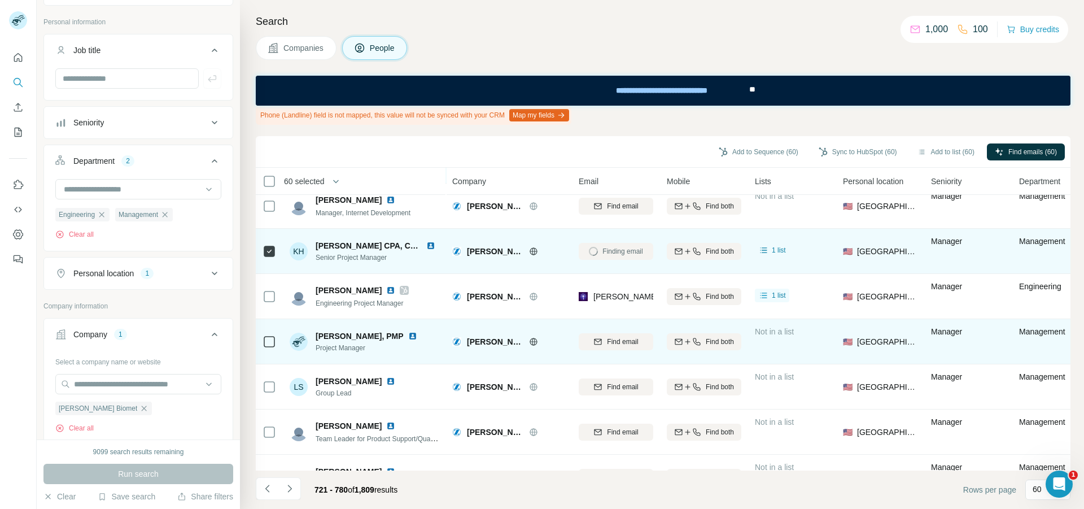
scroll to position [113, 0]
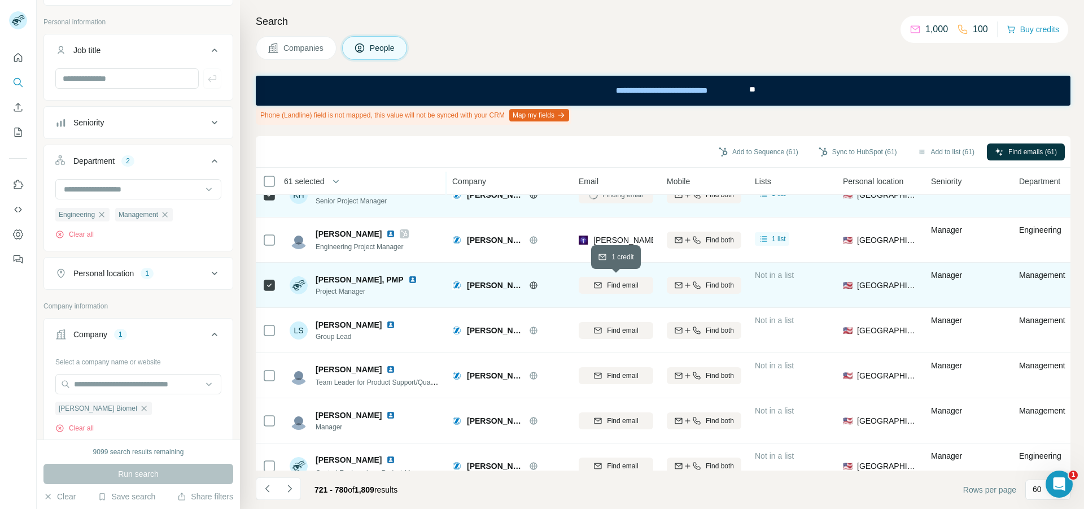
click at [584, 284] on div "Find email" at bounding box center [616, 285] width 75 height 10
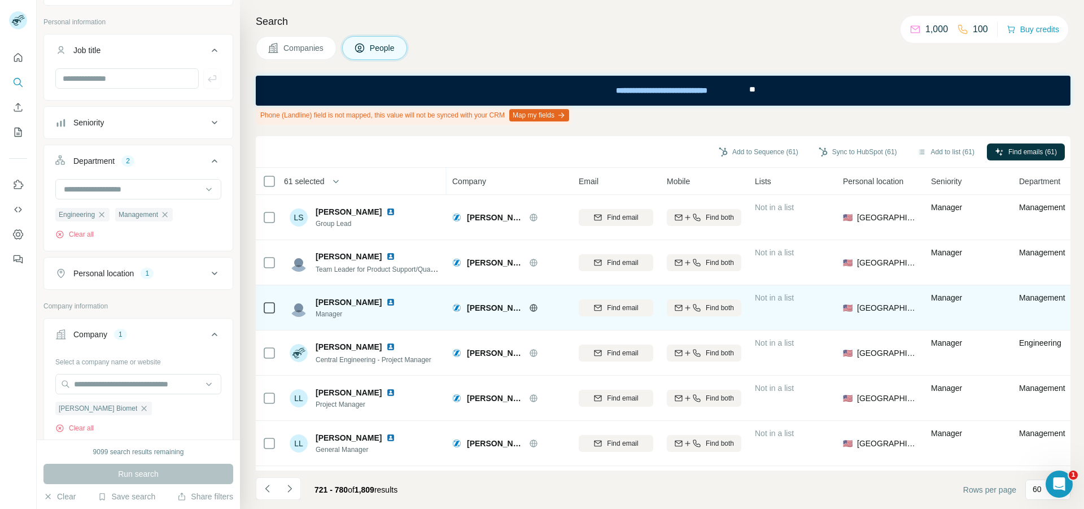
scroll to position [282, 0]
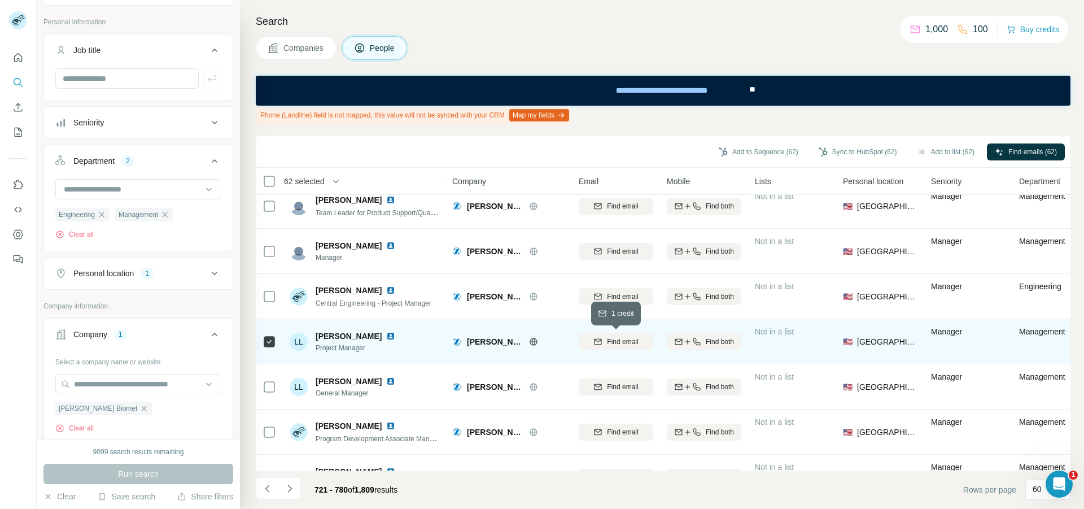
click at [594, 339] on icon "button" at bounding box center [597, 341] width 9 height 9
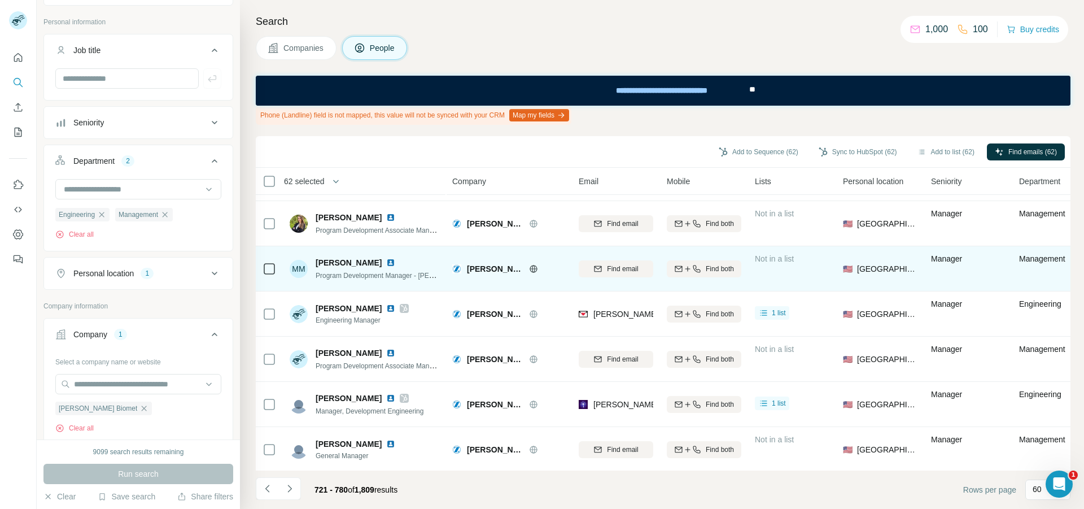
scroll to position [960, 0]
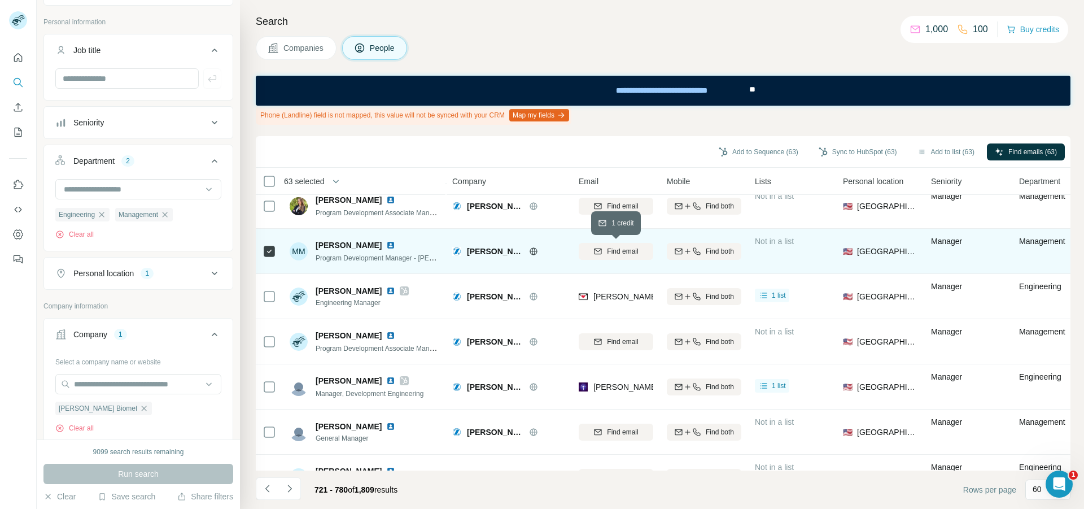
click at [597, 252] on icon "button" at bounding box center [597, 251] width 9 height 9
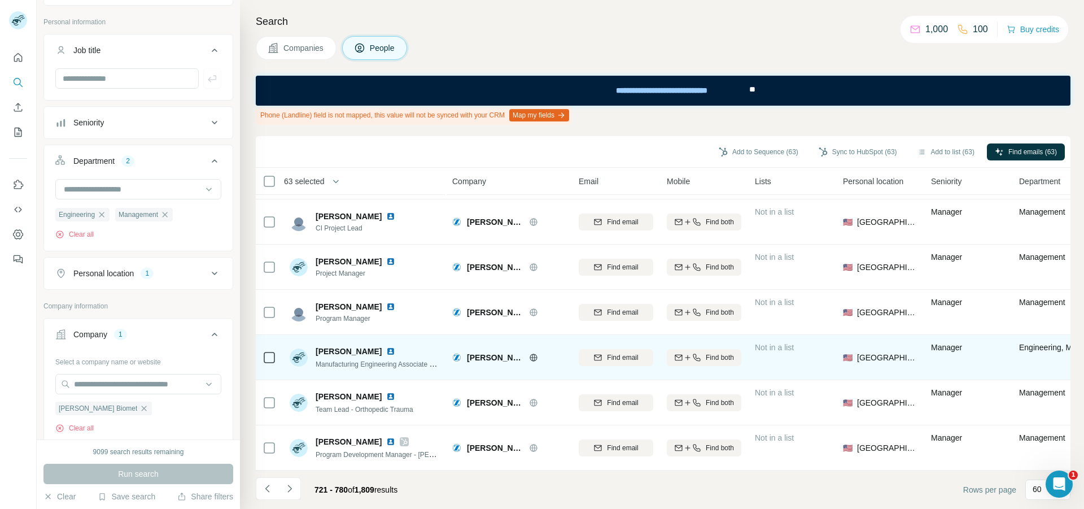
scroll to position [2439, 0]
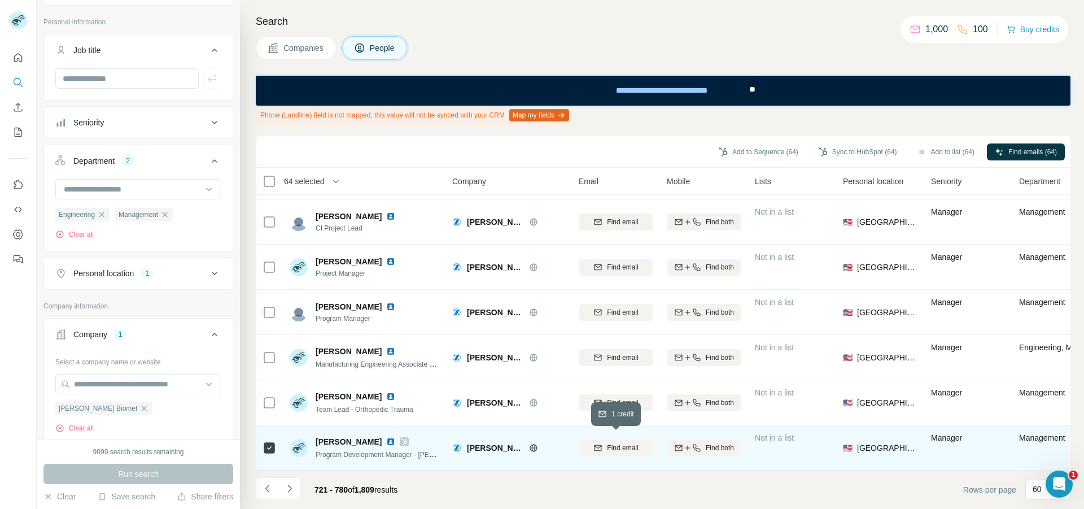
click at [612, 445] on span "Find email" at bounding box center [622, 448] width 31 height 10
click at [289, 487] on icon "Navigate to next page" at bounding box center [289, 487] width 4 height 7
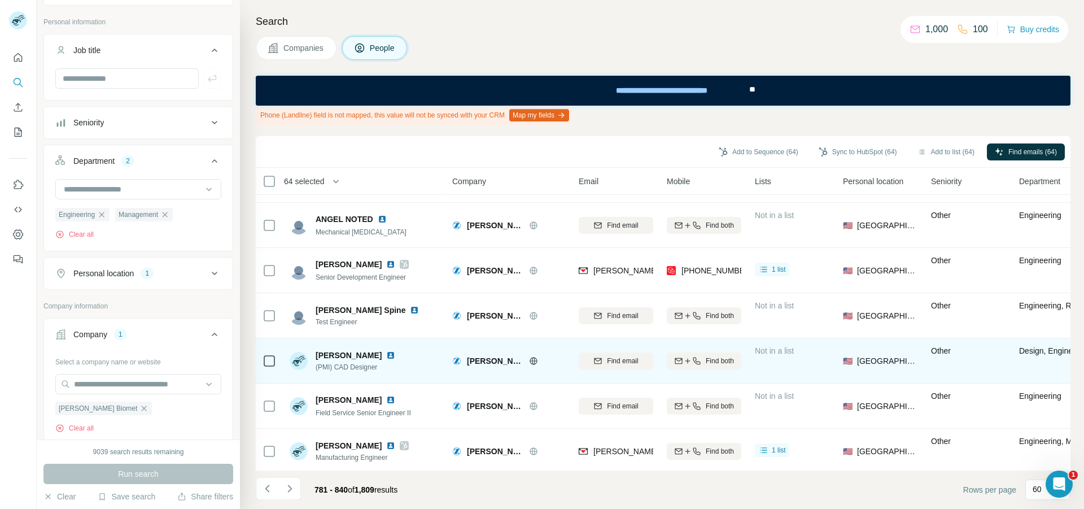
scroll to position [2314, 0]
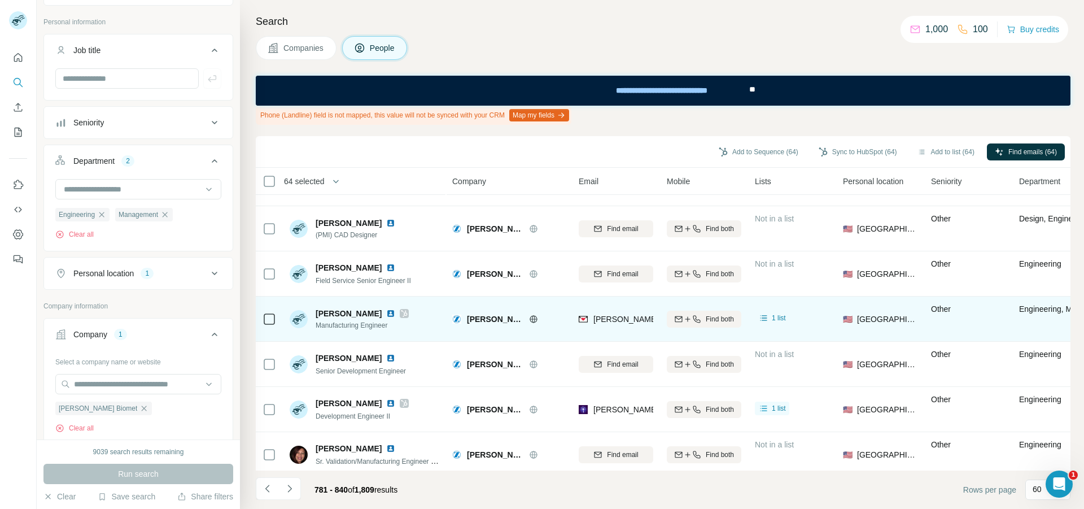
scroll to position [2439, 0]
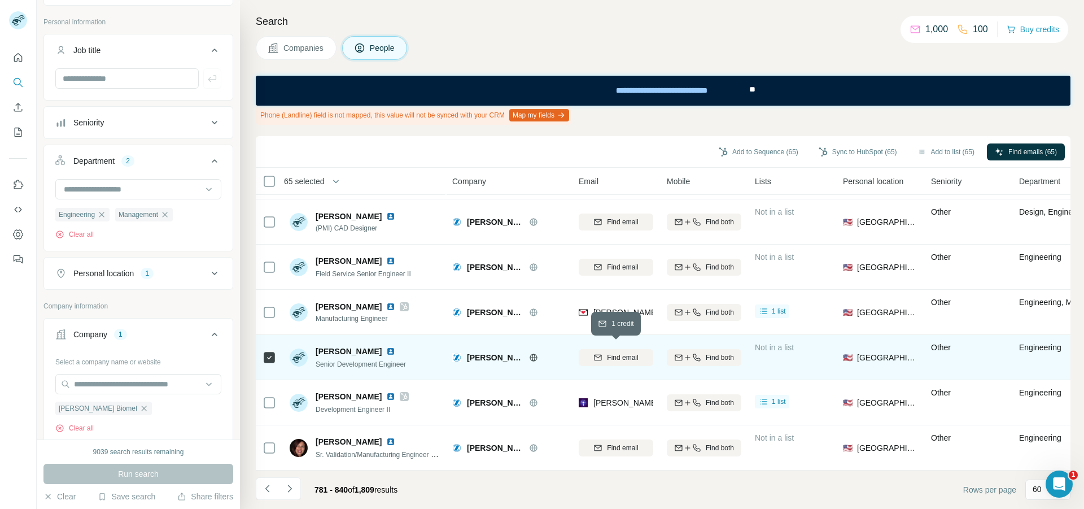
click at [616, 352] on span "Find email" at bounding box center [622, 357] width 31 height 10
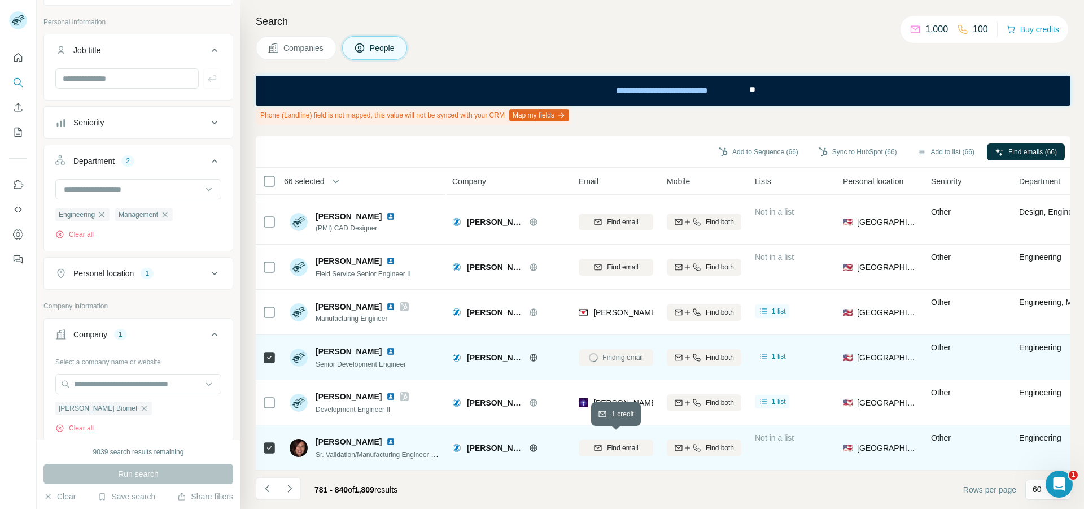
click at [603, 443] on div "Find email" at bounding box center [616, 448] width 75 height 10
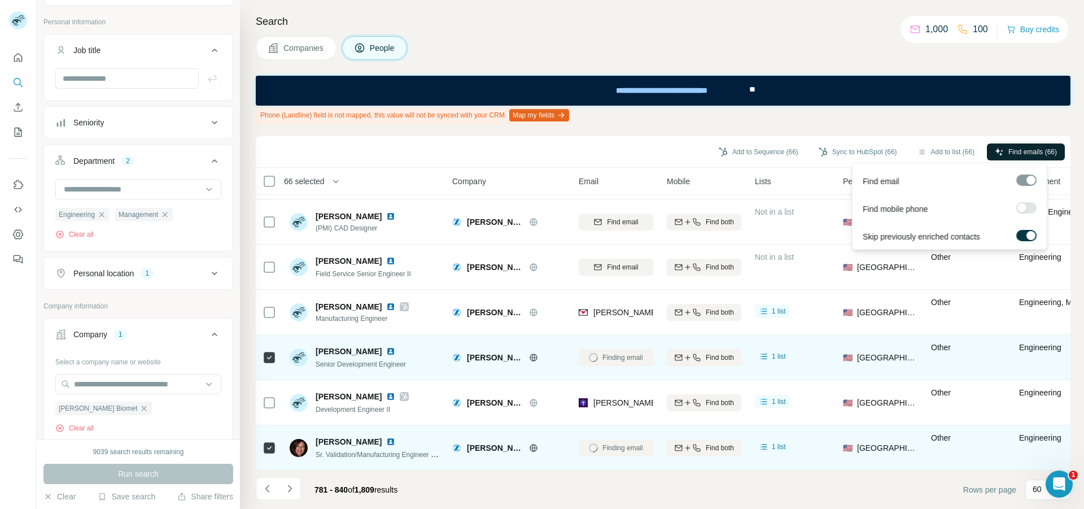
click at [1009, 155] on span "Find emails (66)" at bounding box center [1032, 152] width 49 height 10
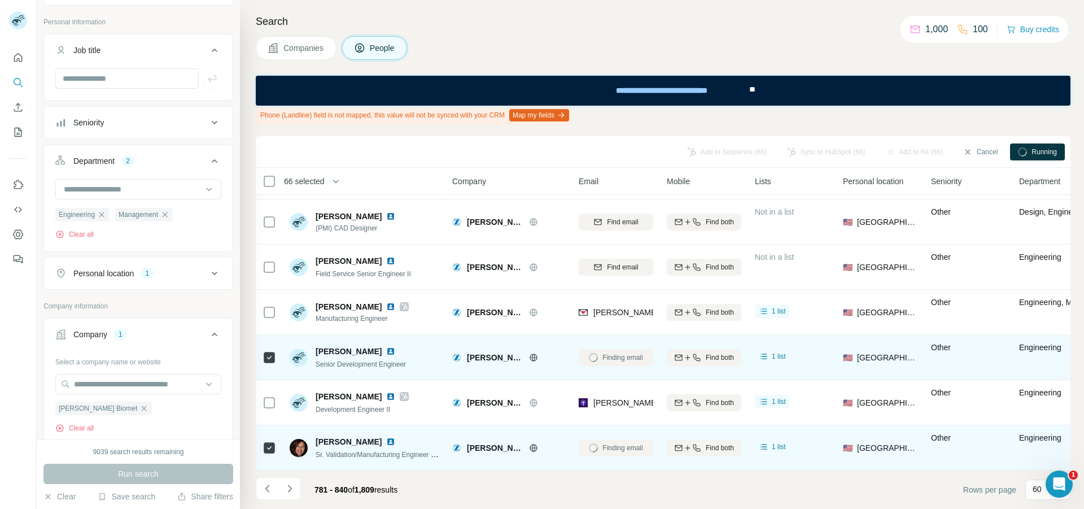
click at [523, 150] on div "Add to Sequence (66) Sync to HubSpot (66) Add to list (66) Cancel Running" at bounding box center [662, 152] width 803 height 20
